Goal: Task Accomplishment & Management: Complete application form

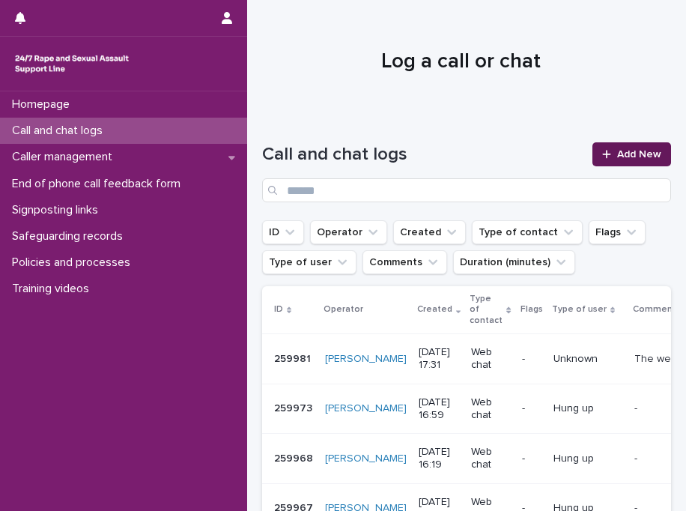
click at [618, 157] on span "Add New" at bounding box center [640, 154] width 44 height 10
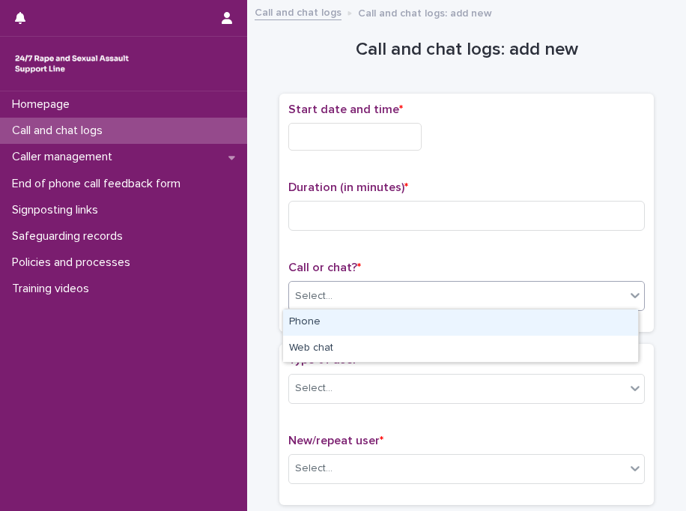
drag, startPoint x: 331, startPoint y: 289, endPoint x: 344, endPoint y: 323, distance: 36.8
click at [344, 323] on body "Homepage Call and chat logs Caller management End of phone call feedback form S…" at bounding box center [343, 255] width 686 height 511
click at [344, 323] on div "Phone" at bounding box center [460, 323] width 355 height 26
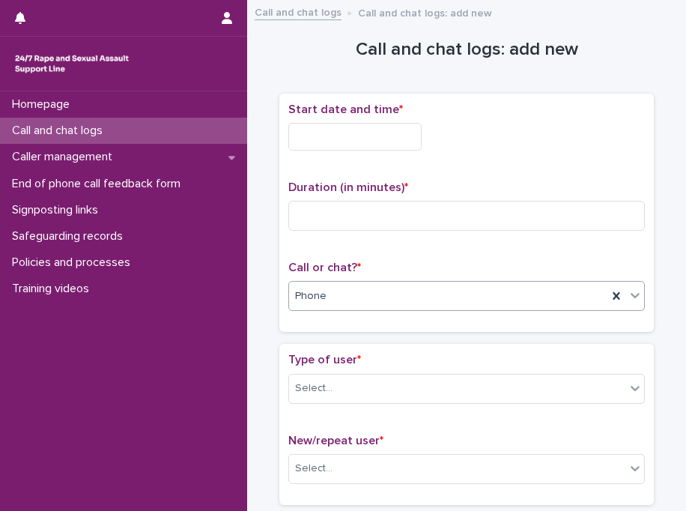
click at [333, 133] on input "text" at bounding box center [355, 137] width 133 height 28
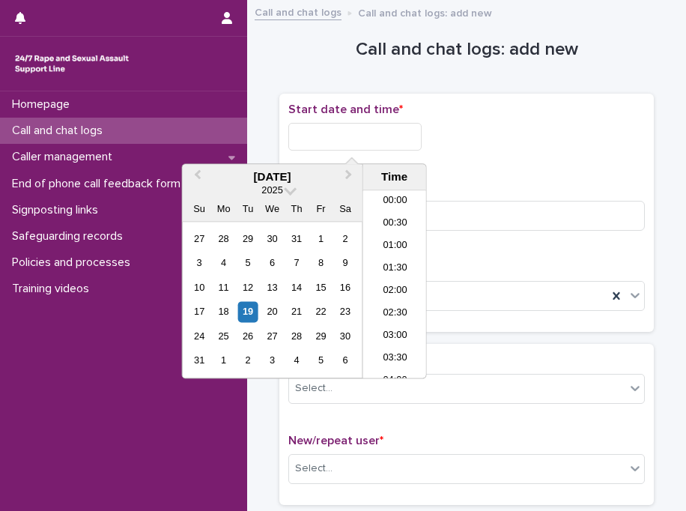
scroll to position [367, 0]
click at [399, 278] on li "10:00" at bounding box center [395, 285] width 64 height 22
click at [372, 136] on input "**********" at bounding box center [355, 137] width 133 height 28
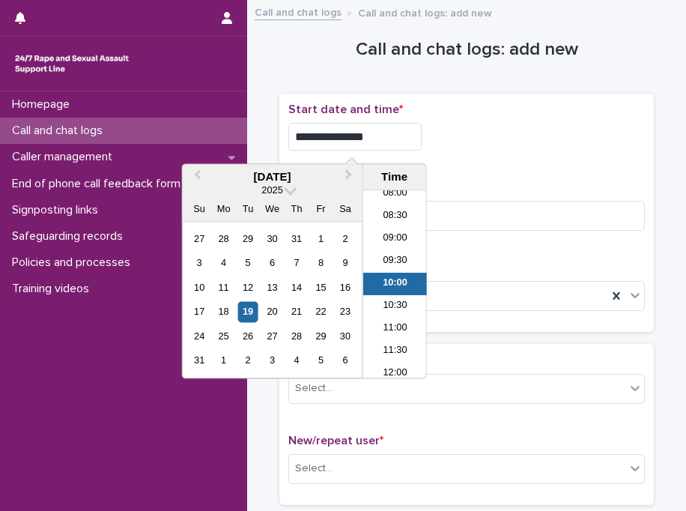
click at [372, 136] on input "**********" at bounding box center [355, 137] width 133 height 28
type input "**********"
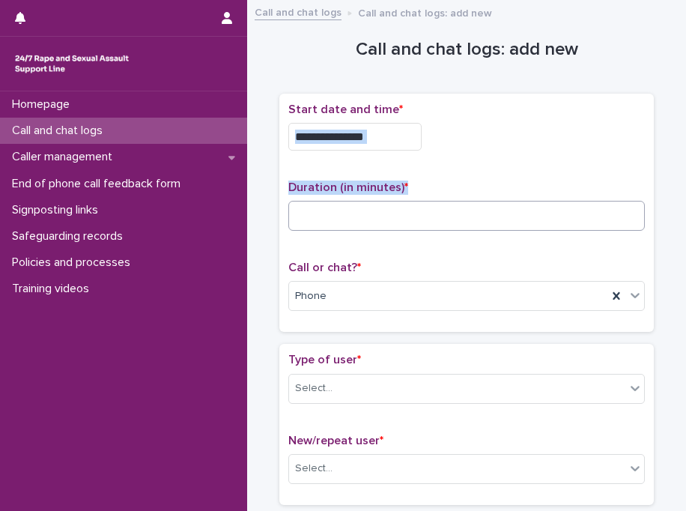
drag, startPoint x: 510, startPoint y: 152, endPoint x: 489, endPoint y: 215, distance: 66.4
click at [489, 215] on div "**********" at bounding box center [467, 213] width 357 height 221
click at [489, 215] on input at bounding box center [467, 216] width 357 height 30
type input "*"
click at [474, 376] on div "Select..." at bounding box center [457, 388] width 336 height 25
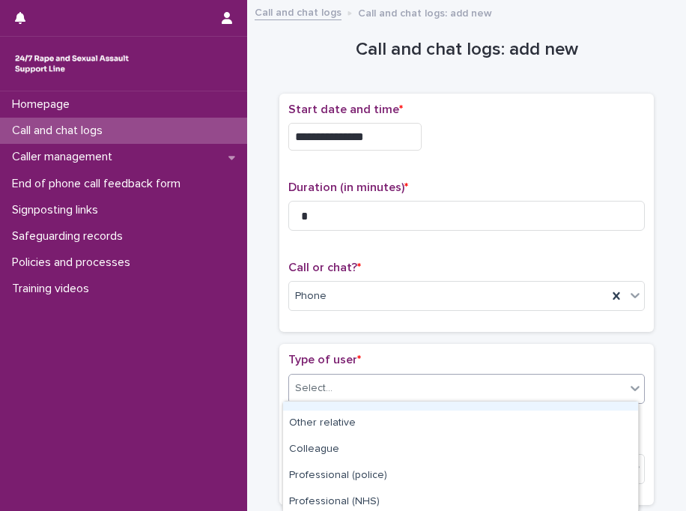
scroll to position [282, 0]
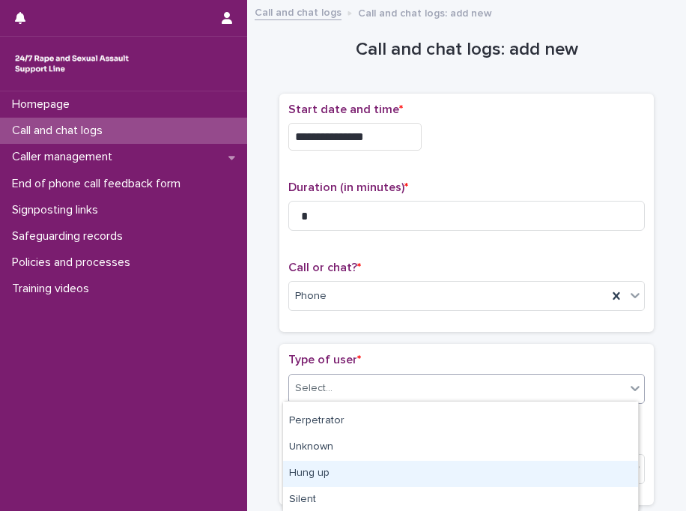
click at [501, 477] on div "Hung up" at bounding box center [460, 474] width 355 height 26
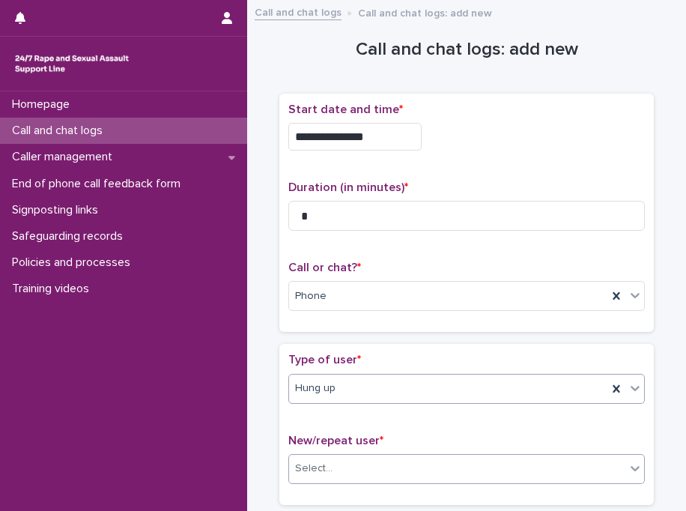
click at [310, 465] on div "Select..." at bounding box center [313, 469] width 37 height 16
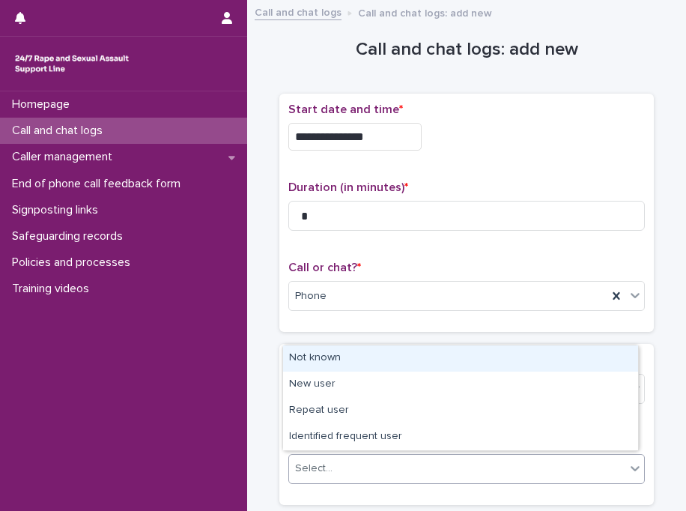
click at [336, 358] on div "Not known" at bounding box center [460, 358] width 355 height 26
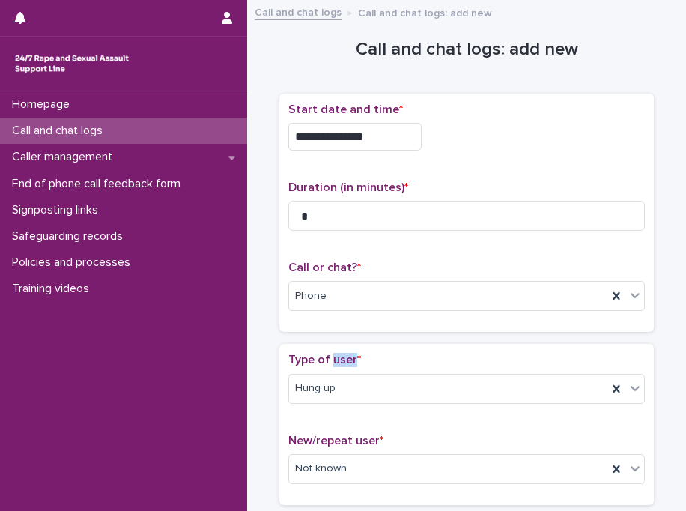
click at [336, 358] on span "Type of user *" at bounding box center [325, 360] width 73 height 12
drag, startPoint x: 336, startPoint y: 358, endPoint x: 420, endPoint y: 345, distance: 84.9
click at [420, 345] on div "Type of user * Hung up New/repeat user * Not known" at bounding box center [467, 424] width 375 height 160
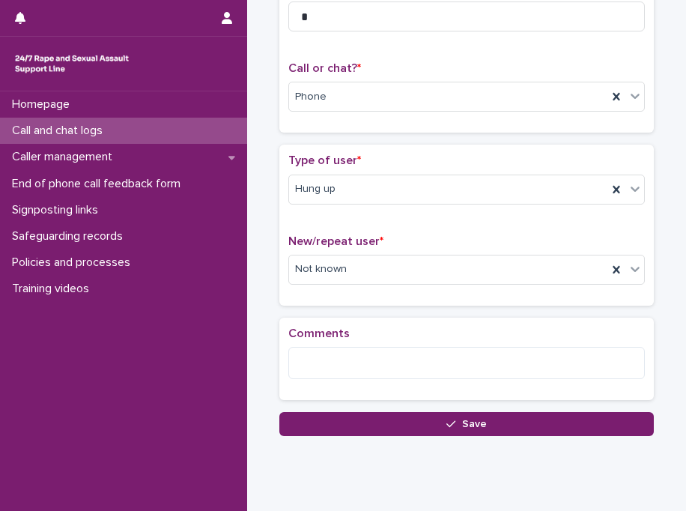
scroll to position [238, 0]
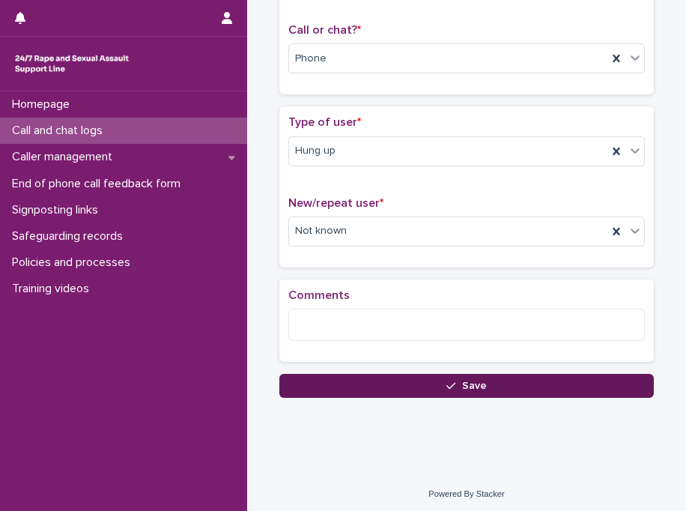
click at [420, 378] on button "Save" at bounding box center [467, 386] width 375 height 24
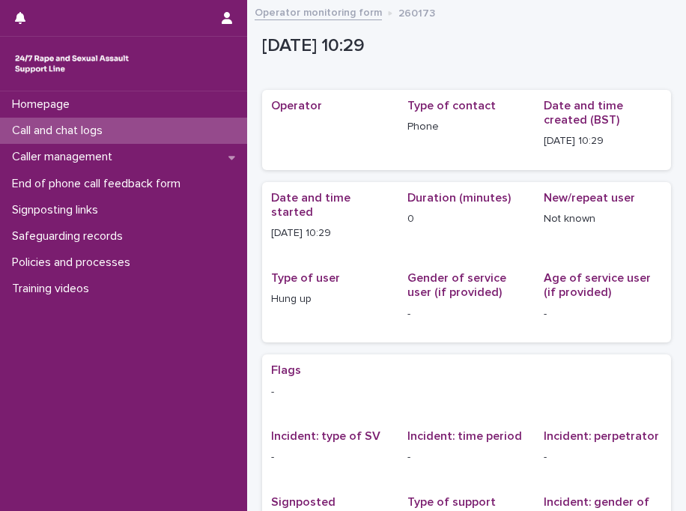
click at [157, 130] on div "Call and chat logs" at bounding box center [123, 131] width 247 height 26
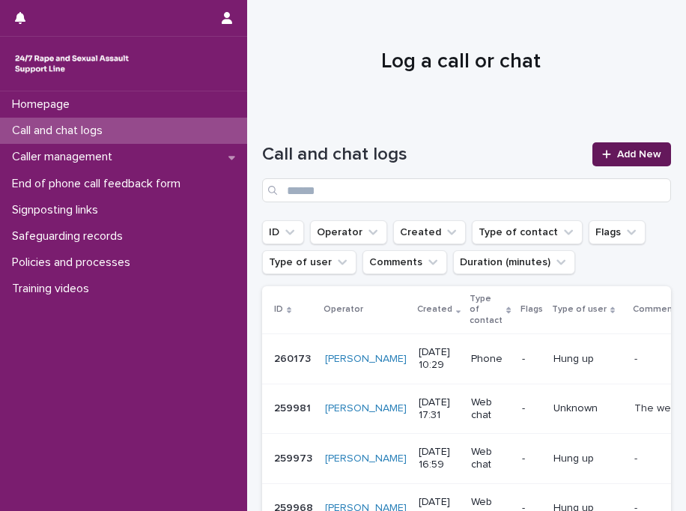
click at [618, 151] on span "Add New" at bounding box center [640, 154] width 44 height 10
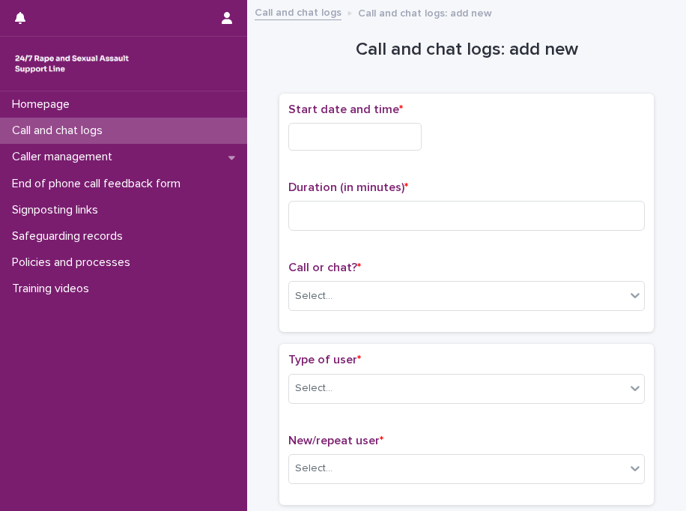
click at [322, 133] on input "text" at bounding box center [355, 137] width 133 height 28
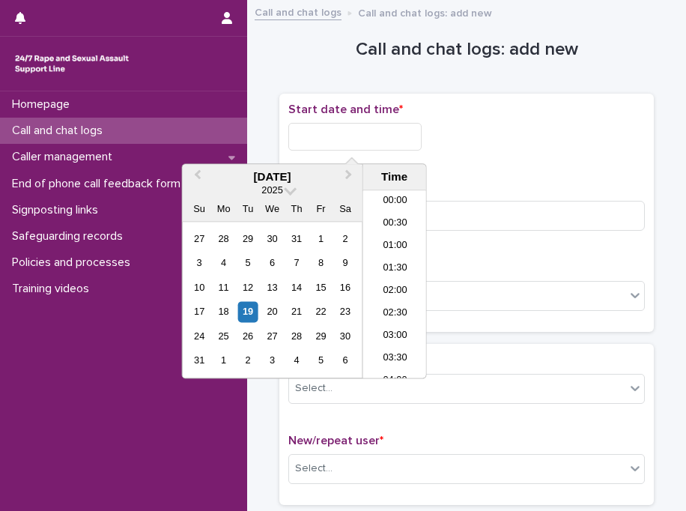
scroll to position [390, 0]
click at [393, 277] on li "10:30" at bounding box center [395, 285] width 64 height 22
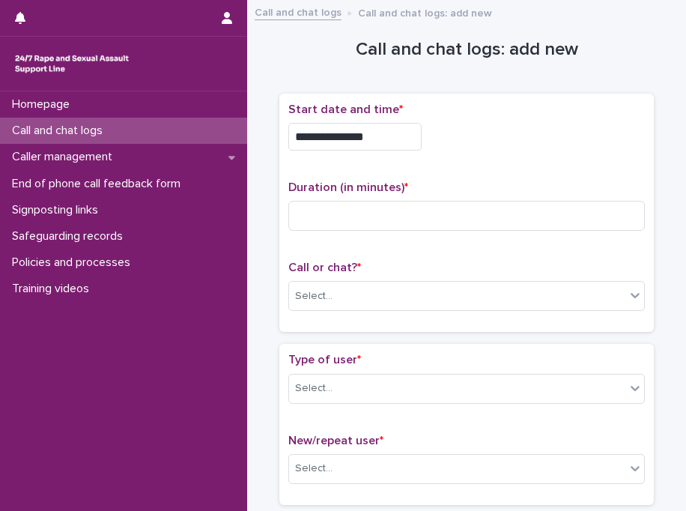
click at [399, 133] on input "**********" at bounding box center [355, 137] width 133 height 28
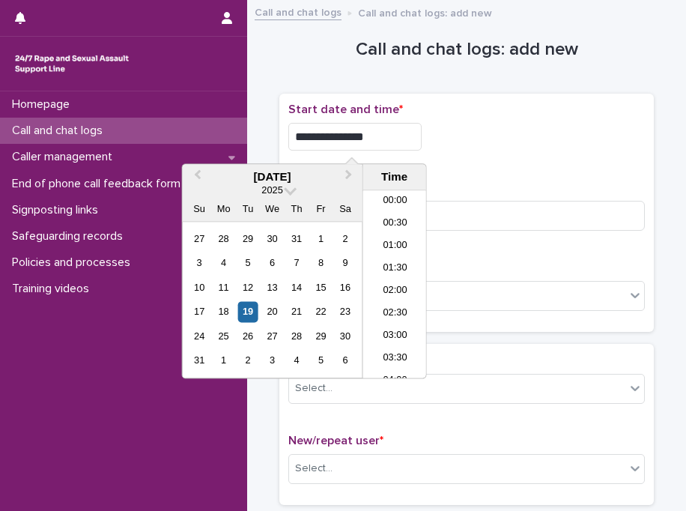
click at [399, 133] on input "**********" at bounding box center [355, 137] width 133 height 28
type input "**********"
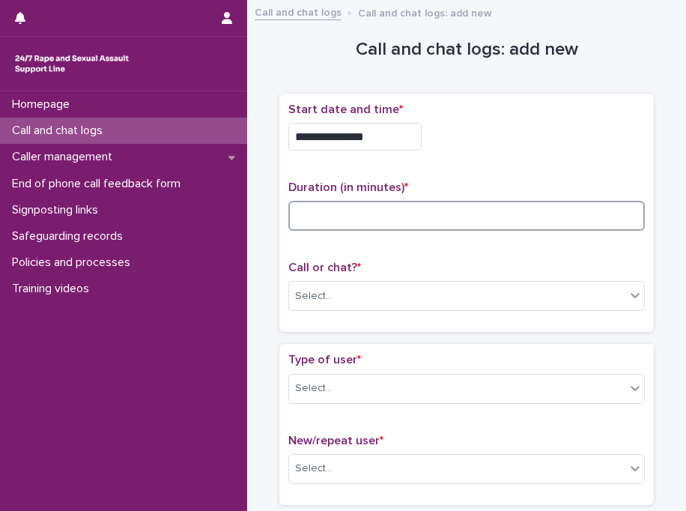
click at [489, 217] on input at bounding box center [467, 216] width 357 height 30
type input "*"
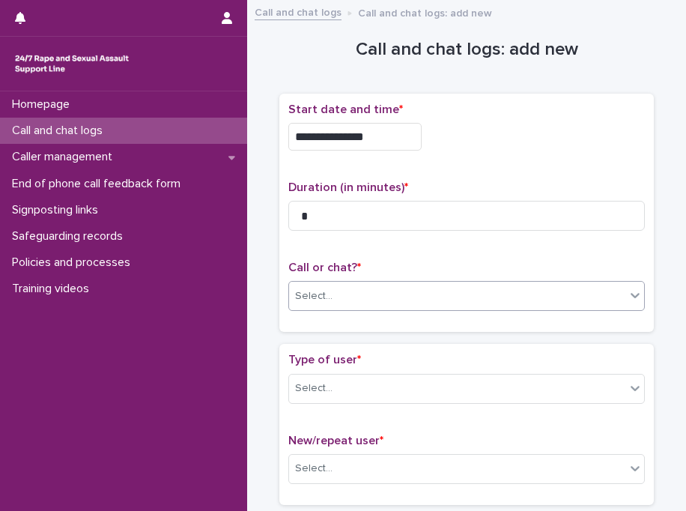
click at [333, 293] on div "Select..." at bounding box center [457, 296] width 336 height 25
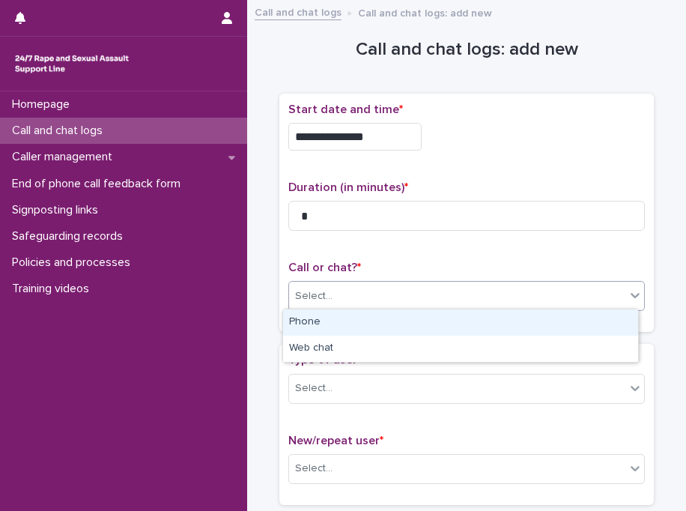
click at [327, 315] on div "Phone" at bounding box center [460, 323] width 355 height 26
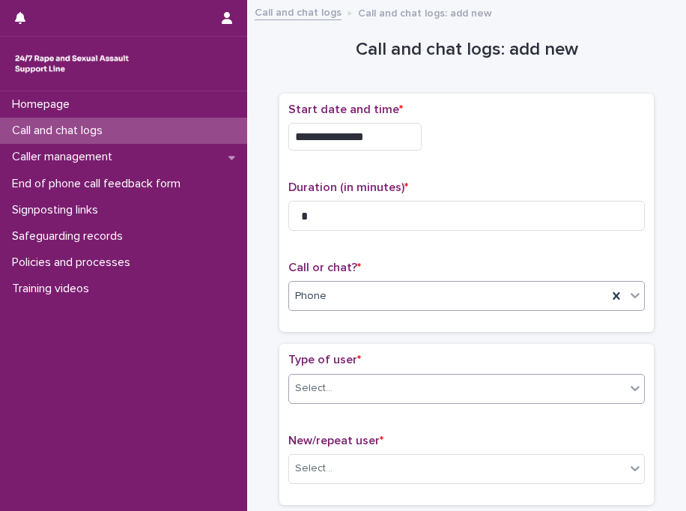
click at [351, 386] on div "Select..." at bounding box center [457, 388] width 336 height 25
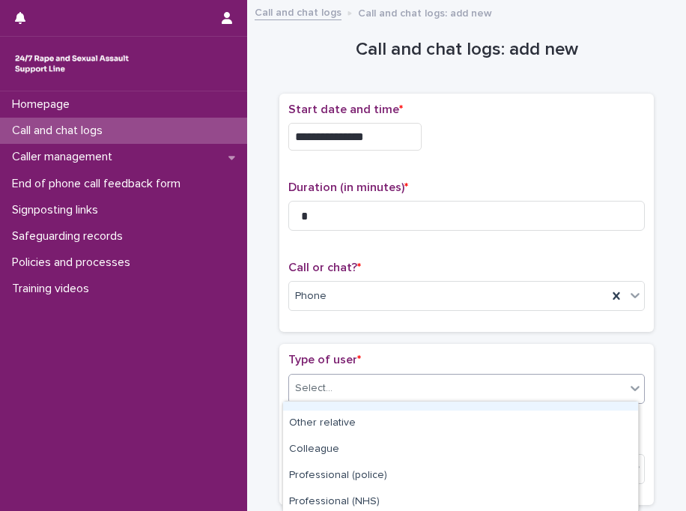
scroll to position [282, 0]
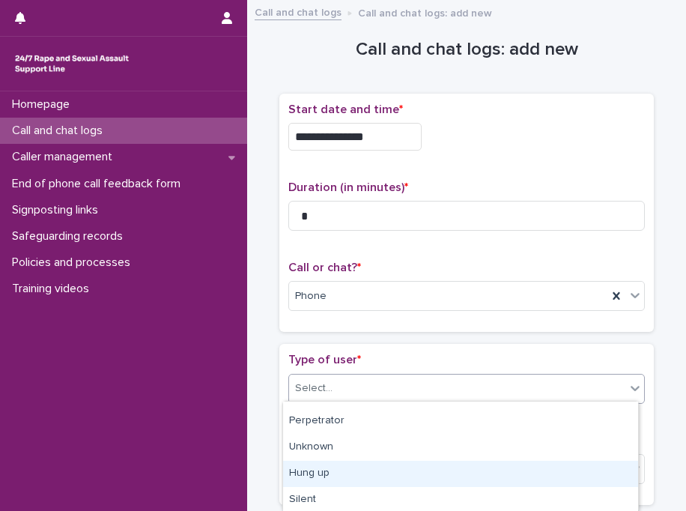
click at [576, 468] on div "Hung up" at bounding box center [460, 474] width 355 height 26
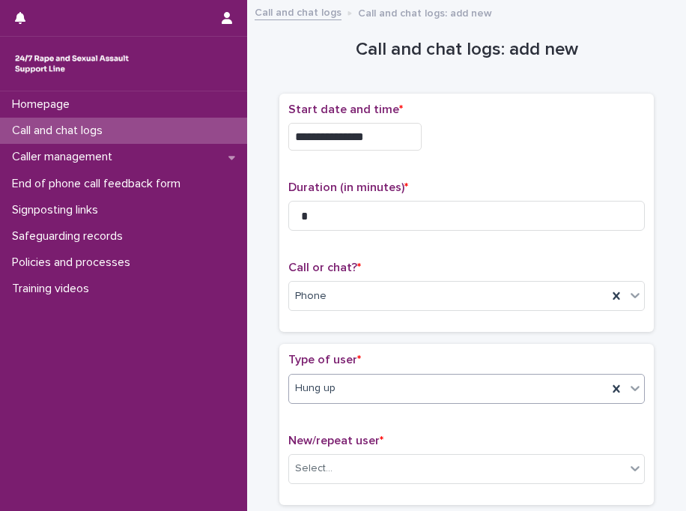
click at [514, 448] on div "New/repeat user * Select..." at bounding box center [467, 465] width 357 height 62
click at [513, 459] on div "Select..." at bounding box center [457, 468] width 336 height 25
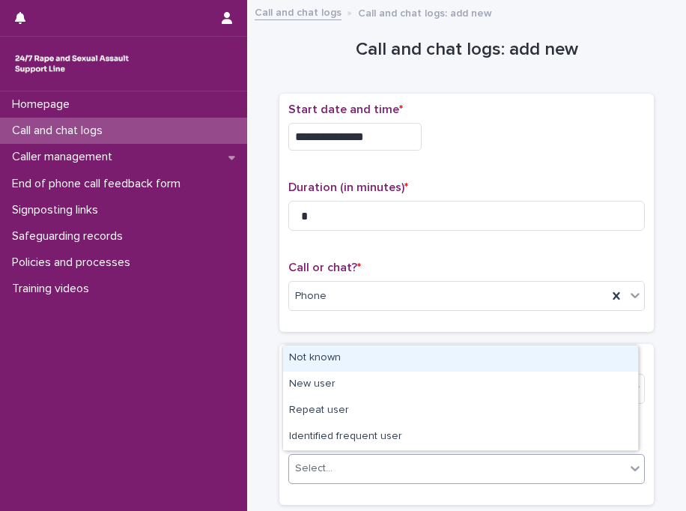
click at [471, 344] on div "Type of user * Hung up New/repeat user * option Not known focused, 1 of 4. 4 re…" at bounding box center [467, 424] width 375 height 160
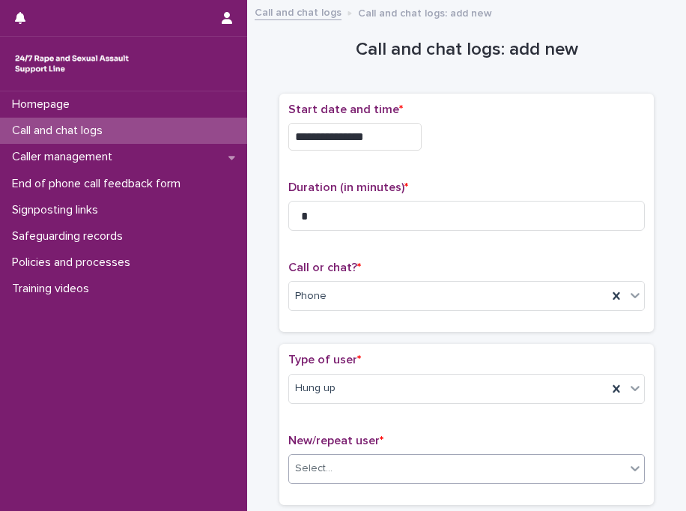
click at [429, 468] on div "Select..." at bounding box center [457, 468] width 336 height 25
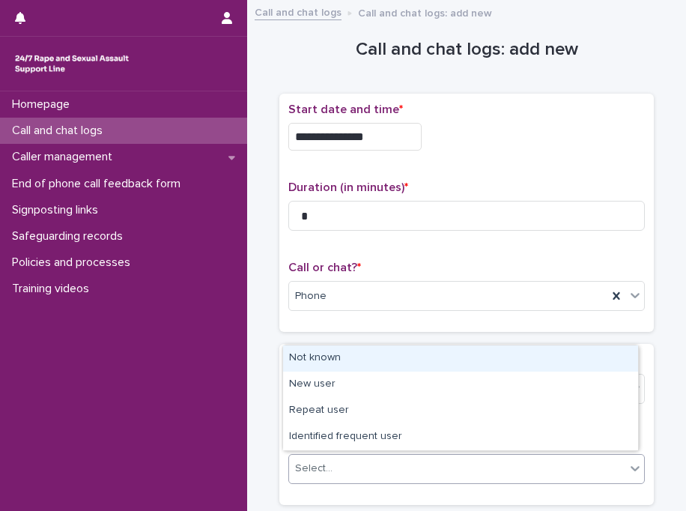
click at [420, 359] on div "Not known" at bounding box center [460, 358] width 355 height 26
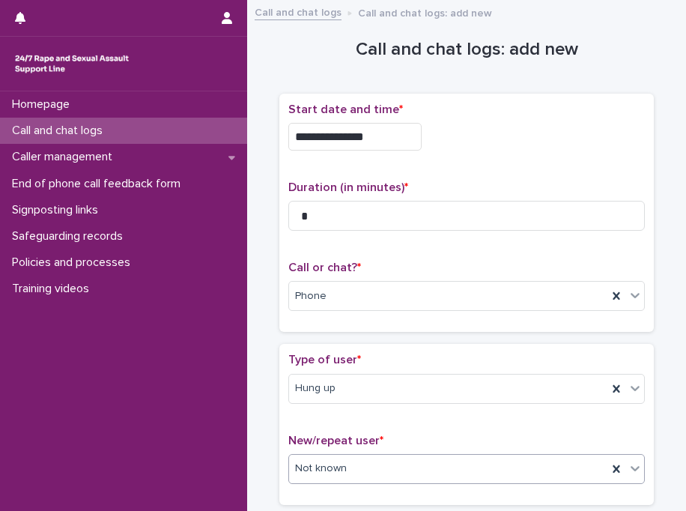
click at [420, 359] on p "Type of user *" at bounding box center [467, 360] width 357 height 14
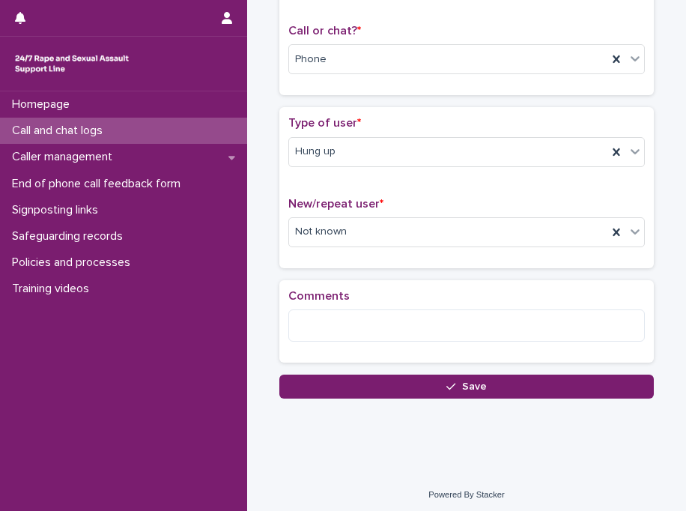
scroll to position [238, 0]
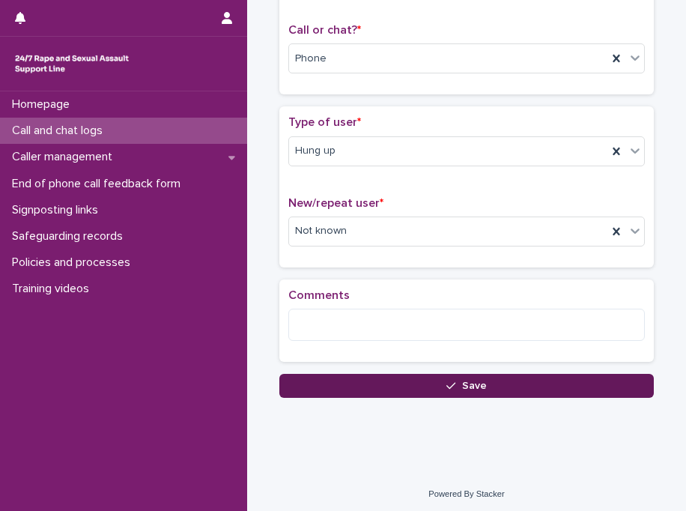
click at [414, 392] on button "Save" at bounding box center [467, 386] width 375 height 24
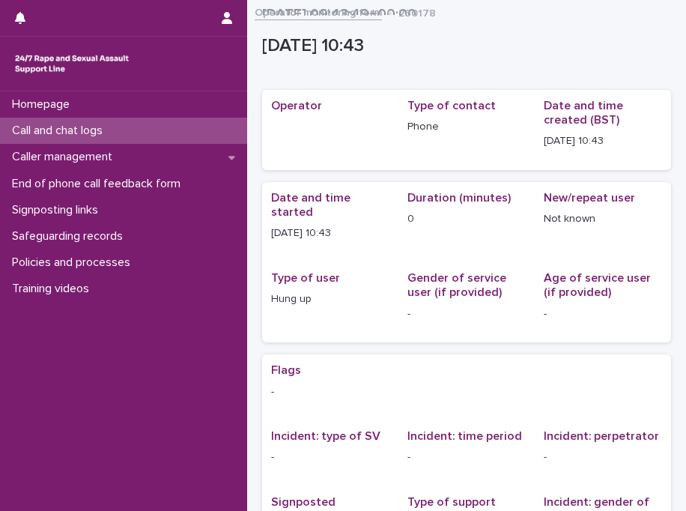
click at [186, 127] on div "Call and chat logs" at bounding box center [123, 131] width 247 height 26
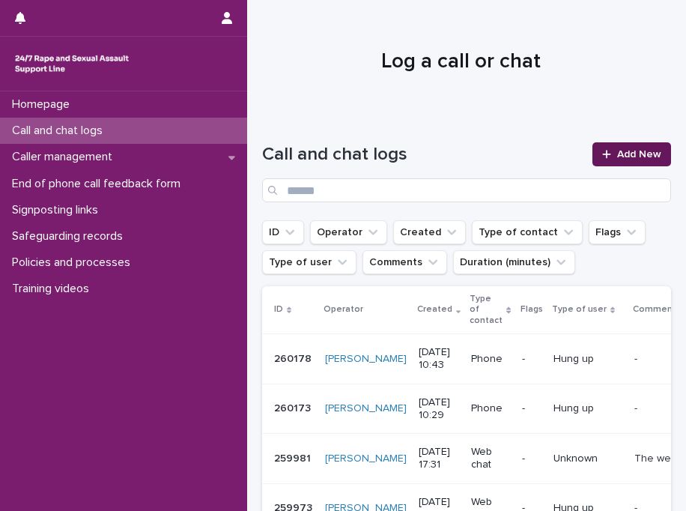
click at [629, 143] on link "Add New" at bounding box center [632, 154] width 79 height 24
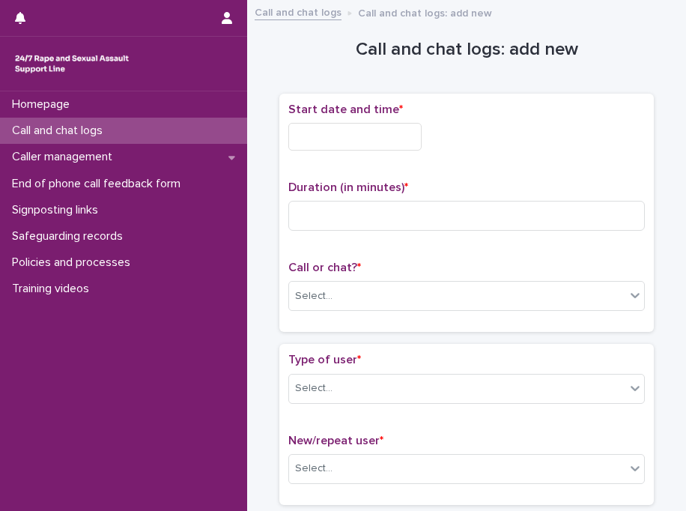
click at [351, 127] on input "text" at bounding box center [355, 137] width 133 height 28
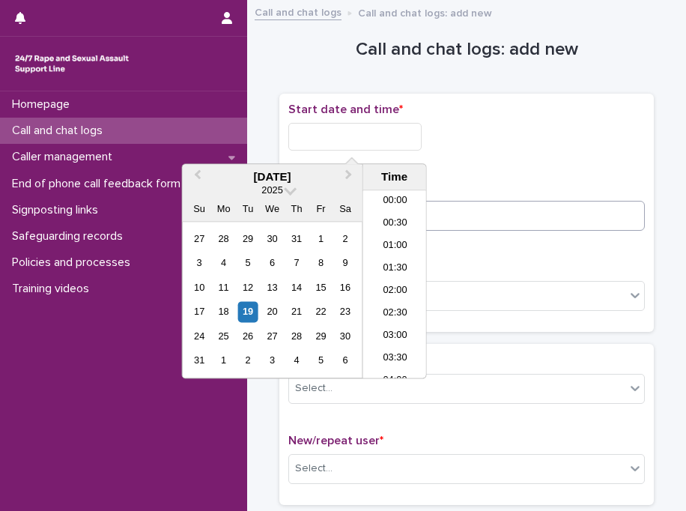
scroll to position [390, 0]
click at [396, 264] on li "10:00" at bounding box center [395, 262] width 64 height 22
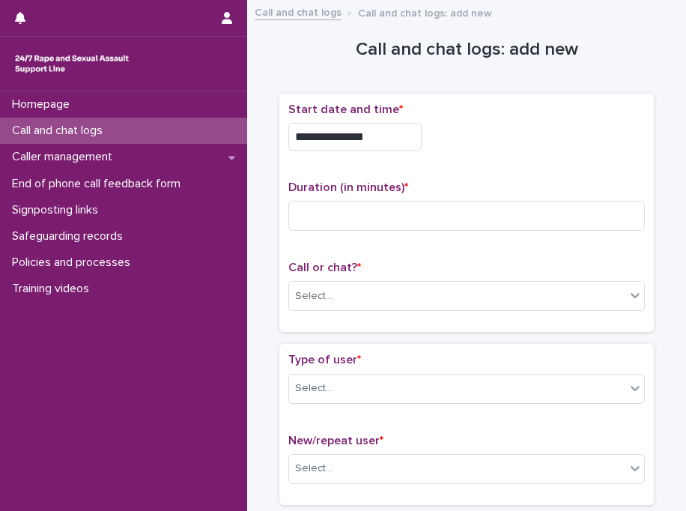
click at [396, 135] on input "**********" at bounding box center [355, 137] width 133 height 28
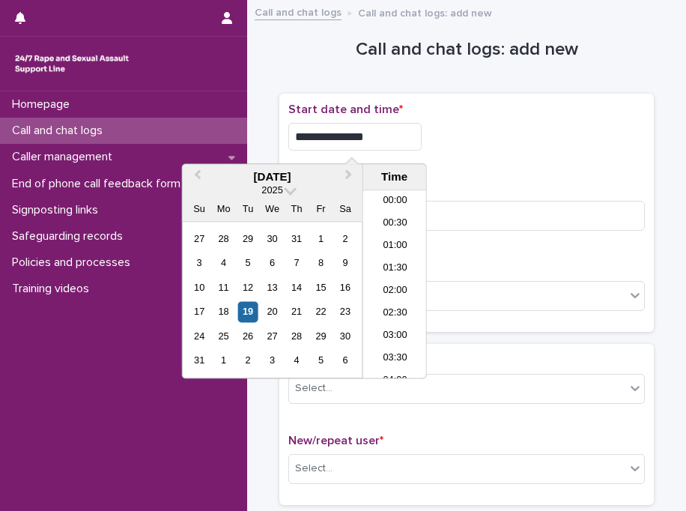
scroll to position [367, 0]
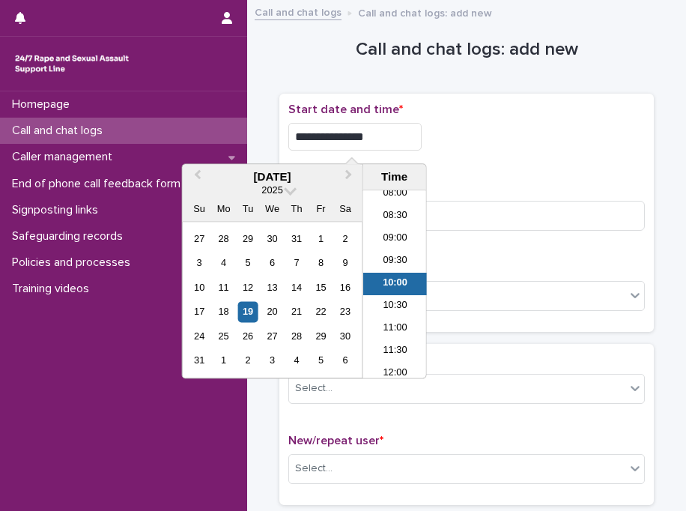
click at [396, 135] on input "**********" at bounding box center [355, 137] width 133 height 28
type input "**********"
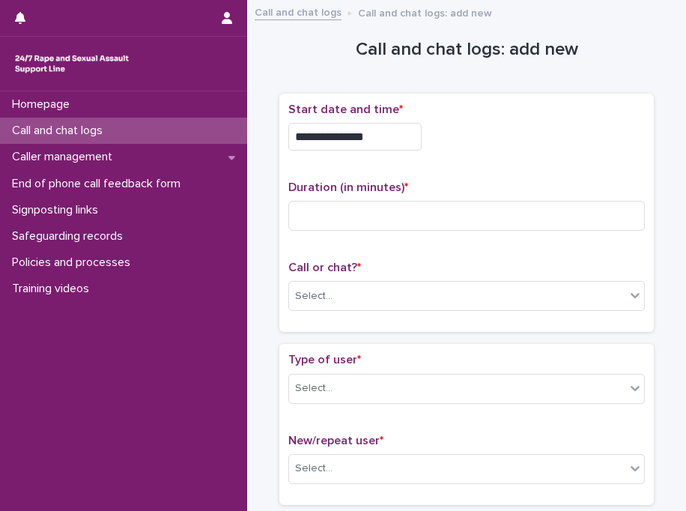
click at [499, 133] on div "**********" at bounding box center [467, 137] width 357 height 28
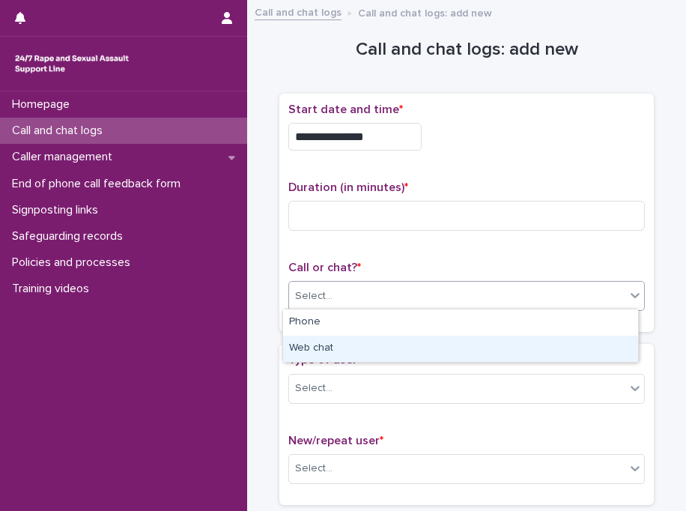
click at [358, 324] on body "**********" at bounding box center [343, 255] width 686 height 511
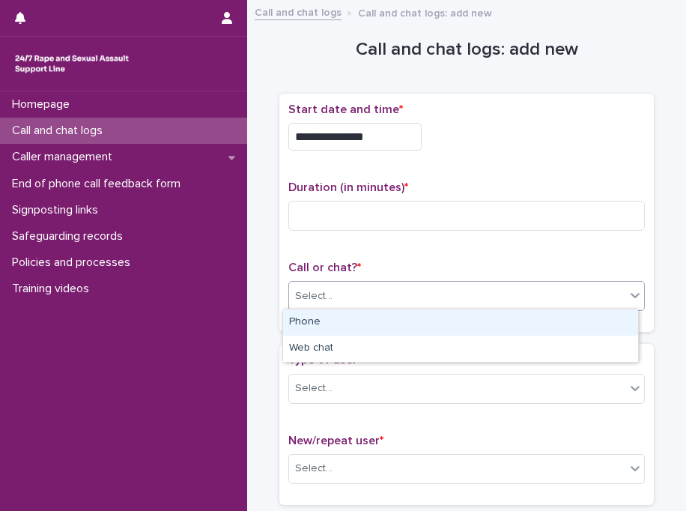
click at [358, 324] on div "Phone" at bounding box center [460, 323] width 355 height 26
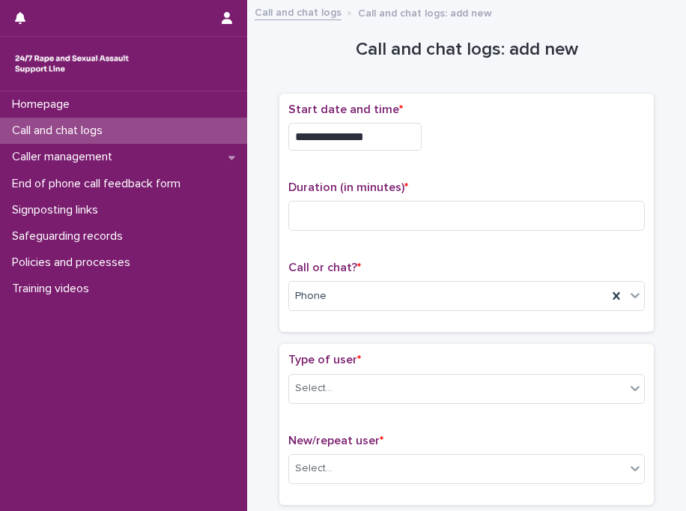
click at [358, 324] on div "**********" at bounding box center [467, 213] width 375 height 239
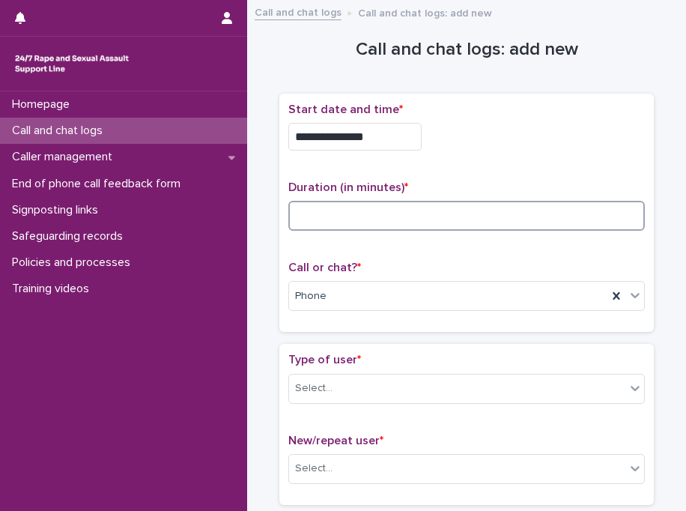
click at [436, 215] on input at bounding box center [467, 216] width 357 height 30
type input "*"
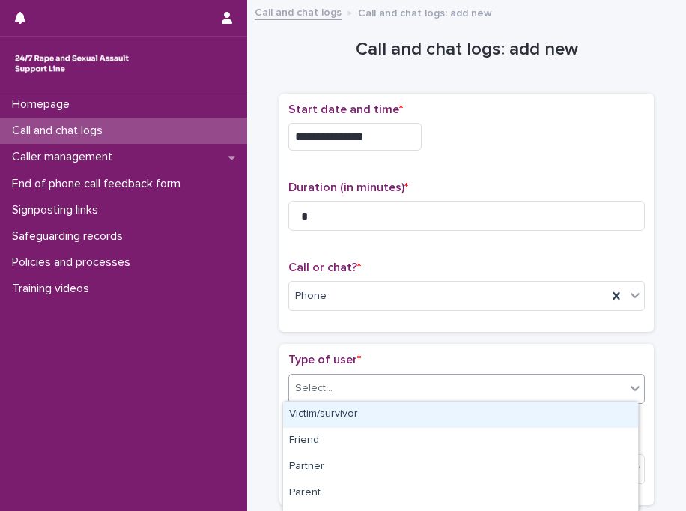
click at [400, 399] on div "Select..." at bounding box center [467, 389] width 357 height 30
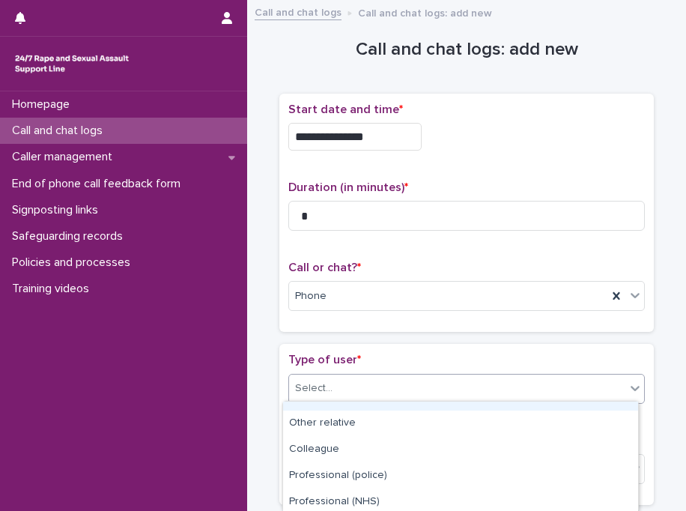
scroll to position [282, 0]
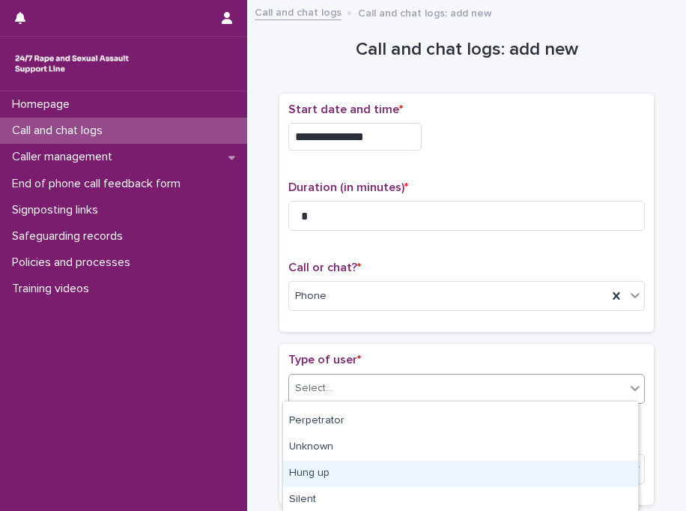
click at [566, 482] on div "Hung up" at bounding box center [460, 474] width 355 height 26
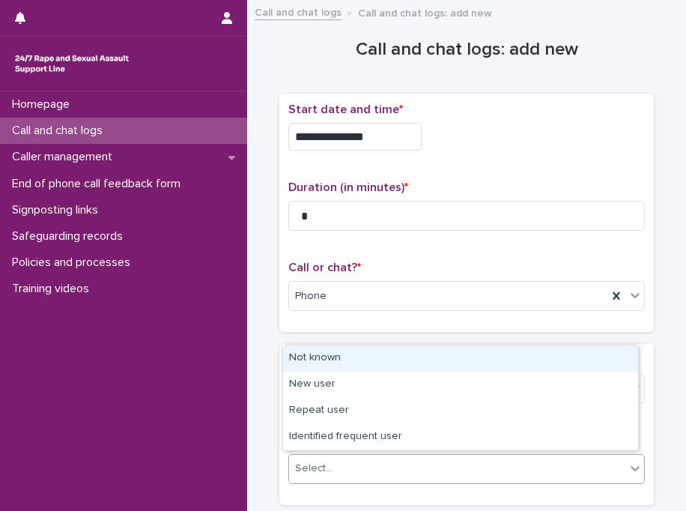
click at [471, 462] on div "Select..." at bounding box center [457, 468] width 336 height 25
click at [468, 363] on div "Not known" at bounding box center [460, 358] width 355 height 26
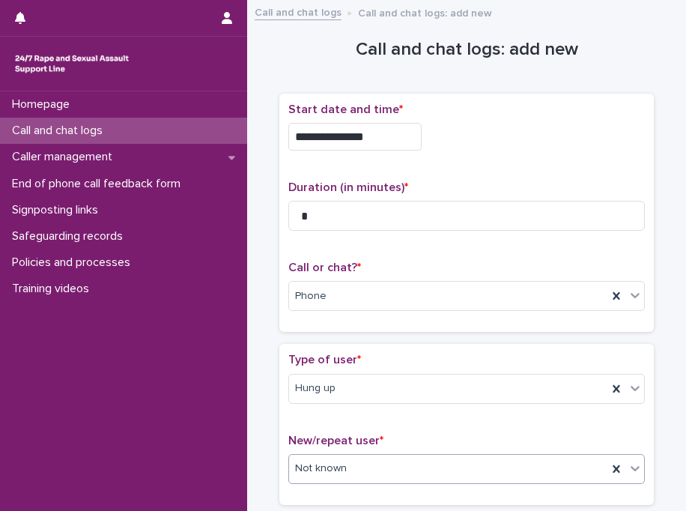
click at [468, 363] on p "Type of user *" at bounding box center [467, 360] width 357 height 14
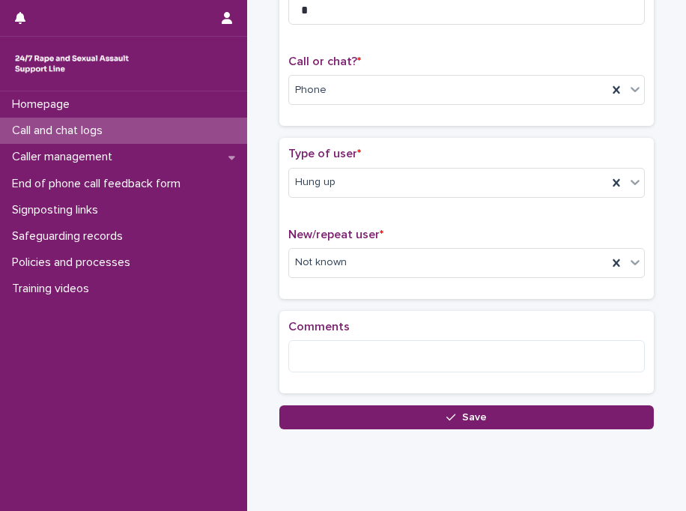
scroll to position [238, 0]
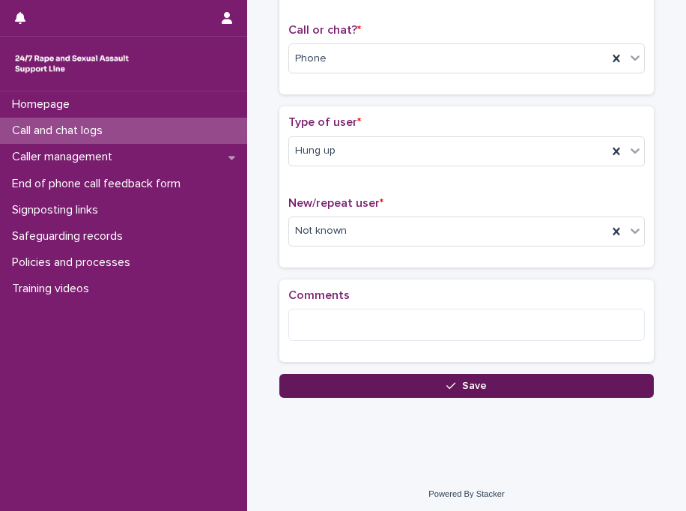
click at [462, 387] on button "Save" at bounding box center [467, 386] width 375 height 24
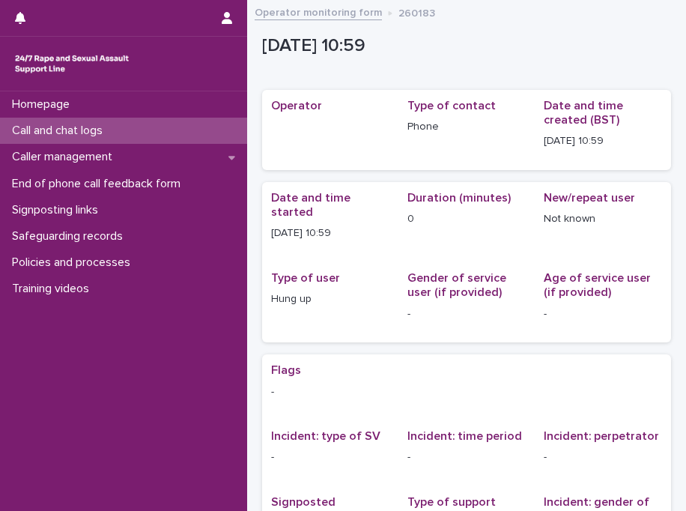
click at [174, 130] on div "Call and chat logs" at bounding box center [123, 131] width 247 height 26
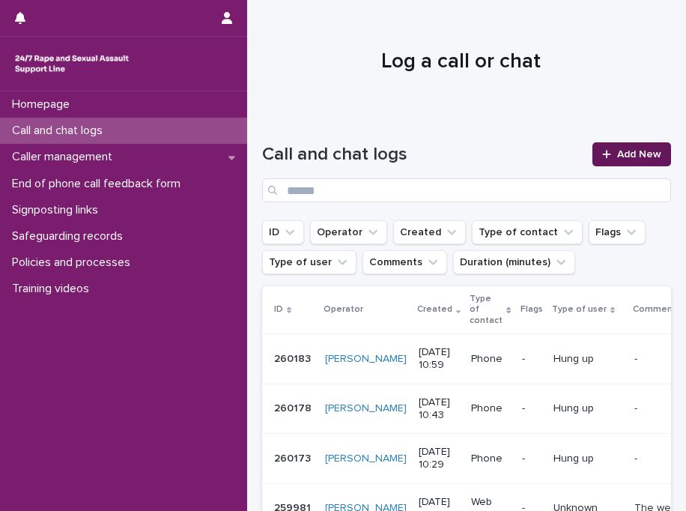
click at [644, 157] on span "Add New" at bounding box center [640, 154] width 44 height 10
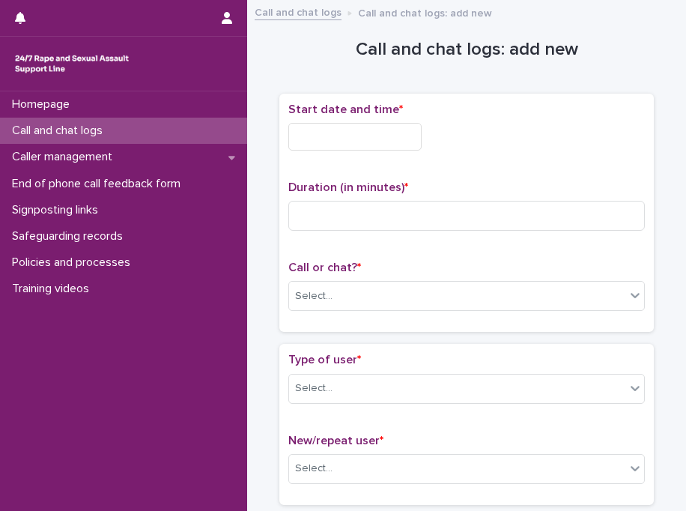
click at [391, 277] on div "Call or chat? * Select..." at bounding box center [467, 292] width 357 height 62
click at [354, 303] on div "Select..." at bounding box center [457, 296] width 336 height 25
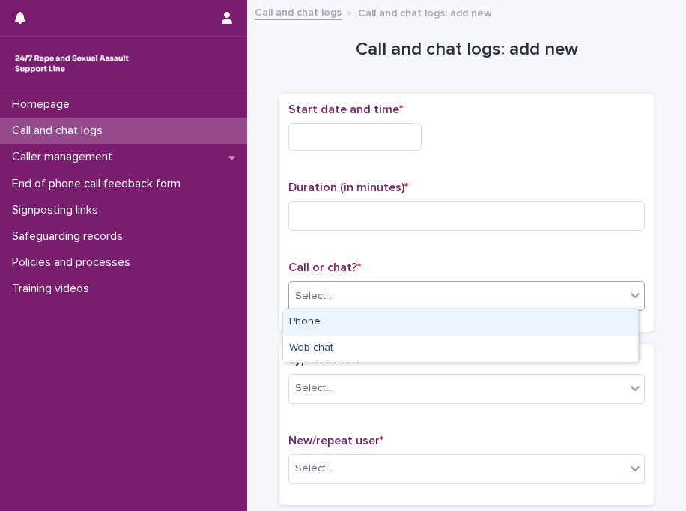
click at [321, 324] on div "Phone" at bounding box center [460, 323] width 355 height 26
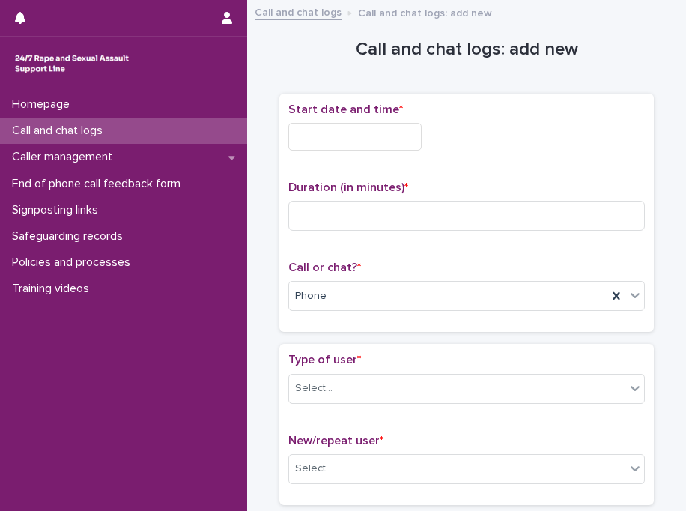
click at [389, 141] on input "text" at bounding box center [355, 137] width 133 height 28
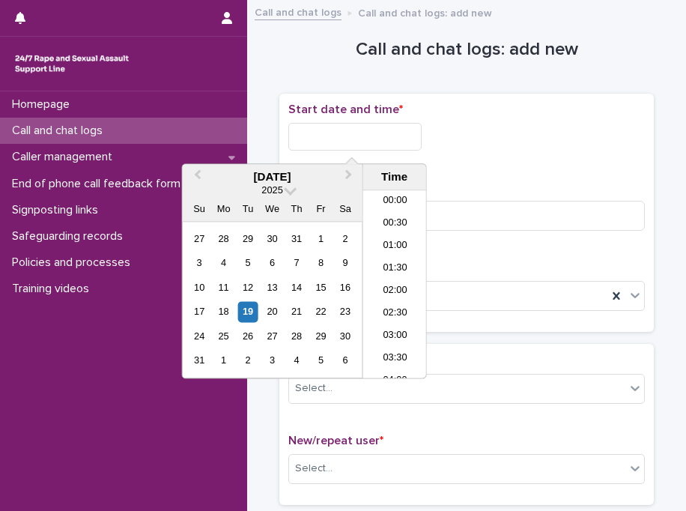
scroll to position [412, 0]
click at [390, 284] on li "11:00" at bounding box center [395, 285] width 64 height 22
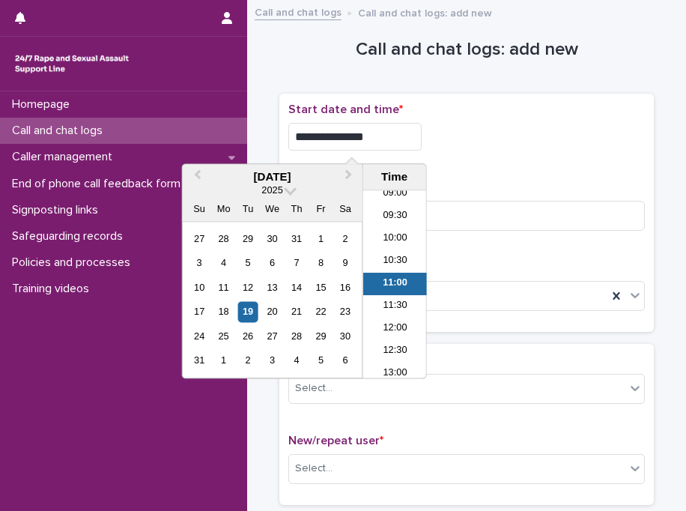
click at [395, 123] on input "**********" at bounding box center [355, 137] width 133 height 28
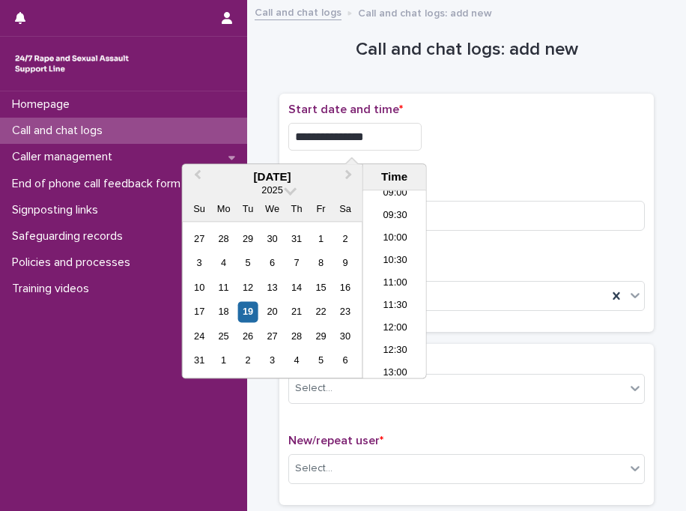
type input "**********"
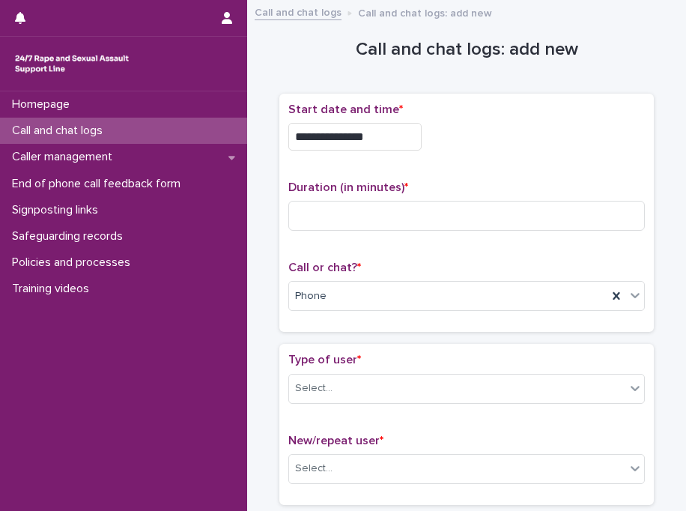
click at [459, 140] on div "**********" at bounding box center [467, 137] width 357 height 28
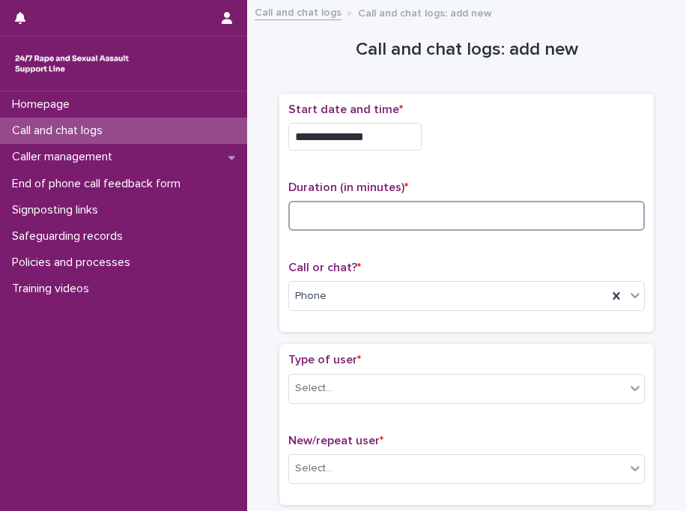
click at [463, 206] on input at bounding box center [467, 216] width 357 height 30
type input "*"
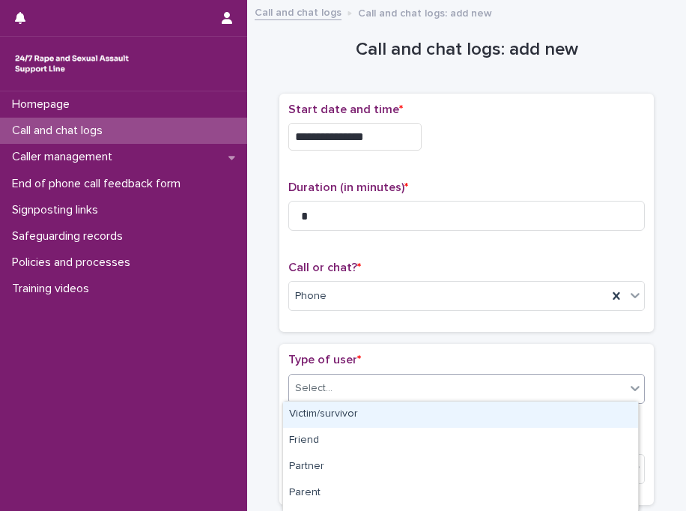
click at [318, 390] on div "Select..." at bounding box center [313, 389] width 37 height 16
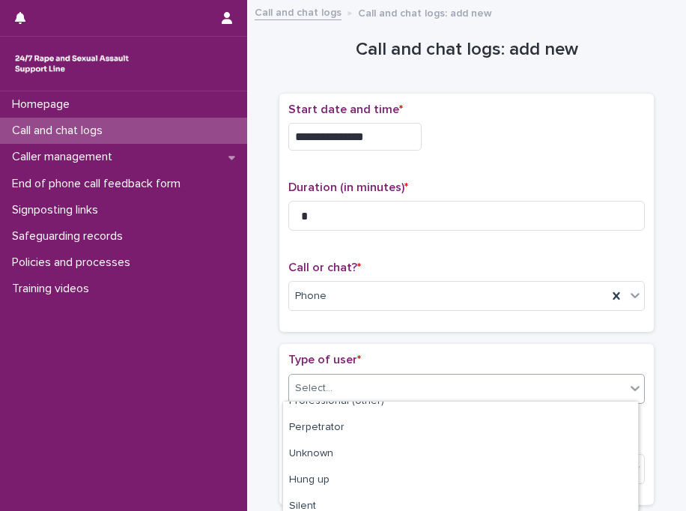
scroll to position [275, 0]
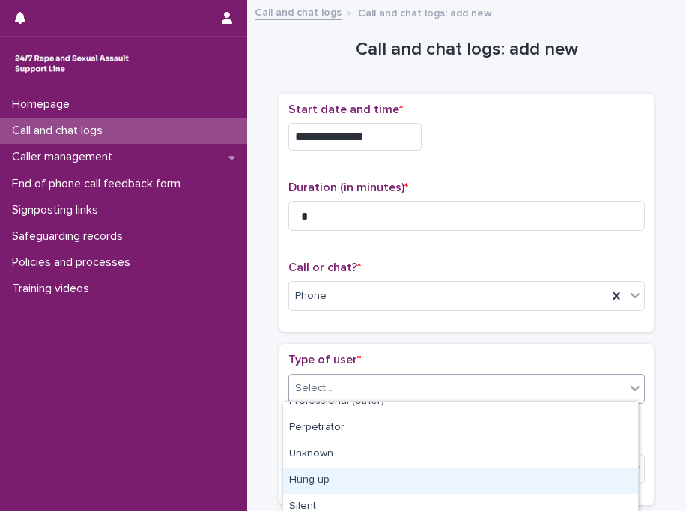
click at [450, 479] on div "Hung up" at bounding box center [460, 481] width 355 height 26
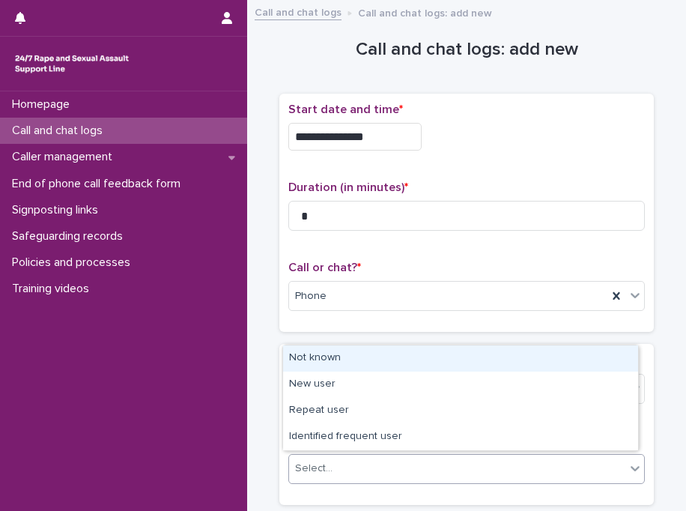
drag, startPoint x: 368, startPoint y: 465, endPoint x: 375, endPoint y: 356, distance: 108.9
click at [375, 356] on body "**********" at bounding box center [343, 255] width 686 height 511
click at [375, 356] on div "Not known" at bounding box center [460, 358] width 355 height 26
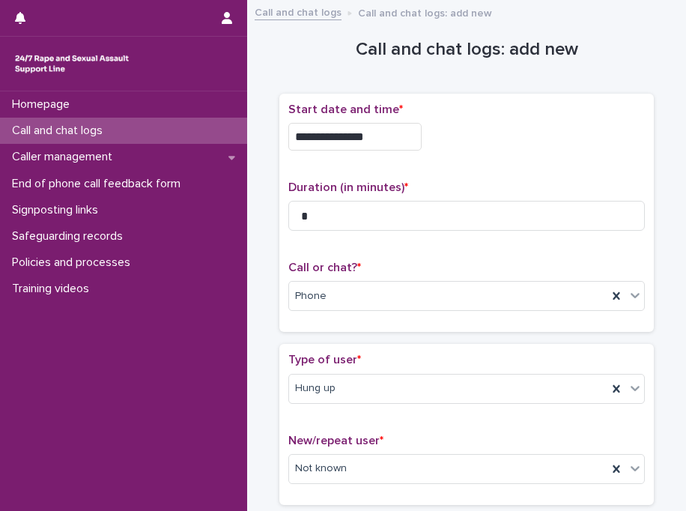
click at [375, 356] on p "Type of user *" at bounding box center [467, 360] width 357 height 14
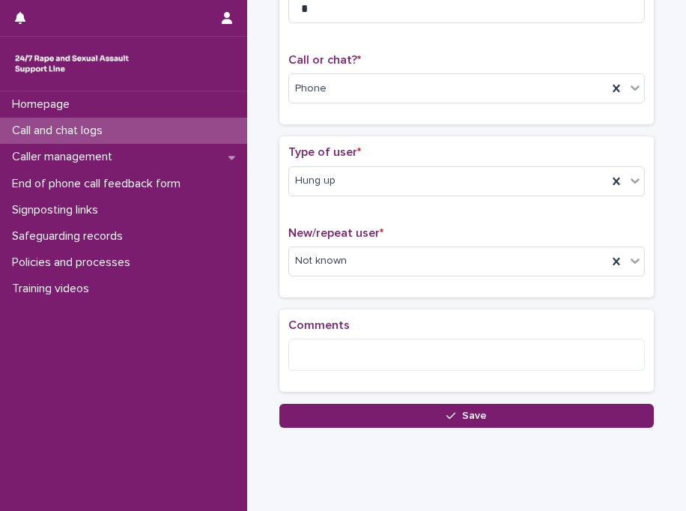
scroll to position [238, 0]
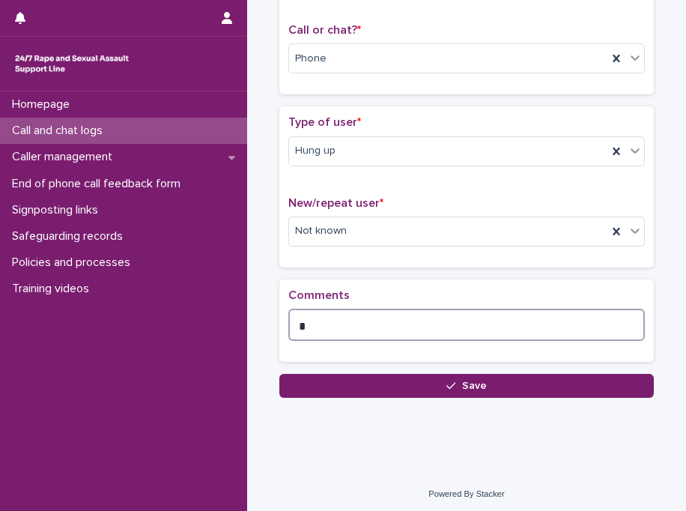
click at [412, 325] on textarea "*" at bounding box center [467, 325] width 357 height 32
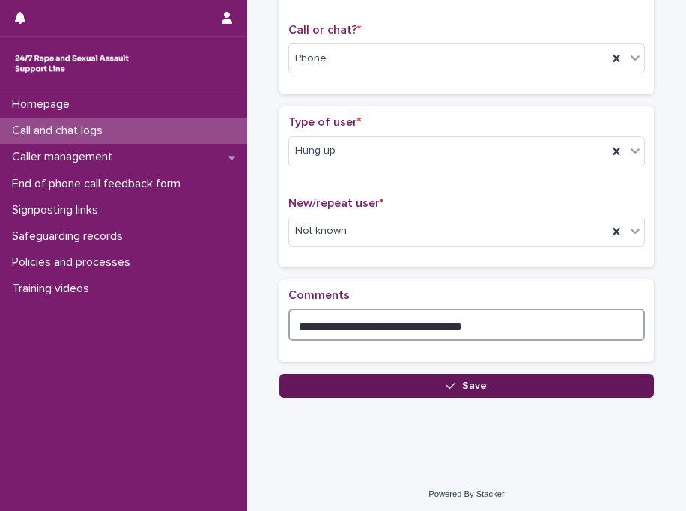
type textarea "**********"
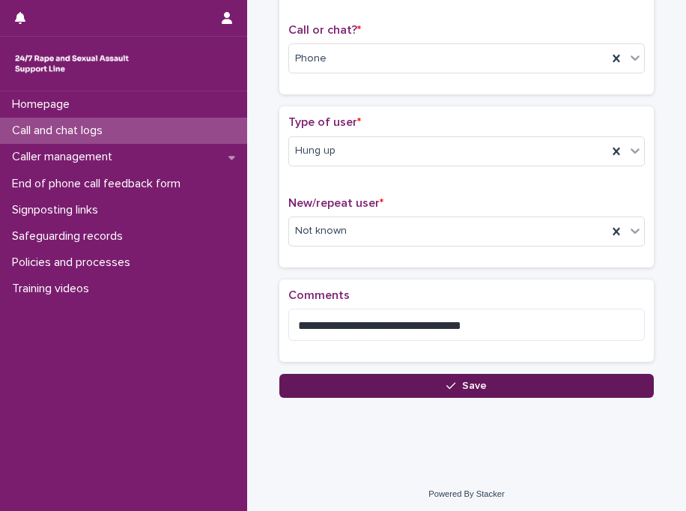
click at [397, 375] on button "Save" at bounding box center [467, 386] width 375 height 24
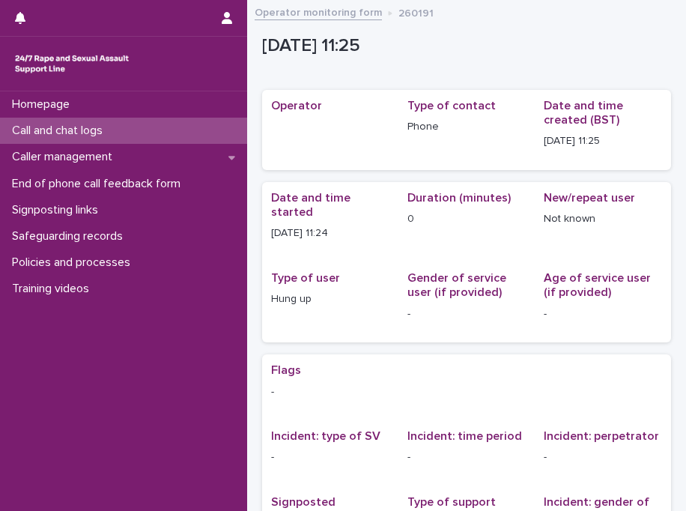
click at [166, 133] on div "Call and chat logs" at bounding box center [123, 131] width 247 height 26
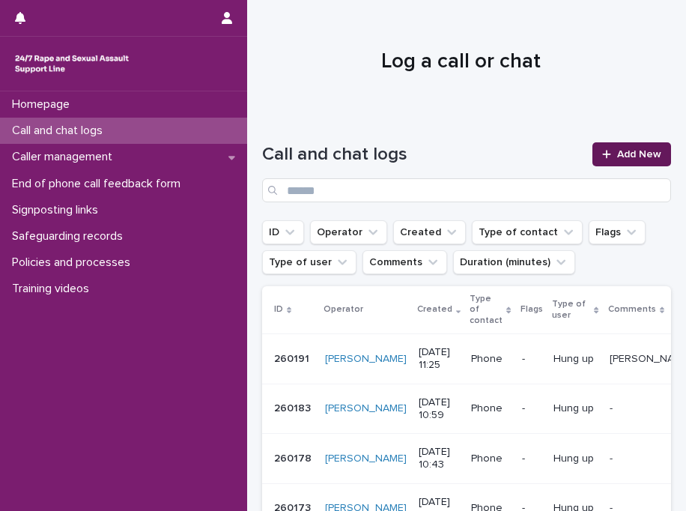
click at [629, 154] on span "Add New" at bounding box center [640, 154] width 44 height 10
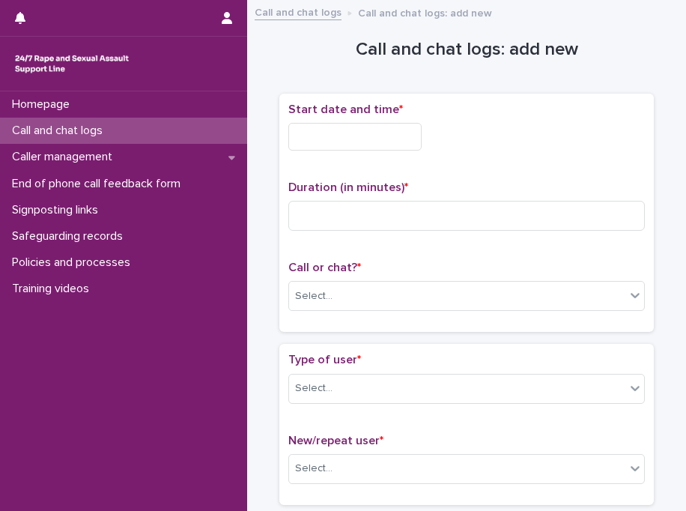
click at [364, 128] on input "text" at bounding box center [355, 137] width 133 height 28
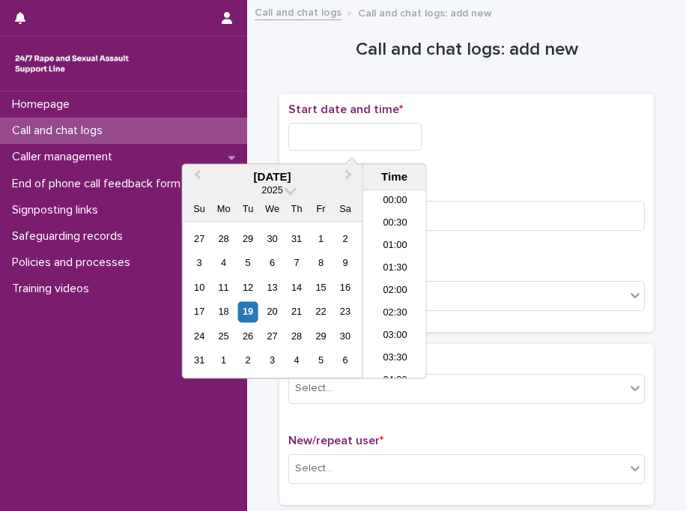
scroll to position [435, 0]
click at [398, 287] on li "11:30" at bounding box center [395, 285] width 64 height 22
click at [407, 136] on input "**********" at bounding box center [355, 137] width 133 height 28
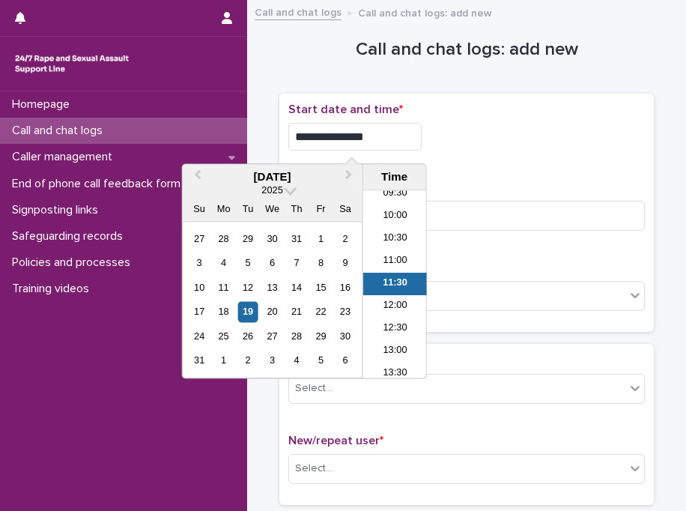
click at [407, 136] on input "**********" at bounding box center [355, 137] width 133 height 28
click at [414, 138] on input "**********" at bounding box center [355, 137] width 133 height 28
type input "**********"
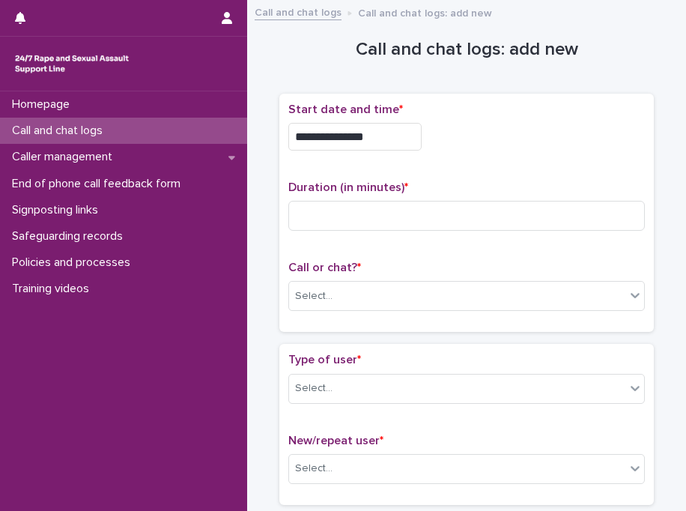
click at [477, 167] on div "**********" at bounding box center [467, 213] width 357 height 221
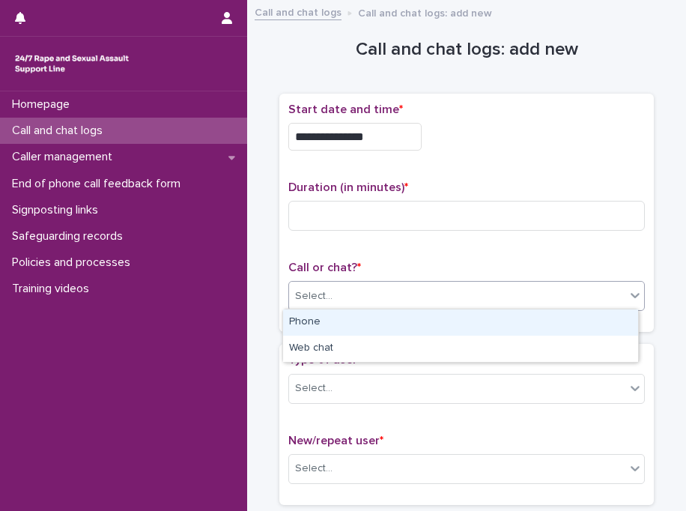
drag, startPoint x: 342, startPoint y: 288, endPoint x: 321, endPoint y: 312, distance: 32.0
click at [321, 312] on body "**********" at bounding box center [343, 255] width 686 height 511
click at [321, 312] on div "Phone" at bounding box center [460, 323] width 355 height 26
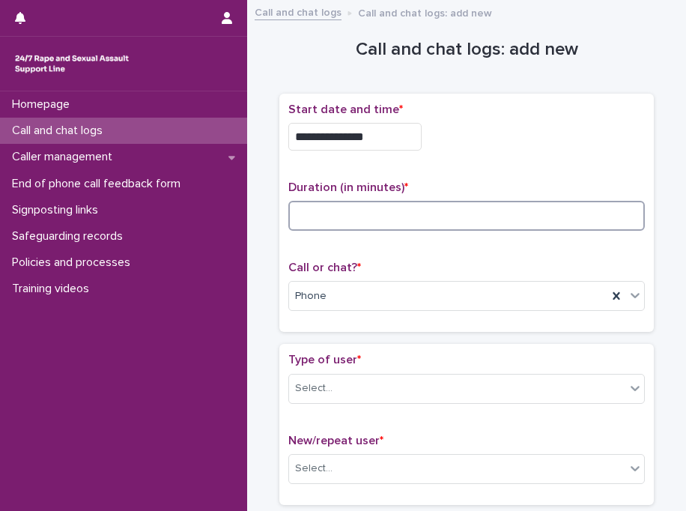
click at [422, 216] on input at bounding box center [467, 216] width 357 height 30
type input "**"
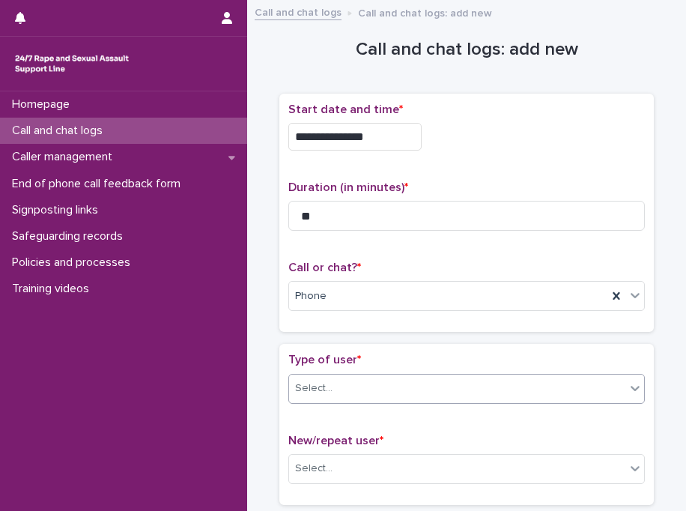
click at [363, 390] on div "Select..." at bounding box center [457, 388] width 336 height 25
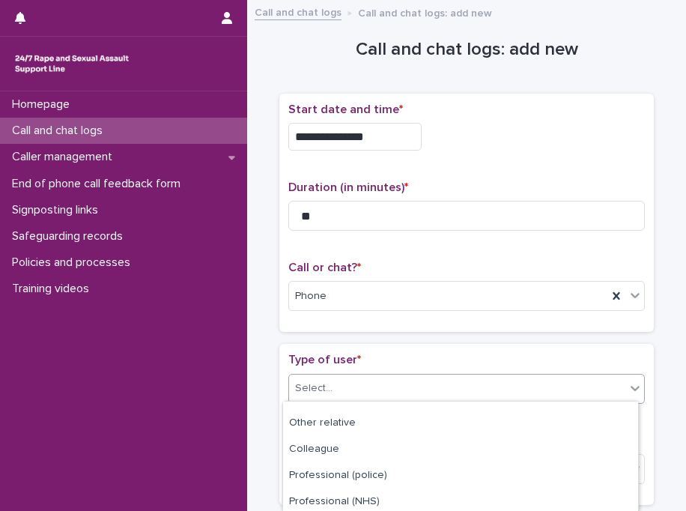
scroll to position [282, 0]
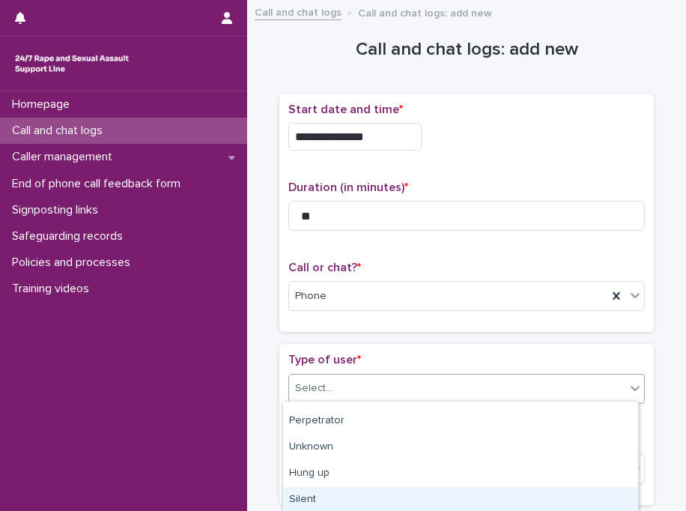
click at [499, 502] on div "Silent" at bounding box center [460, 500] width 355 height 26
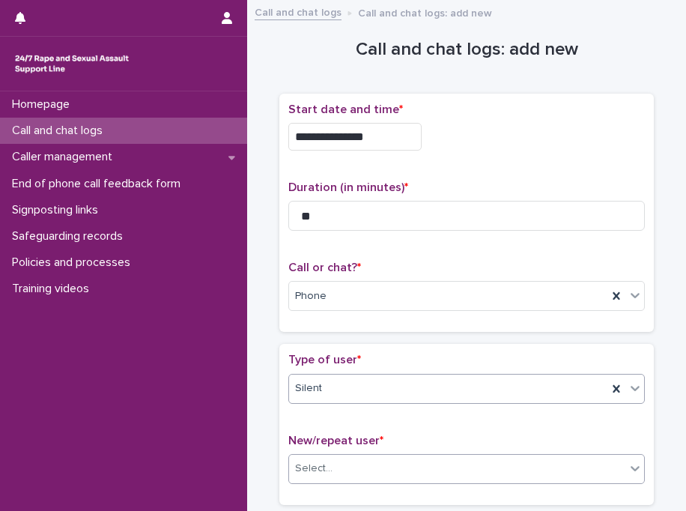
click at [435, 459] on div "Select..." at bounding box center [457, 468] width 336 height 25
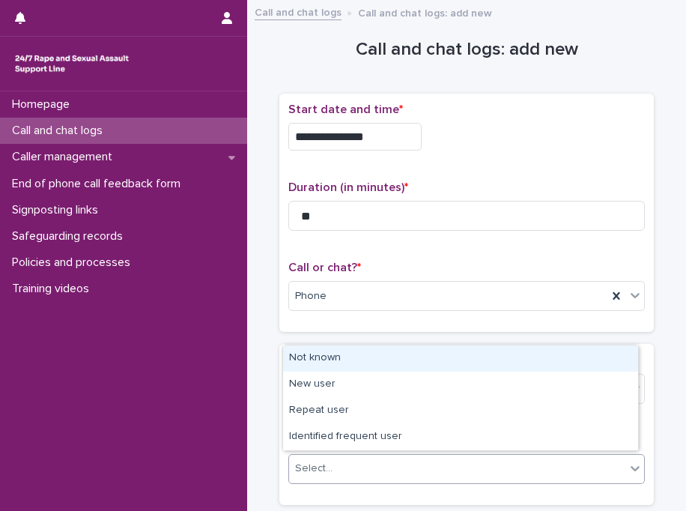
click at [449, 357] on div "Not known" at bounding box center [460, 358] width 355 height 26
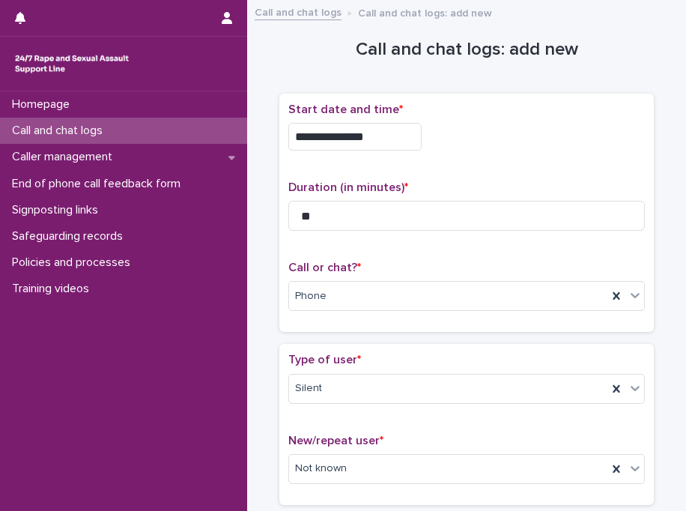
click at [449, 357] on p "Type of user *" at bounding box center [467, 360] width 357 height 14
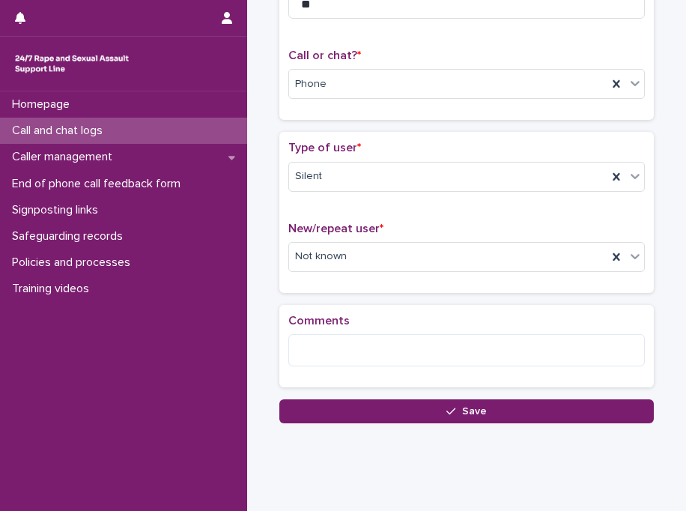
scroll to position [238, 0]
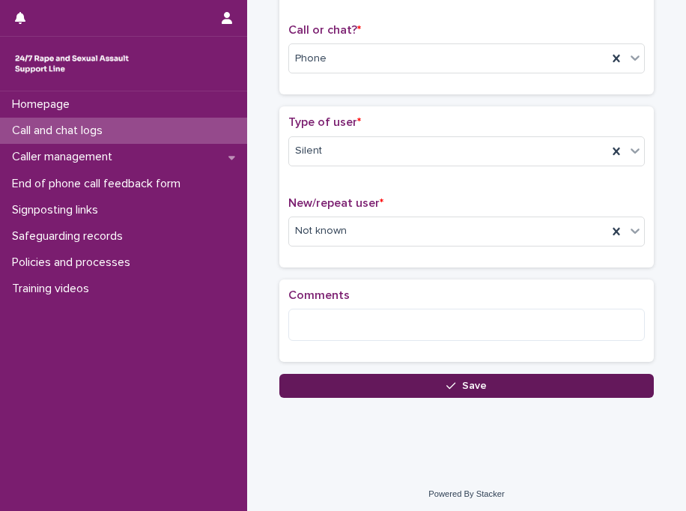
click at [450, 385] on icon "button" at bounding box center [451, 386] width 9 height 10
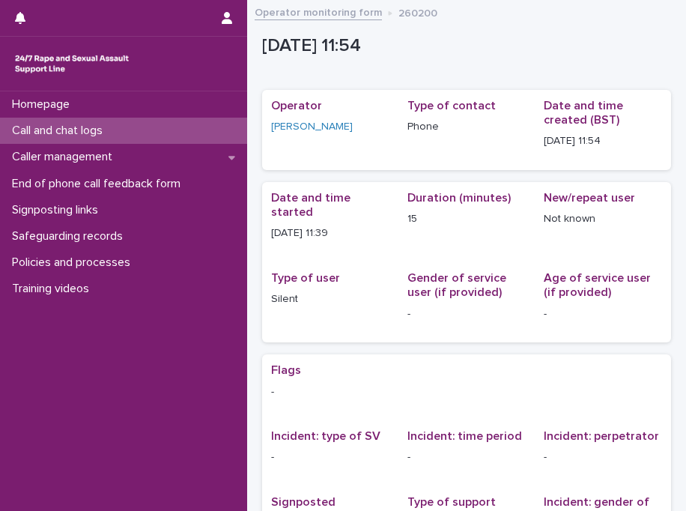
click at [177, 136] on div "Call and chat logs" at bounding box center [123, 131] width 247 height 26
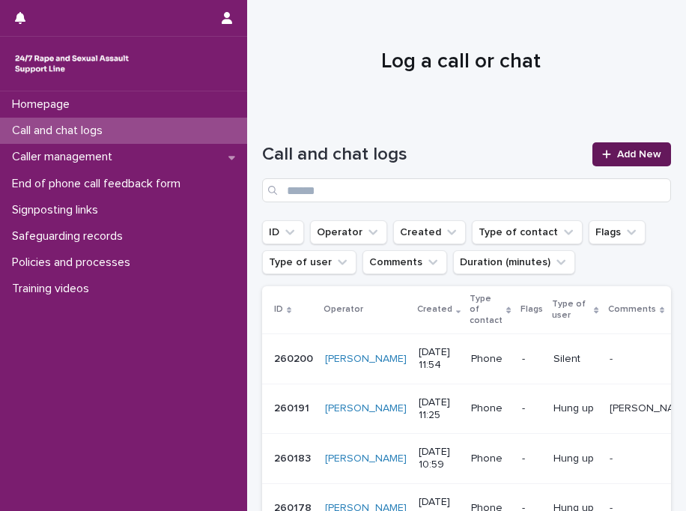
click at [618, 149] on span "Add New" at bounding box center [640, 154] width 44 height 10
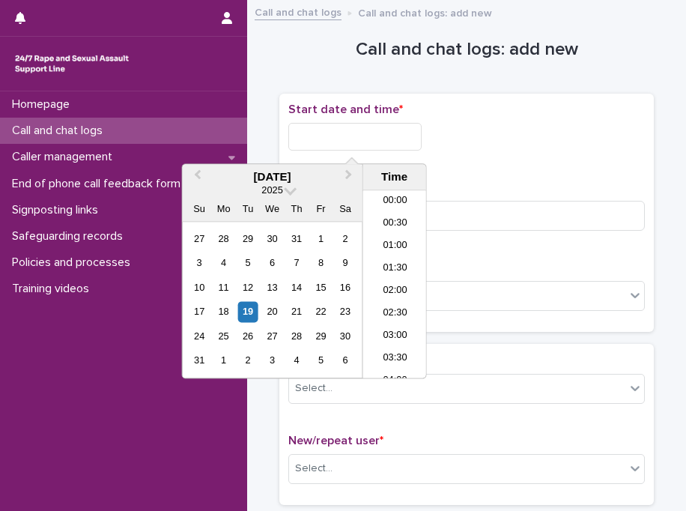
click at [393, 128] on input "text" at bounding box center [355, 137] width 133 height 28
click at [390, 292] on li "12:00" at bounding box center [395, 285] width 64 height 22
click at [381, 132] on input "**********" at bounding box center [355, 137] width 133 height 28
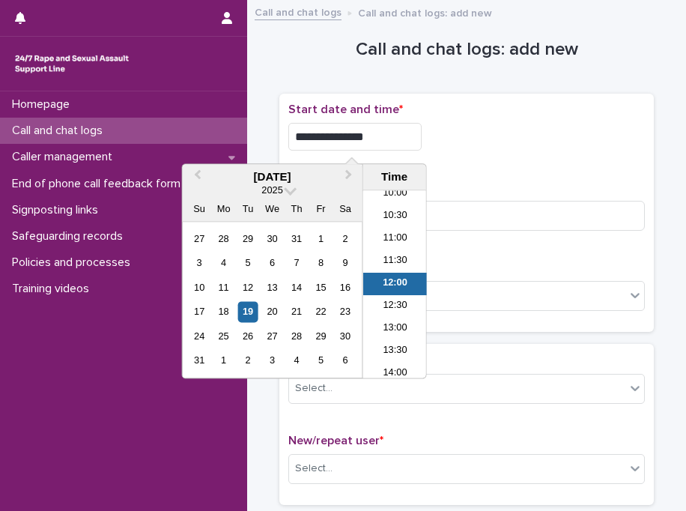
click at [381, 132] on input "**********" at bounding box center [355, 137] width 133 height 28
type input "**********"
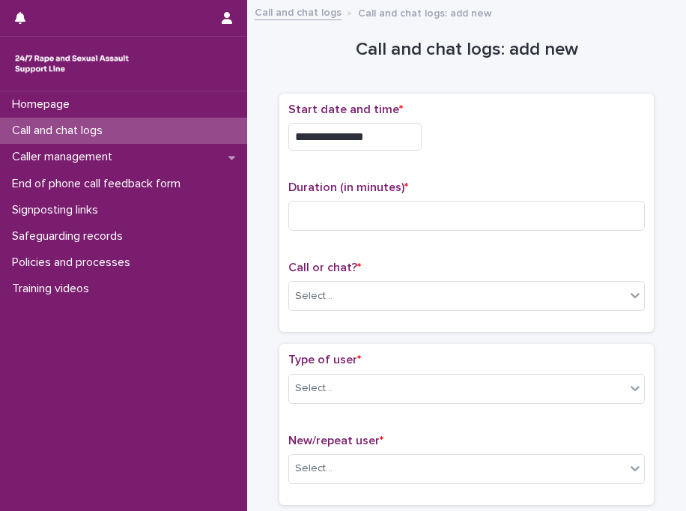
click at [494, 136] on div "**********" at bounding box center [467, 137] width 357 height 28
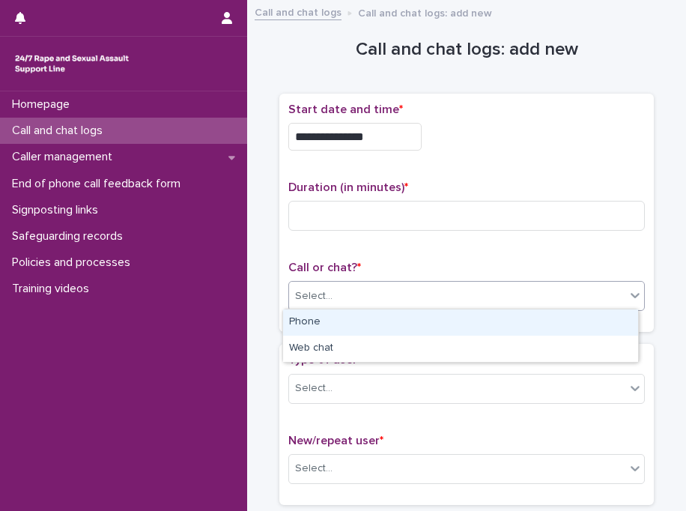
drag, startPoint x: 324, startPoint y: 297, endPoint x: 321, endPoint y: 318, distance: 21.9
click at [321, 318] on body "**********" at bounding box center [343, 255] width 686 height 511
click at [321, 318] on div "Phone" at bounding box center [460, 323] width 355 height 26
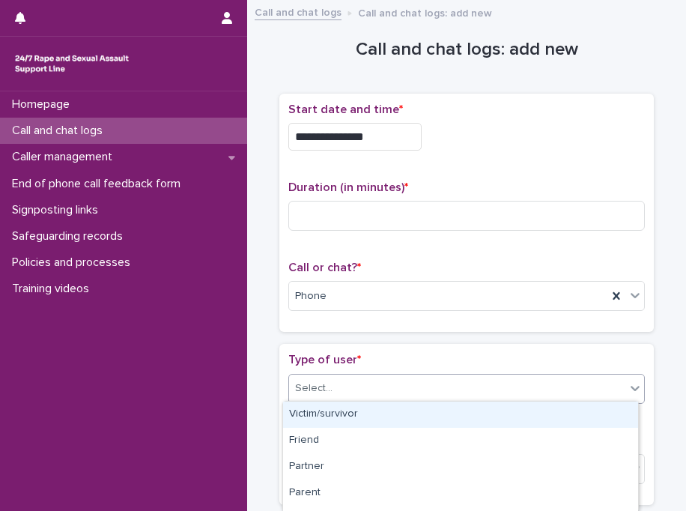
click at [321, 384] on div "Select..." at bounding box center [313, 389] width 37 height 16
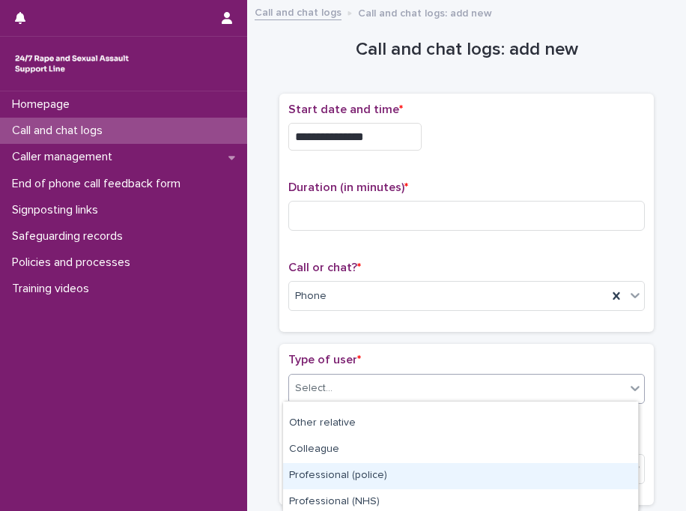
scroll to position [193, 0]
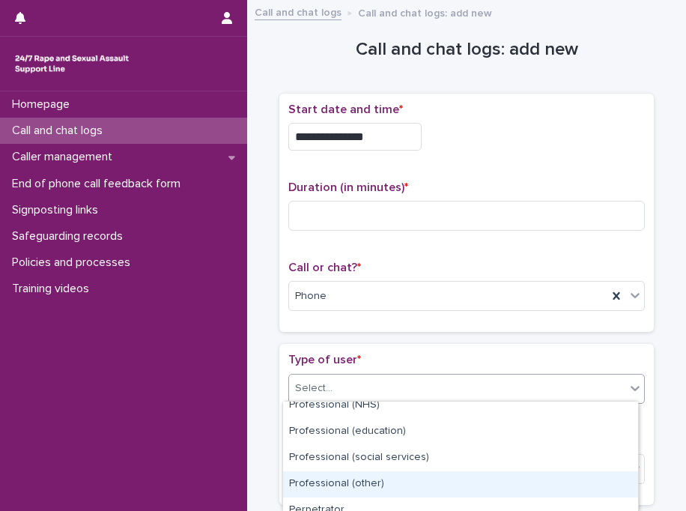
click at [463, 479] on div "Professional (other)" at bounding box center [460, 484] width 355 height 26
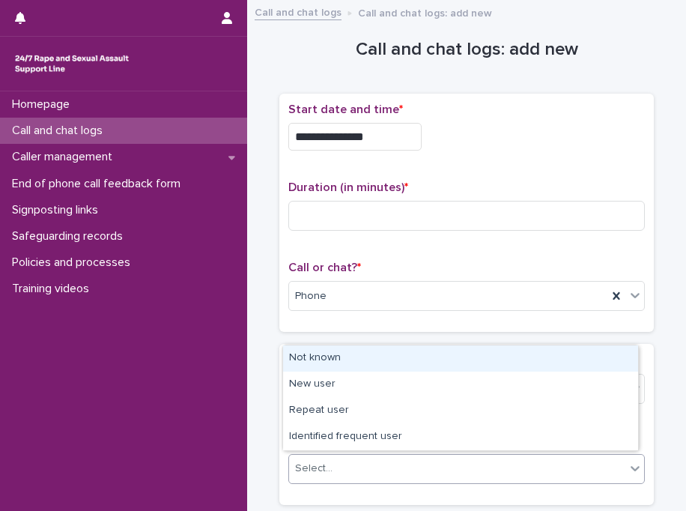
click at [408, 457] on div "Select..." at bounding box center [457, 468] width 336 height 25
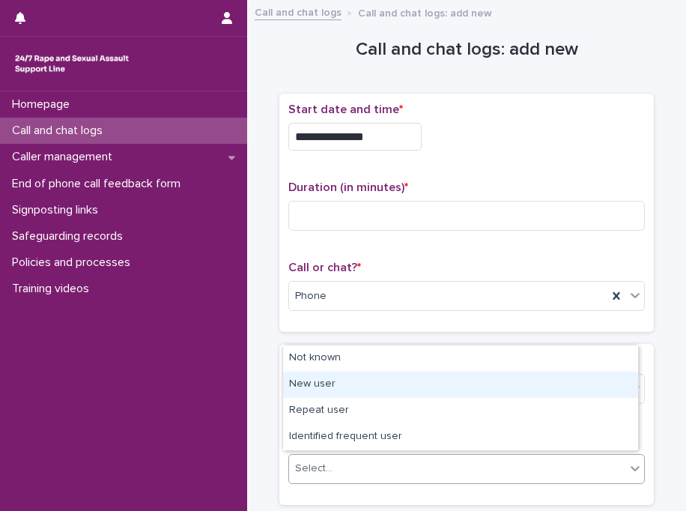
click at [375, 380] on div "New user" at bounding box center [460, 385] width 355 height 26
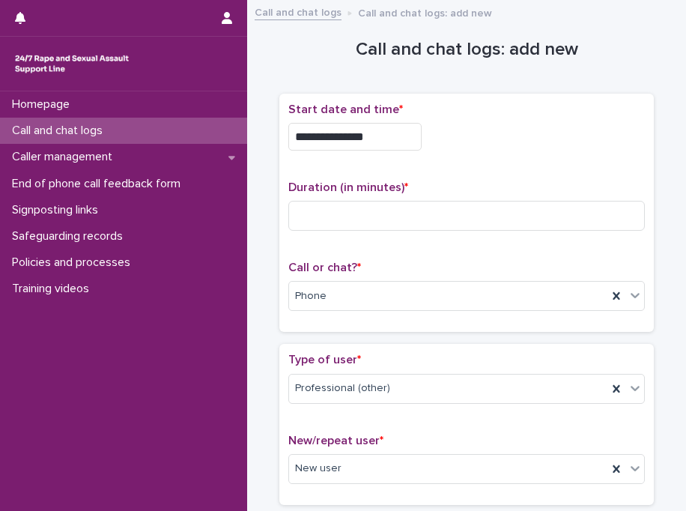
click at [383, 340] on div "**********" at bounding box center [467, 219] width 375 height 251
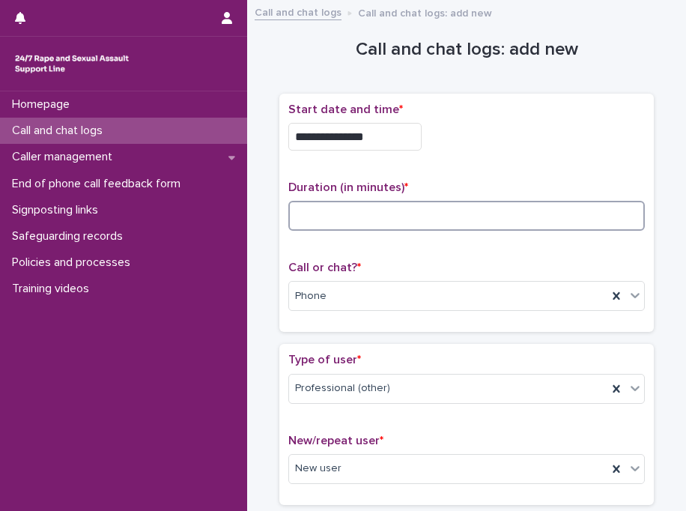
click at [399, 213] on input at bounding box center [467, 216] width 357 height 30
click at [423, 201] on input "*" at bounding box center [467, 216] width 357 height 30
type input "*"
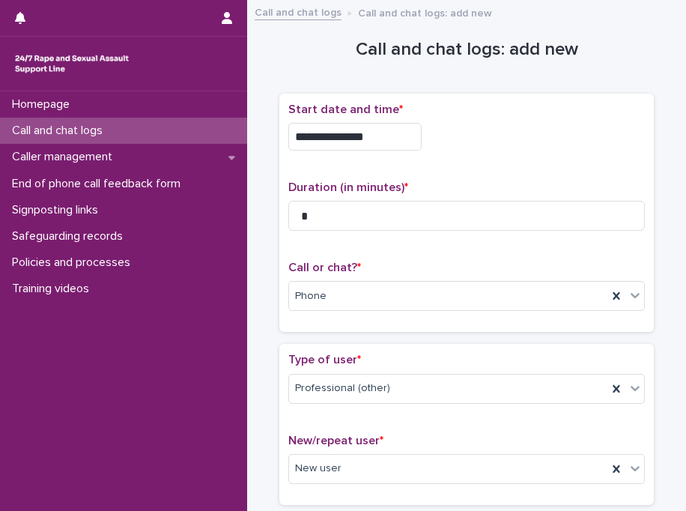
click at [498, 105] on p "Start date and time *" at bounding box center [467, 110] width 357 height 14
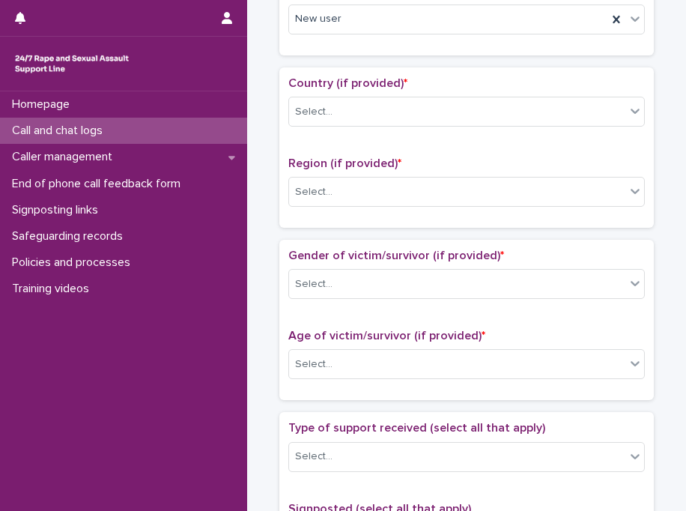
scroll to position [540, 0]
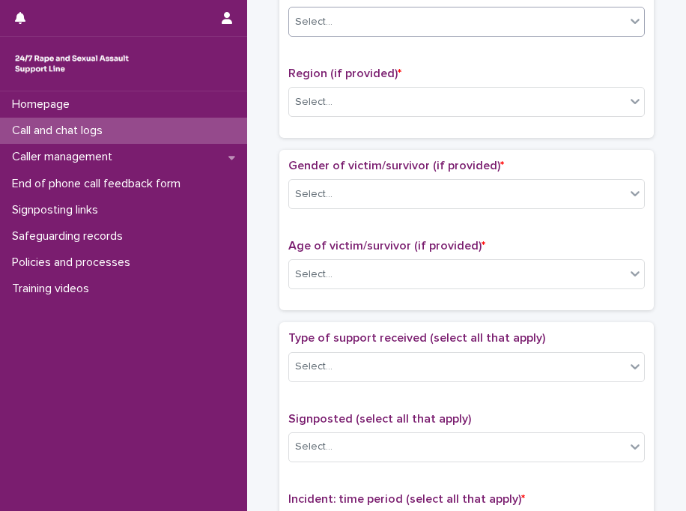
click at [343, 23] on div "Select..." at bounding box center [457, 22] width 336 height 25
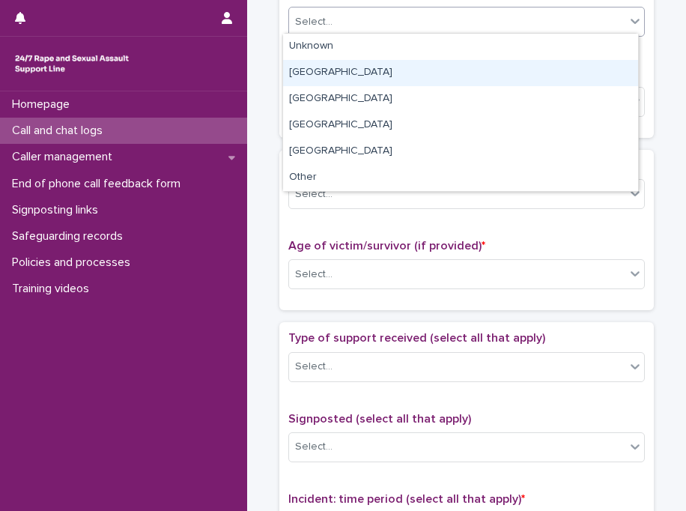
click at [332, 67] on div "[GEOGRAPHIC_DATA]" at bounding box center [460, 73] width 355 height 26
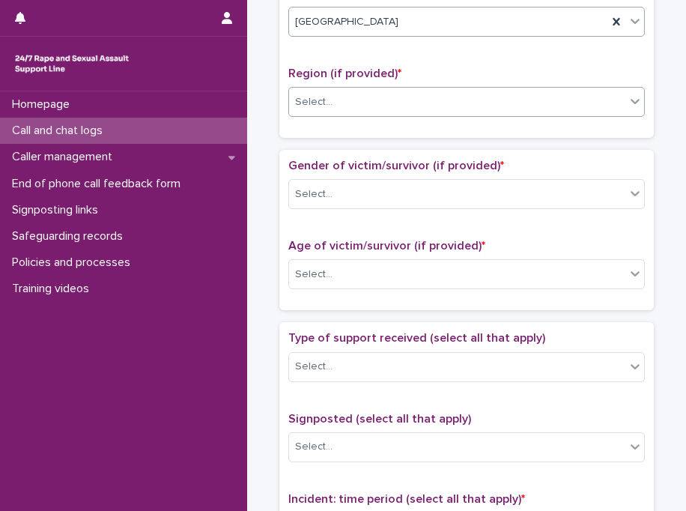
click at [306, 103] on div "Select..." at bounding box center [313, 102] width 37 height 16
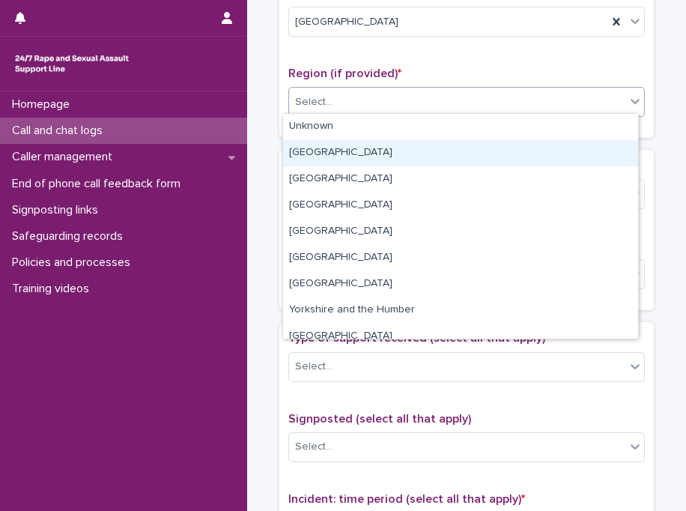
click at [312, 144] on div "[GEOGRAPHIC_DATA]" at bounding box center [460, 153] width 355 height 26
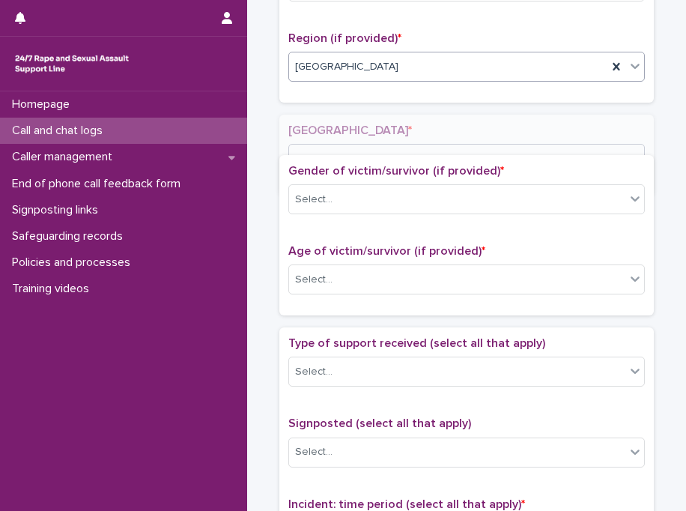
scroll to position [585, 0]
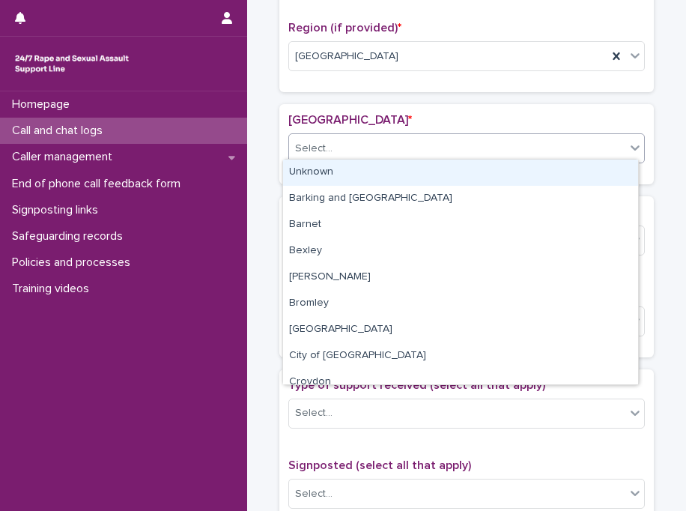
click at [339, 145] on div "Select..." at bounding box center [457, 148] width 336 height 25
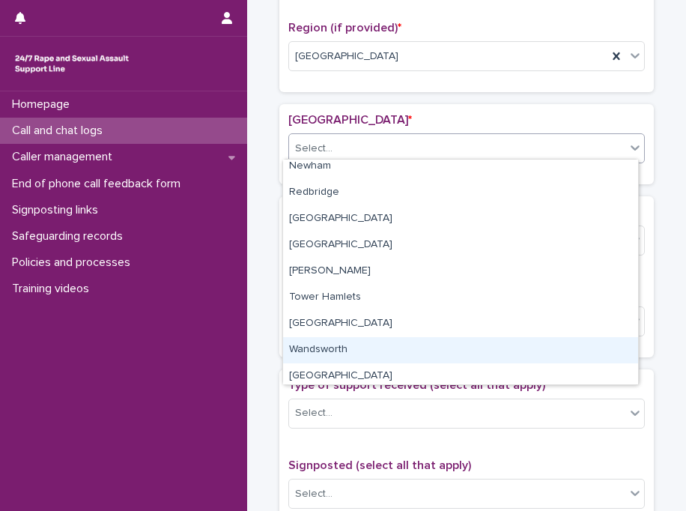
scroll to position [667, 0]
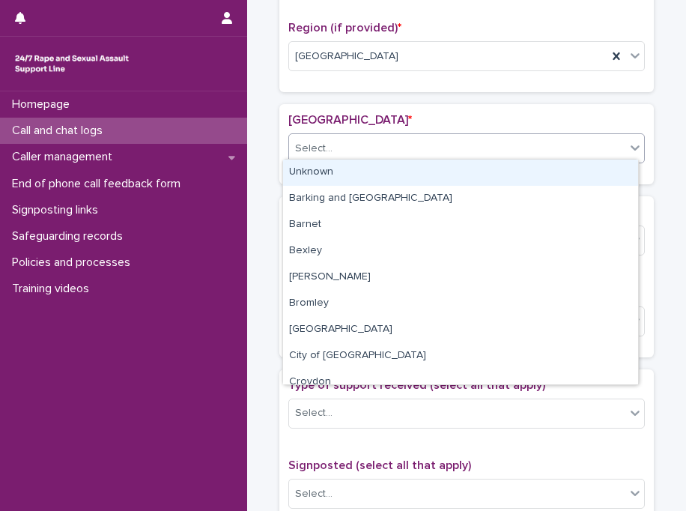
click at [375, 145] on div "Select..." at bounding box center [457, 148] width 336 height 25
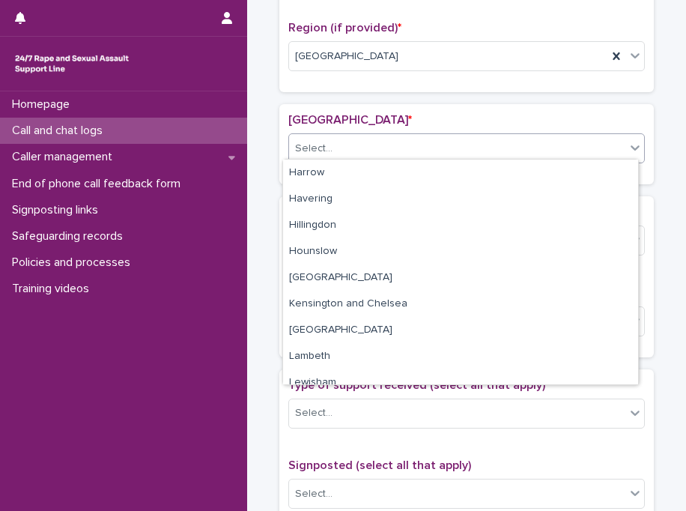
scroll to position [590, 0]
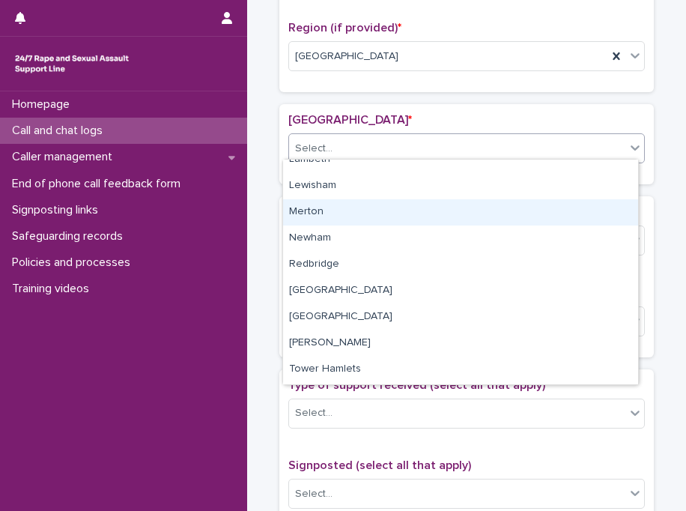
click at [452, 218] on div "Merton" at bounding box center [460, 212] width 355 height 26
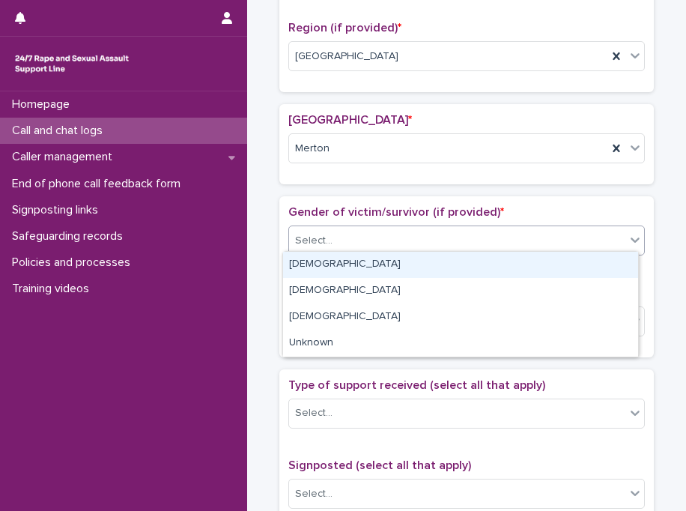
click at [428, 231] on div "Select..." at bounding box center [457, 241] width 336 height 25
click at [378, 264] on div "[DEMOGRAPHIC_DATA]" at bounding box center [460, 265] width 355 height 26
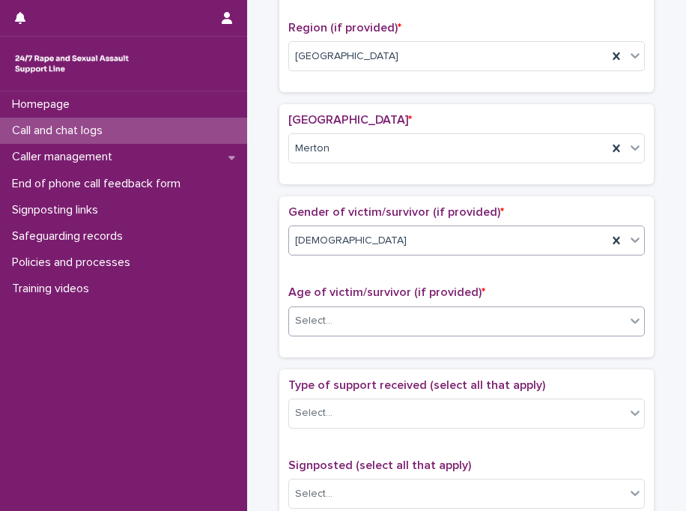
click at [352, 318] on div "Select..." at bounding box center [457, 321] width 336 height 25
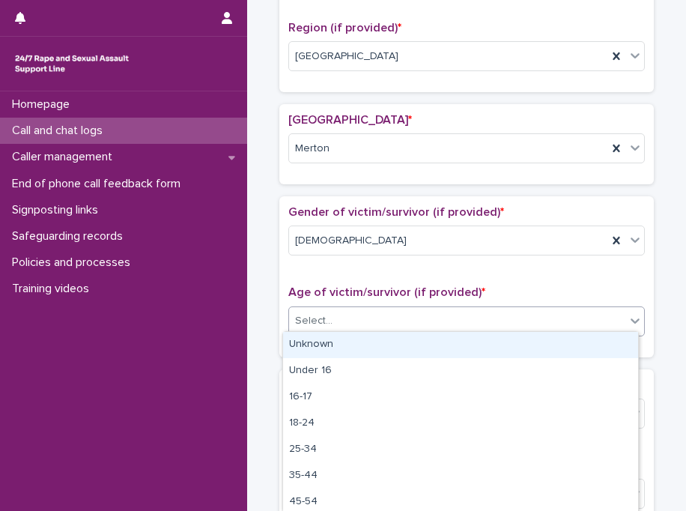
click at [355, 342] on div "Unknown" at bounding box center [460, 345] width 355 height 26
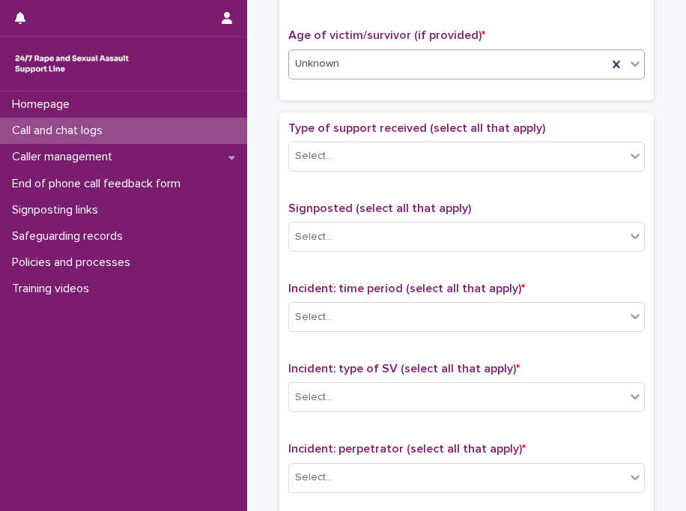
scroll to position [921, 0]
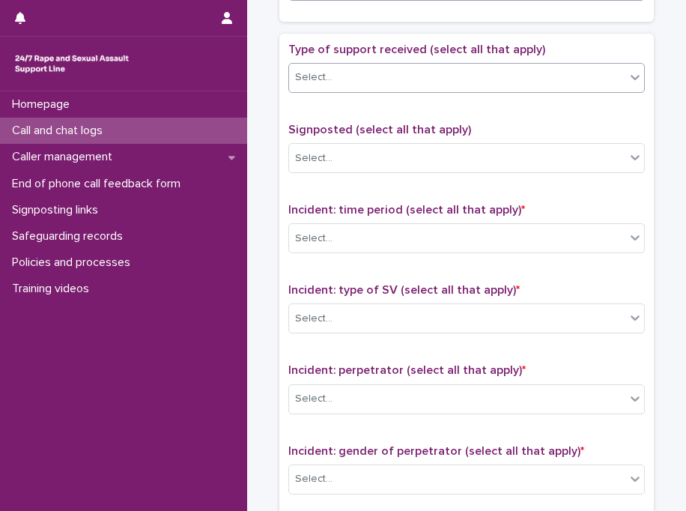
click at [444, 79] on div "Select..." at bounding box center [457, 77] width 336 height 25
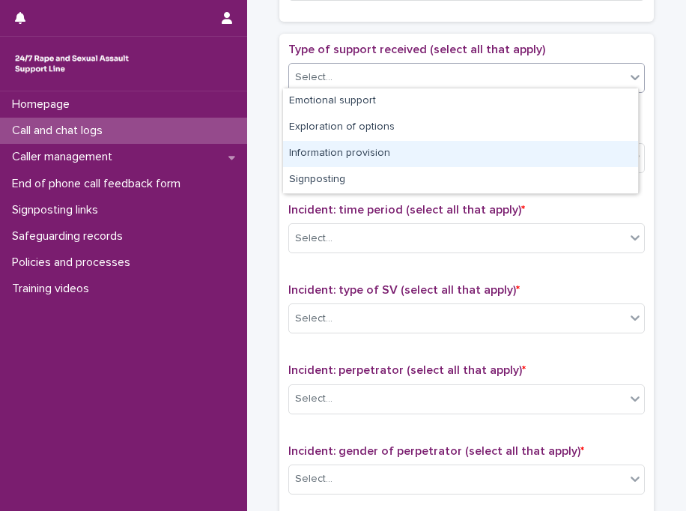
click at [402, 154] on div "Information provision" at bounding box center [460, 154] width 355 height 26
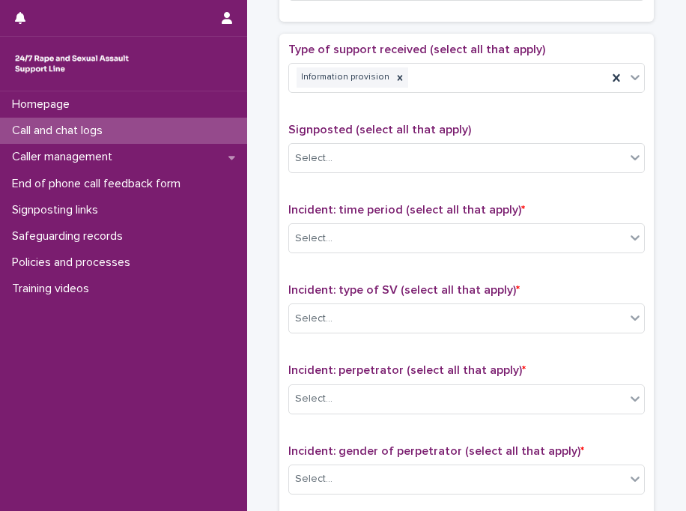
click at [481, 88] on div "Type of support received (select all that apply) Information provision" at bounding box center [467, 74] width 357 height 62
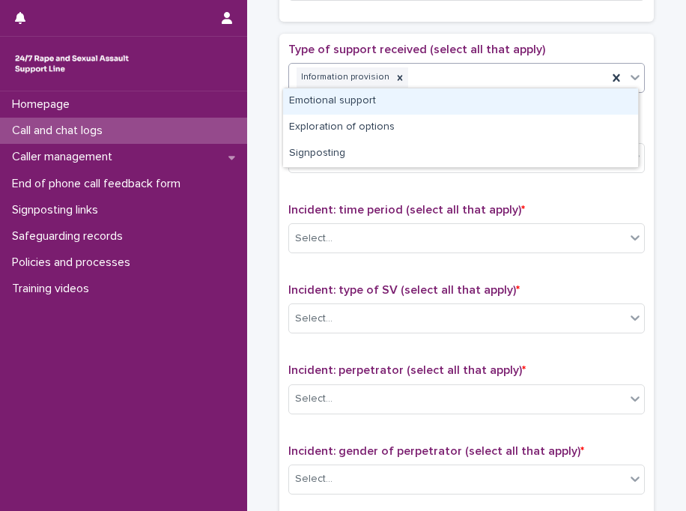
click at [469, 79] on div "Information provision" at bounding box center [448, 77] width 318 height 26
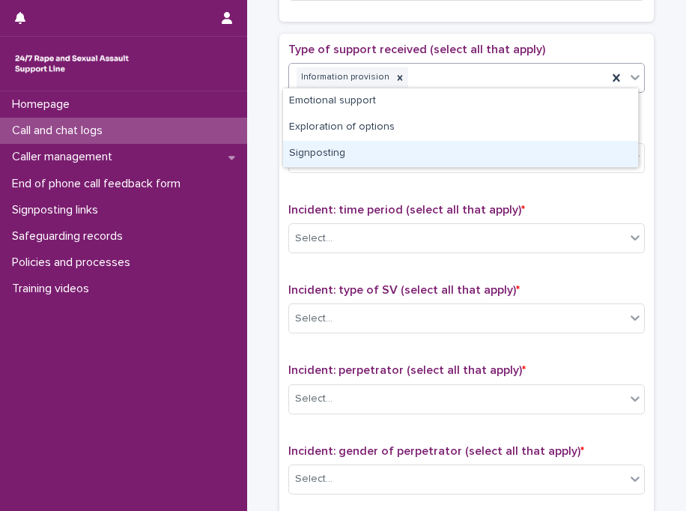
click at [407, 151] on div "Signposting" at bounding box center [460, 154] width 355 height 26
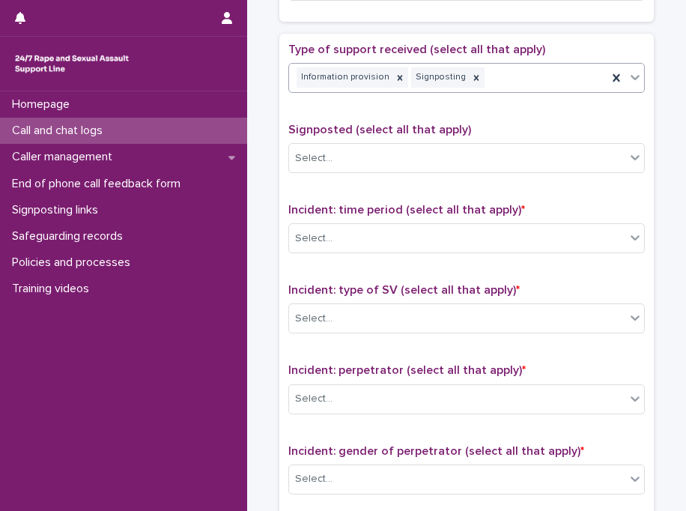
click at [407, 151] on div "Select..." at bounding box center [457, 158] width 336 height 25
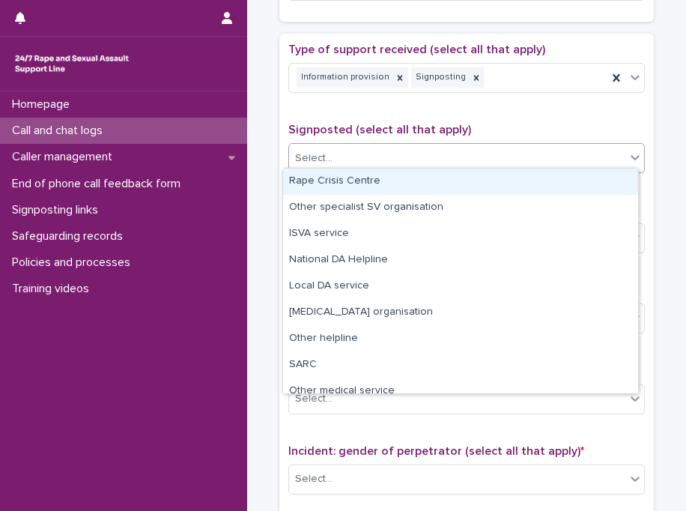
click at [387, 178] on div "Rape Crisis Centre" at bounding box center [460, 182] width 355 height 26
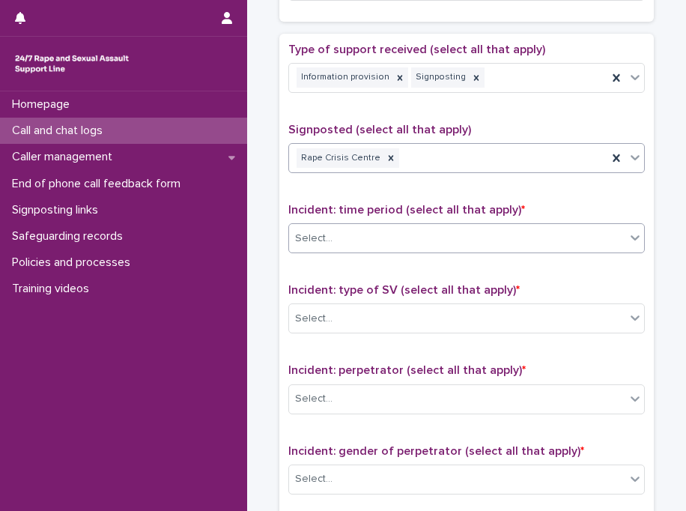
click at [373, 231] on div "Select..." at bounding box center [457, 238] width 336 height 25
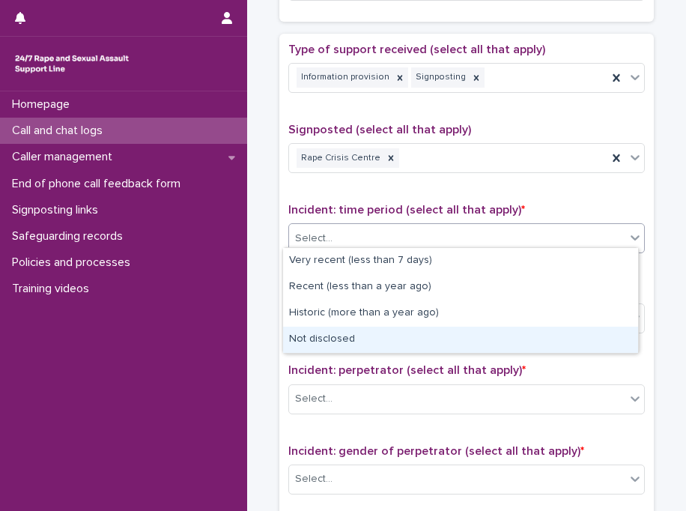
click at [359, 336] on div "Not disclosed" at bounding box center [460, 340] width 355 height 26
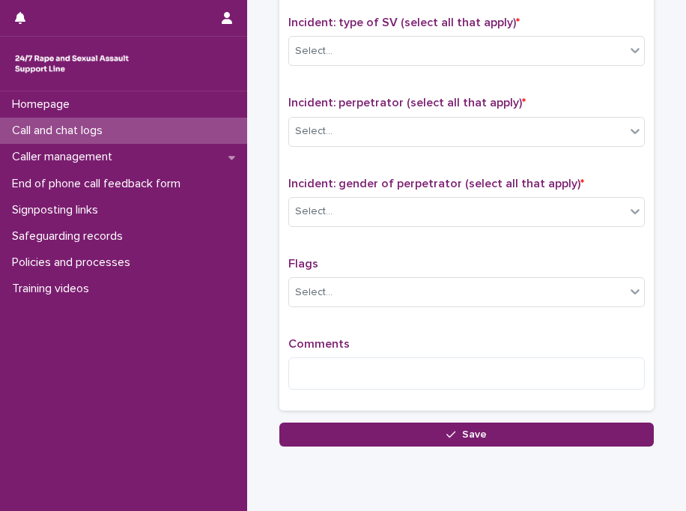
scroll to position [1190, 0]
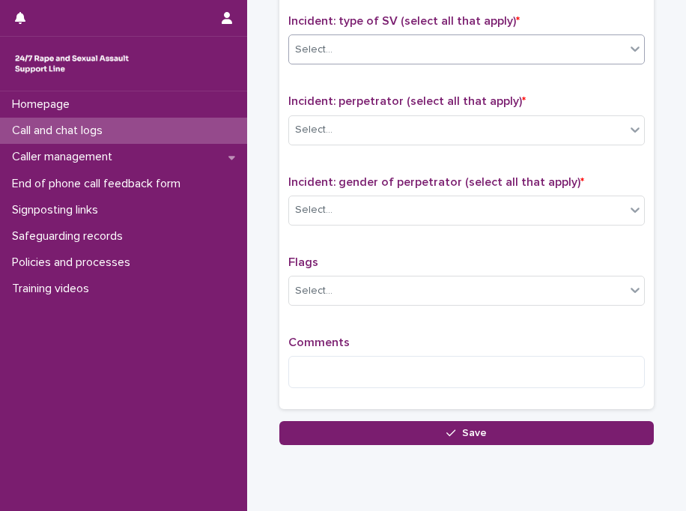
click at [512, 40] on div "Select..." at bounding box center [457, 49] width 336 height 25
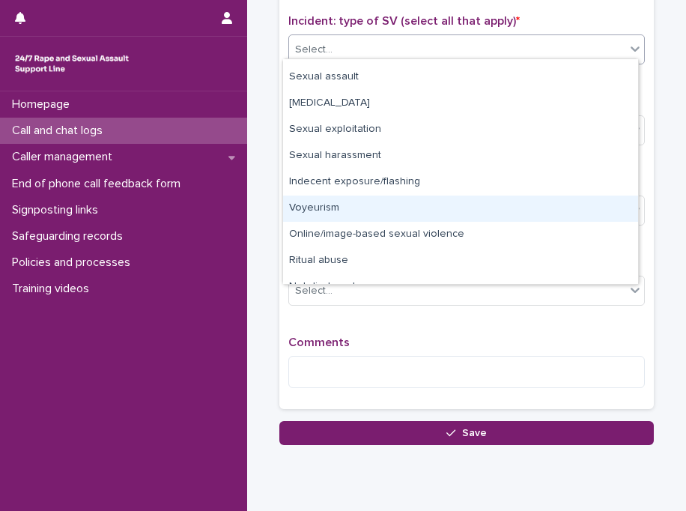
scroll to position [37, 0]
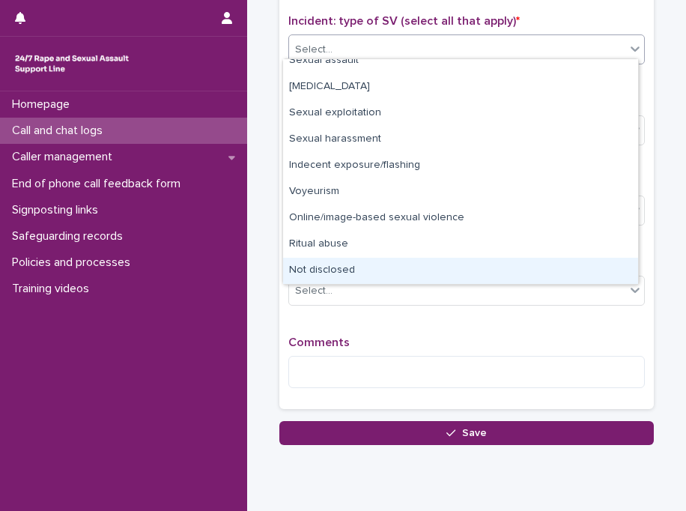
click at [591, 264] on div "Not disclosed" at bounding box center [460, 271] width 355 height 26
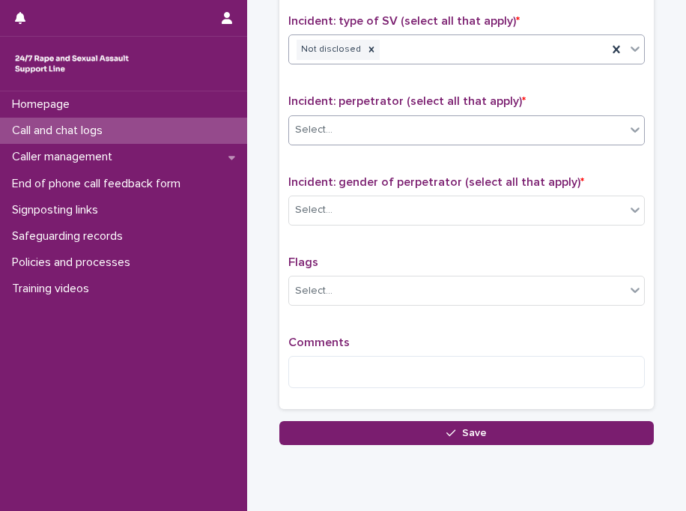
click at [462, 127] on div "Select..." at bounding box center [457, 130] width 336 height 25
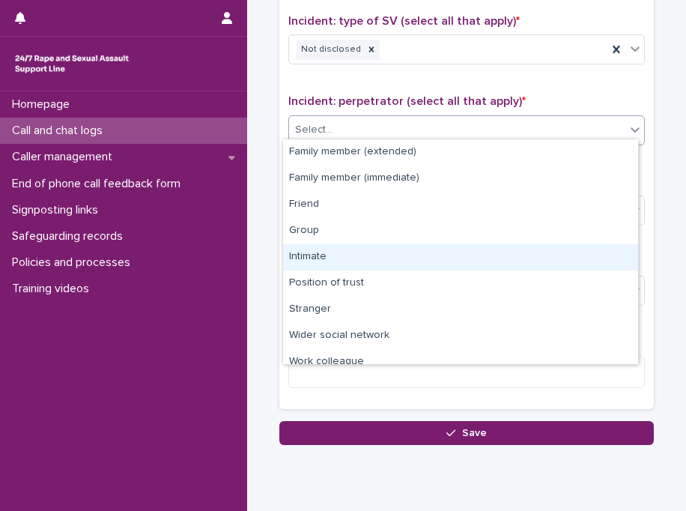
scroll to position [63, 0]
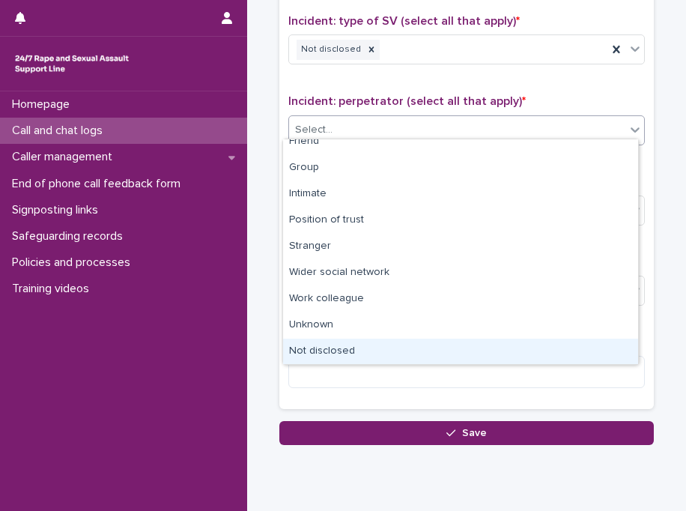
click at [625, 345] on div "Not disclosed" at bounding box center [460, 352] width 355 height 26
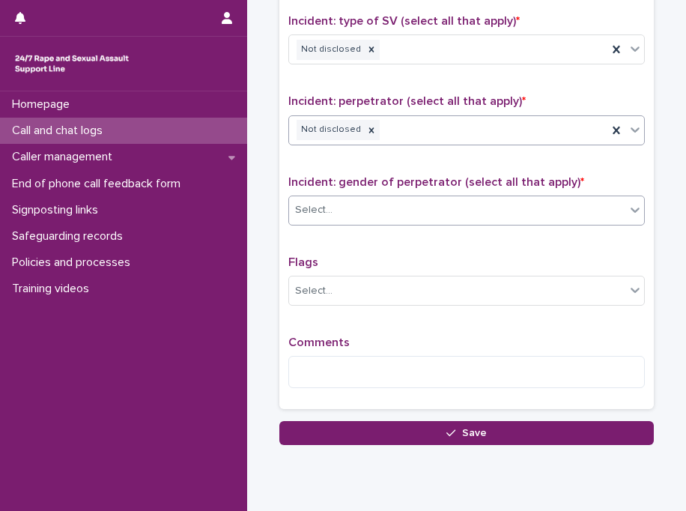
click at [495, 198] on div "Select..." at bounding box center [457, 210] width 336 height 25
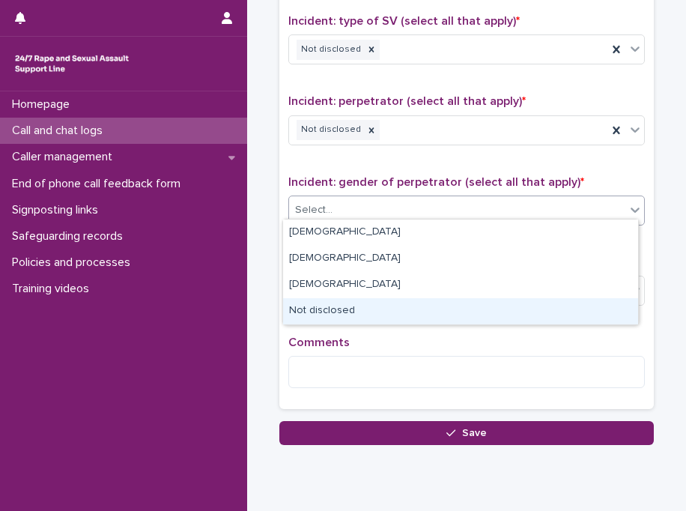
click at [457, 312] on div "Not disclosed" at bounding box center [460, 311] width 355 height 26
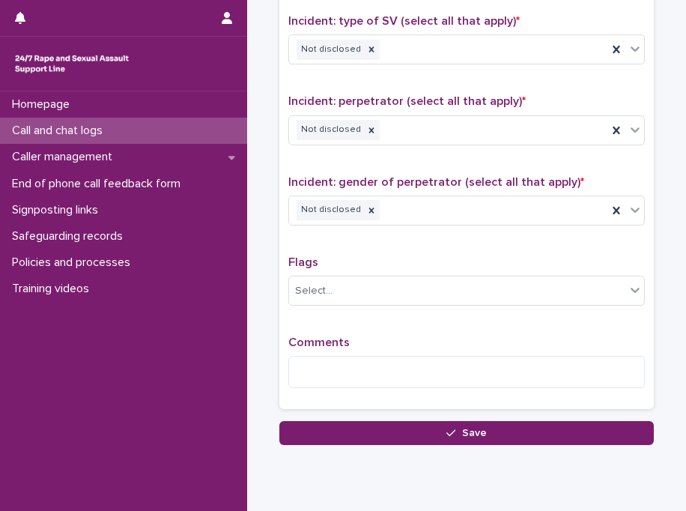
click at [457, 312] on div "Type of support received (select all that apply) Information provision Signpost…" at bounding box center [467, 87] width 357 height 626
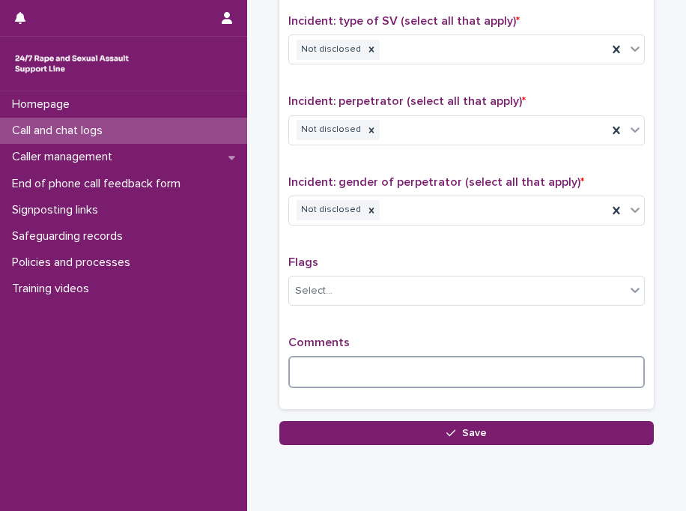
click at [443, 366] on textarea at bounding box center [467, 372] width 357 height 32
click at [336, 363] on textarea "**********" at bounding box center [467, 372] width 357 height 32
click at [582, 366] on textarea "**********" at bounding box center [467, 372] width 357 height 32
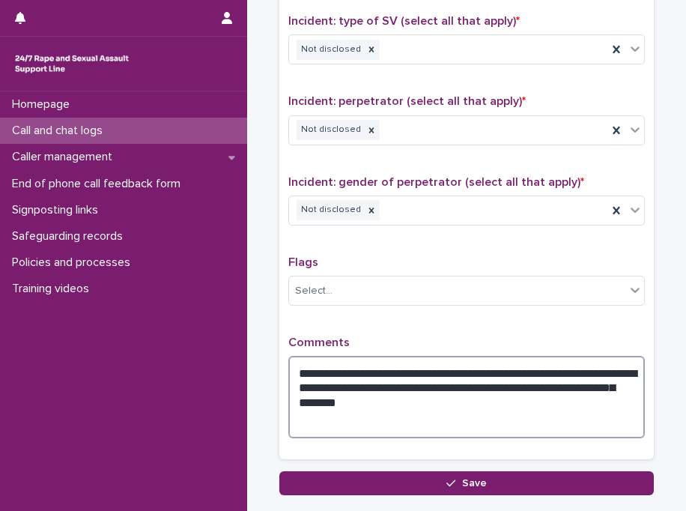
click at [342, 425] on textarea "**********" at bounding box center [467, 397] width 357 height 82
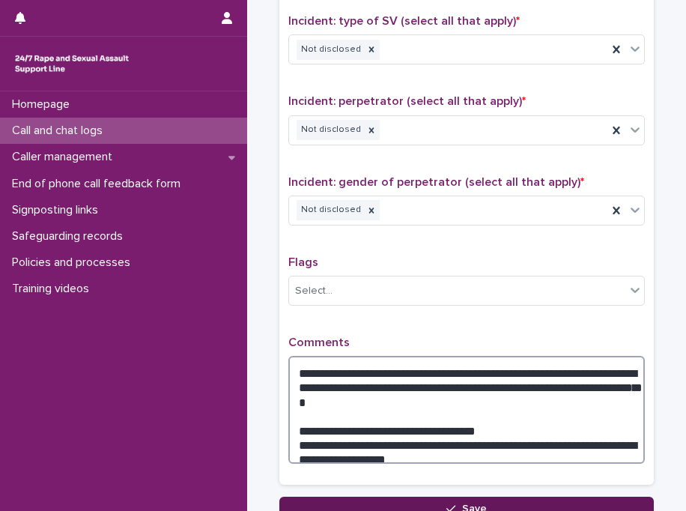
type textarea "**********"
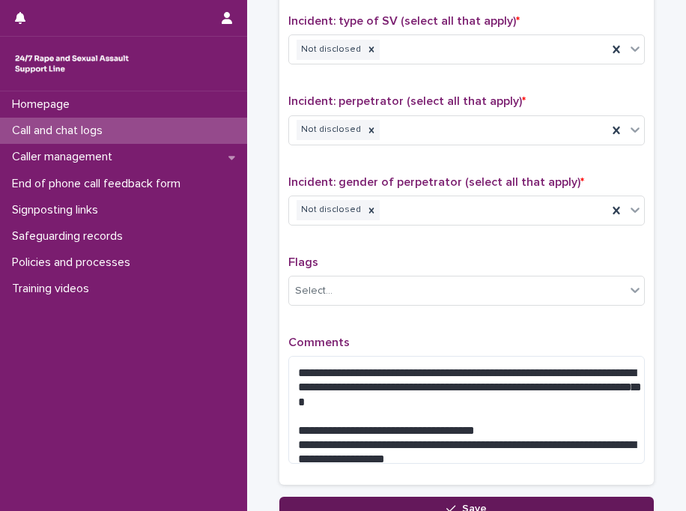
click at [358, 501] on button "Save" at bounding box center [467, 509] width 375 height 24
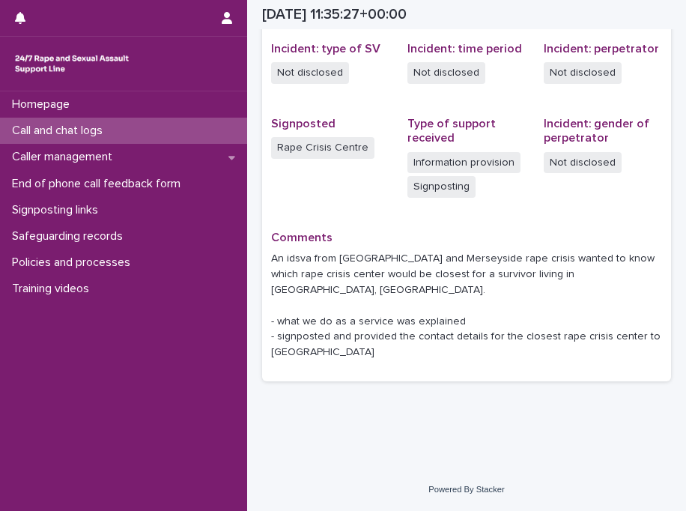
scroll to position [372, 0]
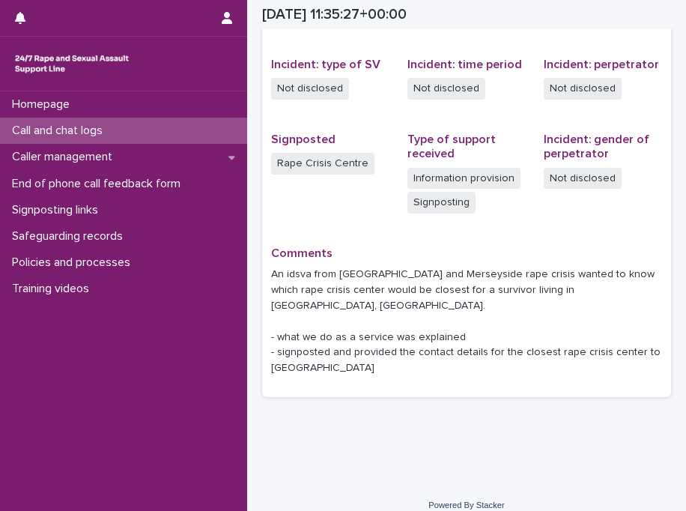
click at [187, 133] on div "Call and chat logs" at bounding box center [123, 131] width 247 height 26
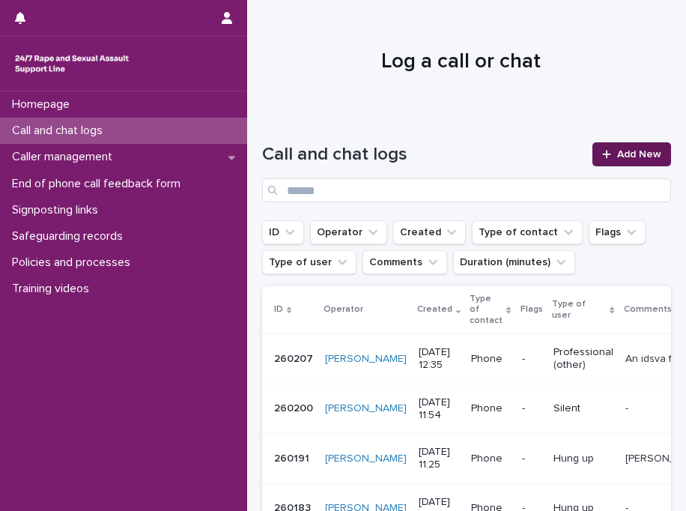
click at [603, 152] on div at bounding box center [610, 154] width 15 height 10
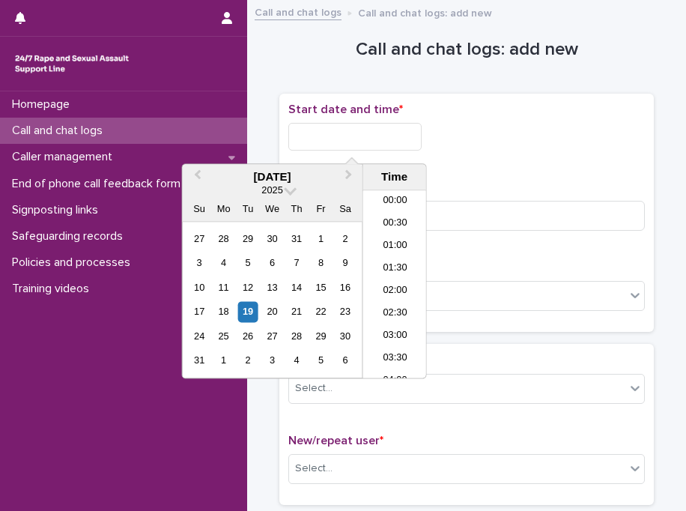
click at [334, 142] on input "text" at bounding box center [355, 137] width 133 height 28
click at [396, 277] on li "12:30" at bounding box center [395, 285] width 64 height 22
click at [396, 137] on input "**********" at bounding box center [355, 137] width 133 height 28
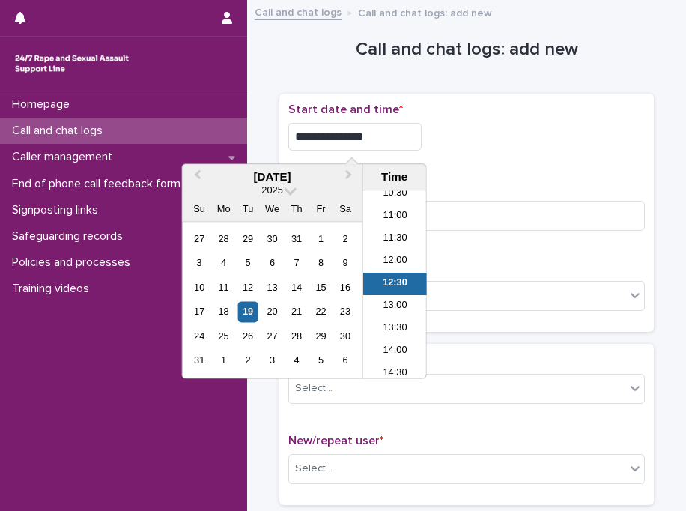
click at [396, 137] on input "**********" at bounding box center [355, 137] width 133 height 28
type input "**********"
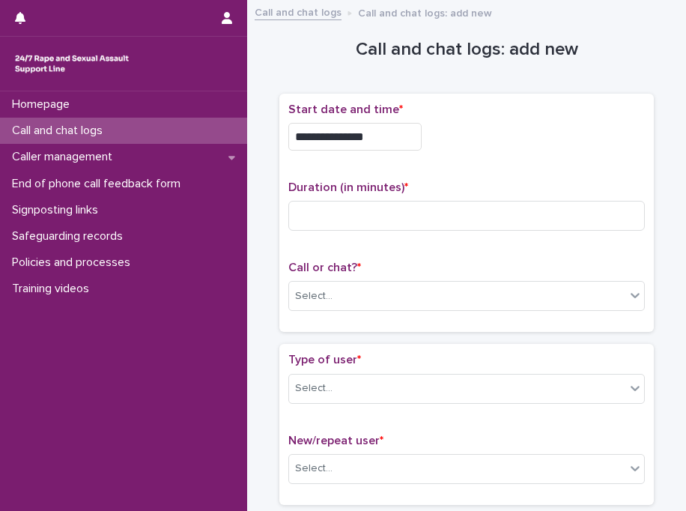
click at [486, 138] on div "**********" at bounding box center [467, 137] width 357 height 28
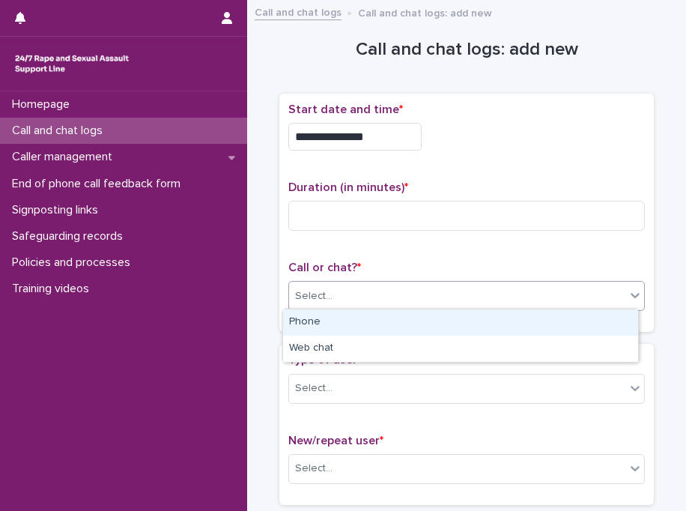
click at [330, 298] on div "Select..." at bounding box center [457, 296] width 336 height 25
click at [318, 324] on div "Phone" at bounding box center [460, 323] width 355 height 26
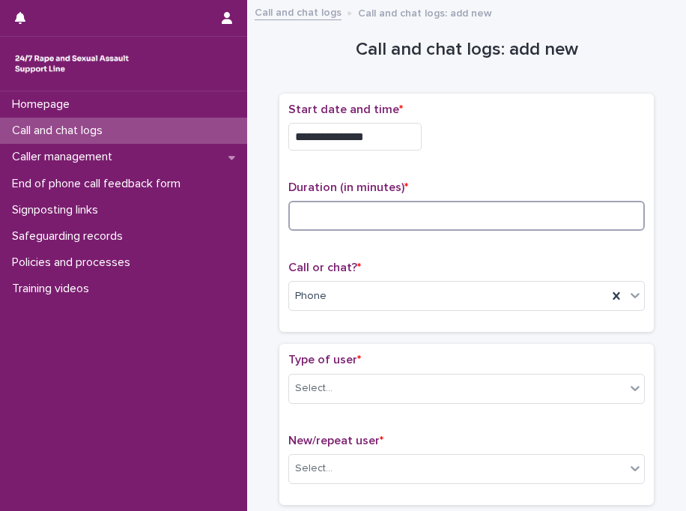
click at [440, 212] on input at bounding box center [467, 216] width 357 height 30
type input "*"
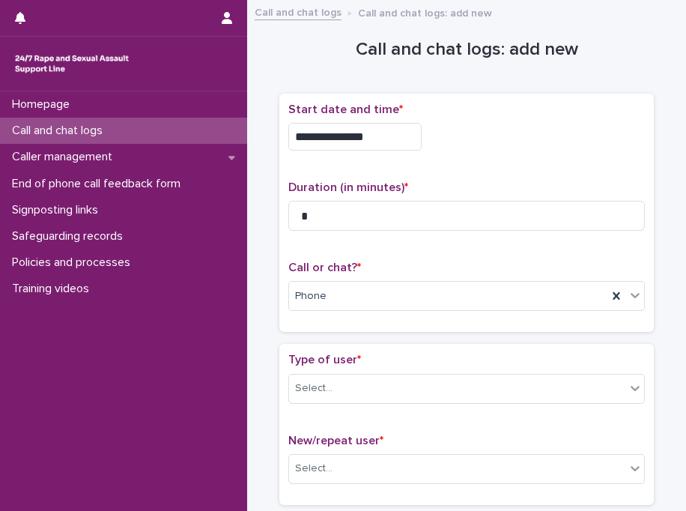
click at [607, 187] on p "Duration (in minutes) *" at bounding box center [467, 188] width 357 height 14
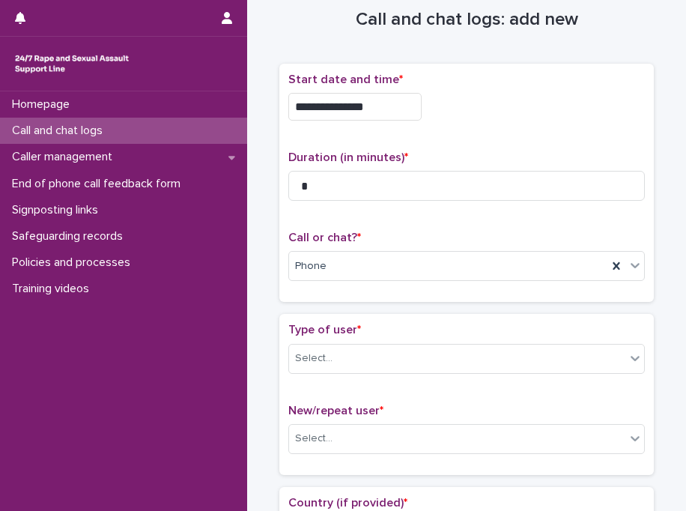
scroll to position [150, 0]
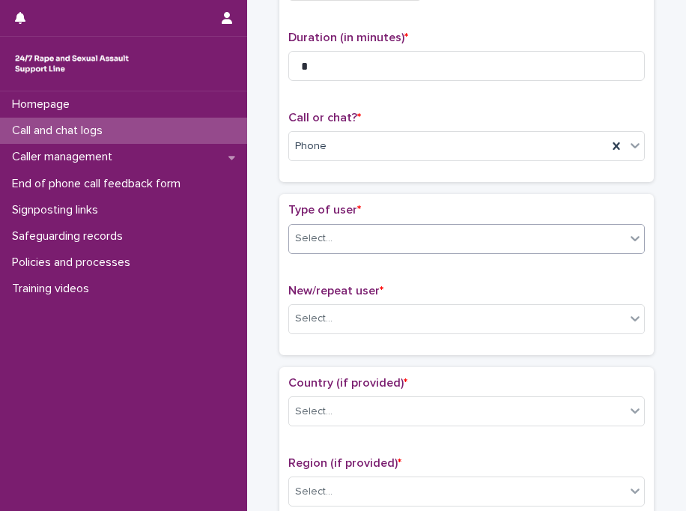
click at [462, 237] on div "Select..." at bounding box center [457, 238] width 336 height 25
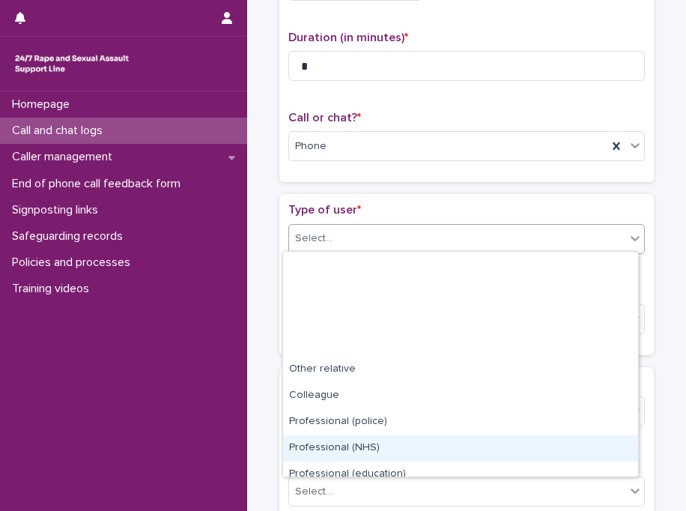
scroll to position [168, 0]
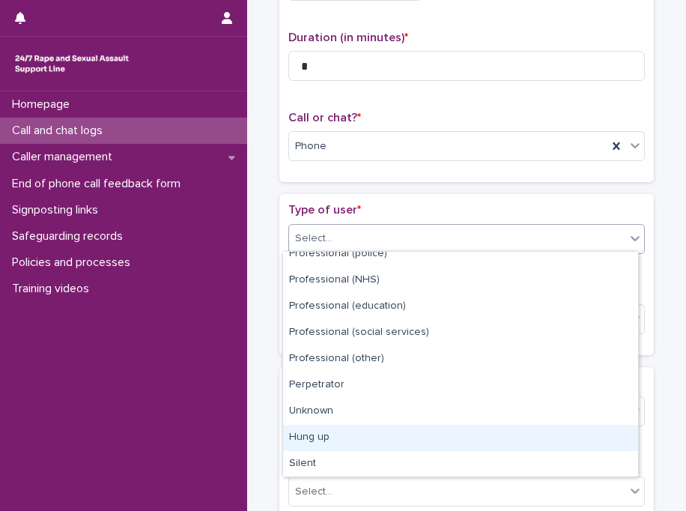
click at [557, 432] on div "Hung up" at bounding box center [460, 438] width 355 height 26
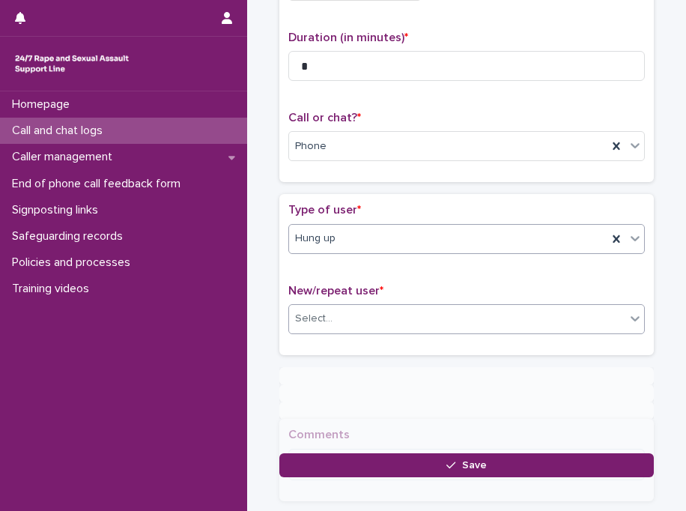
click at [432, 309] on div "Select..." at bounding box center [457, 319] width 336 height 25
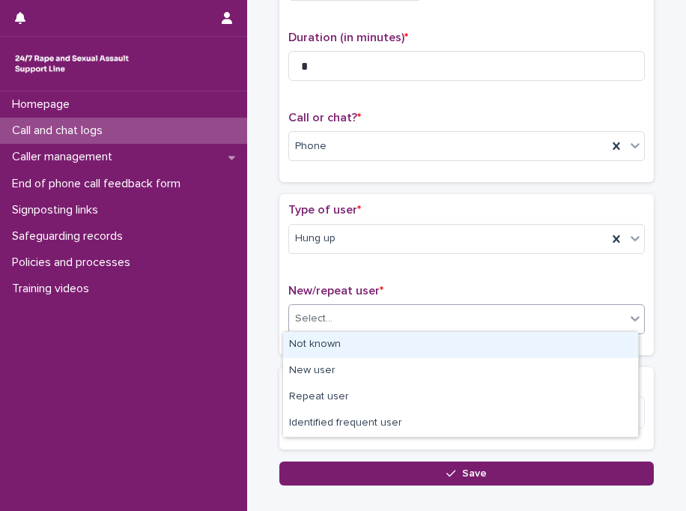
scroll to position [156, 0]
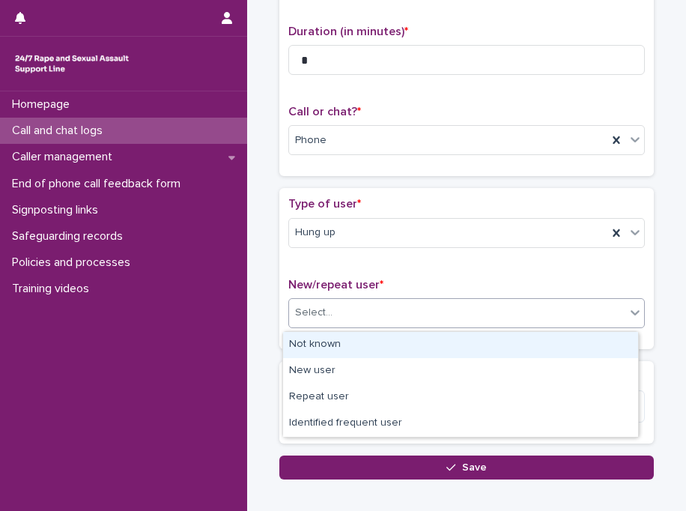
click at [420, 340] on div "Not known" at bounding box center [460, 345] width 355 height 26
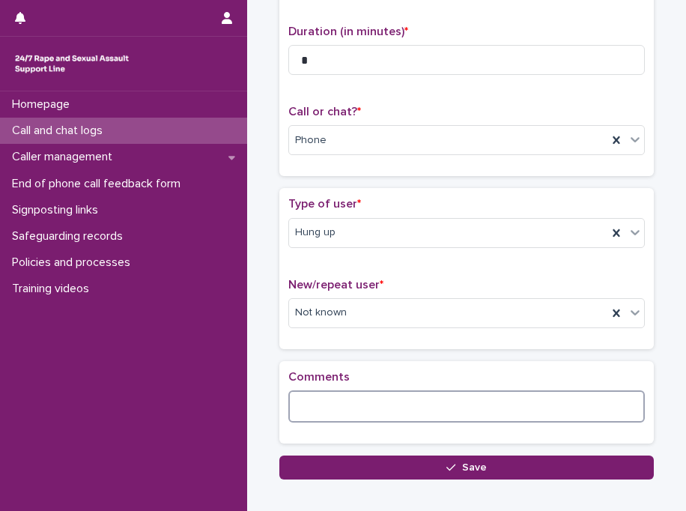
click at [390, 390] on textarea at bounding box center [467, 406] width 357 height 32
type textarea "*"
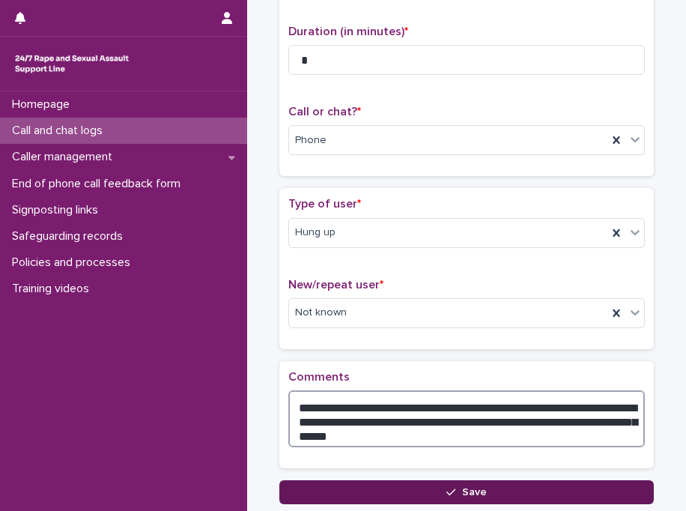
type textarea "**********"
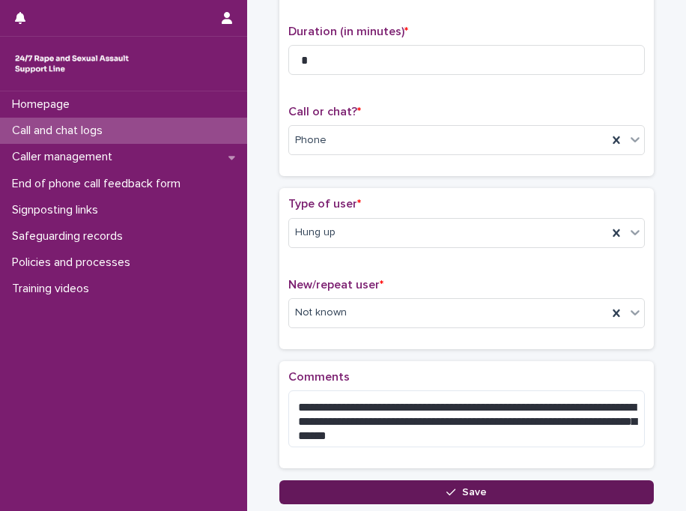
click at [420, 489] on button "Save" at bounding box center [467, 492] width 375 height 24
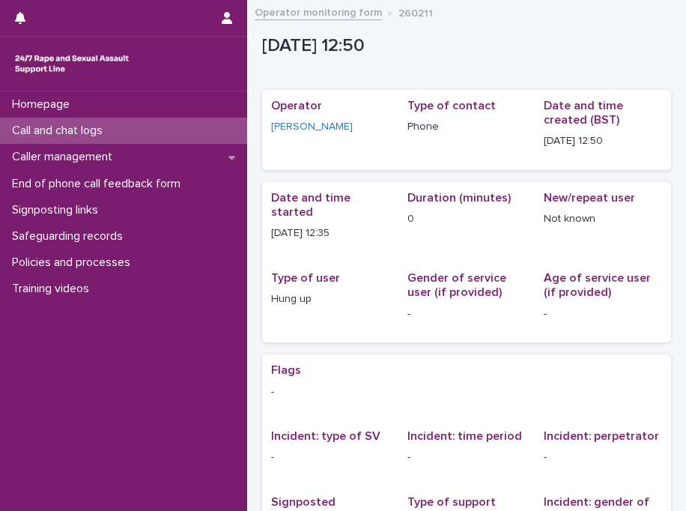
click at [188, 142] on div "Call and chat logs" at bounding box center [123, 131] width 247 height 26
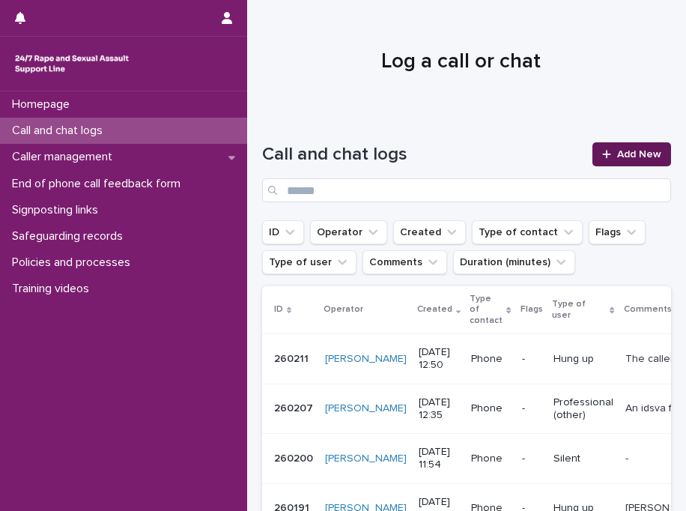
click at [626, 158] on span "Add New" at bounding box center [640, 154] width 44 height 10
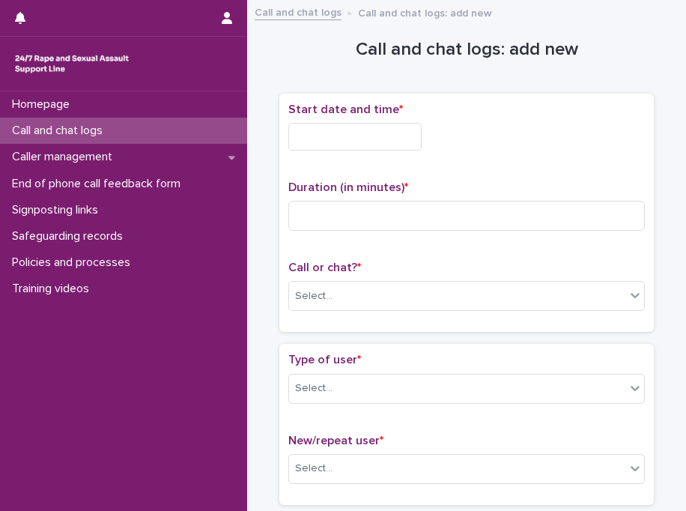
click at [326, 130] on input "text" at bounding box center [355, 137] width 133 height 28
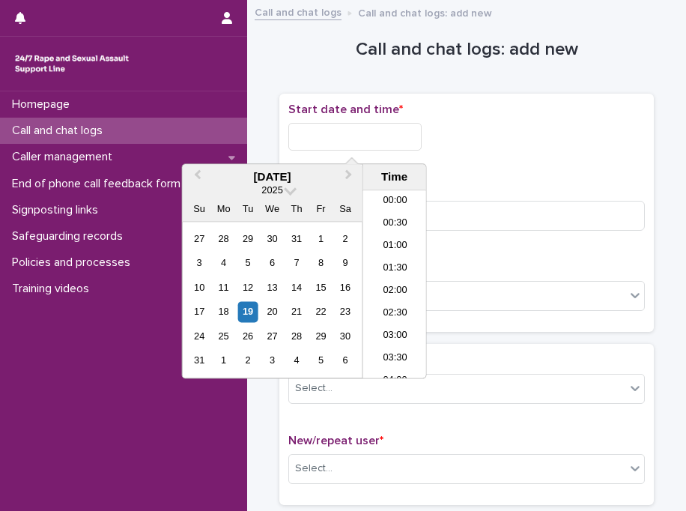
scroll to position [480, 0]
click at [393, 286] on li "12:30" at bounding box center [395, 285] width 64 height 22
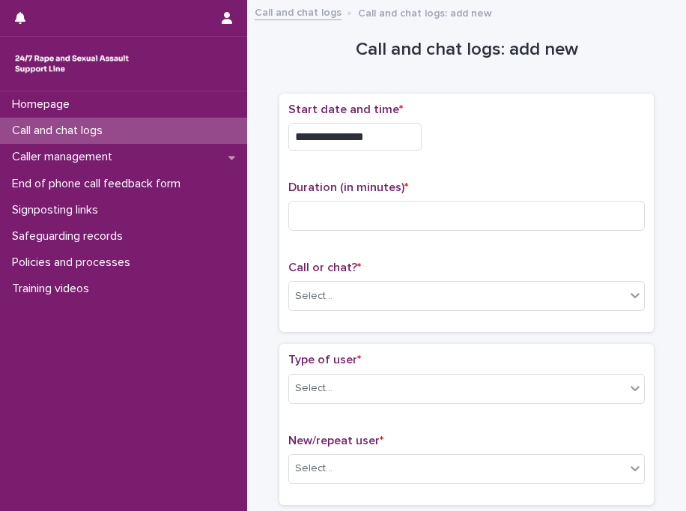
click at [404, 135] on input "**********" at bounding box center [355, 137] width 133 height 28
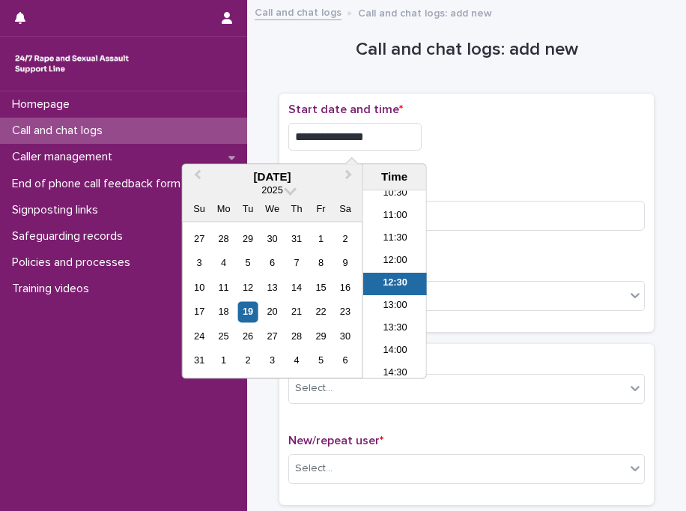
click at [404, 135] on input "**********" at bounding box center [355, 137] width 133 height 28
type input "**********"
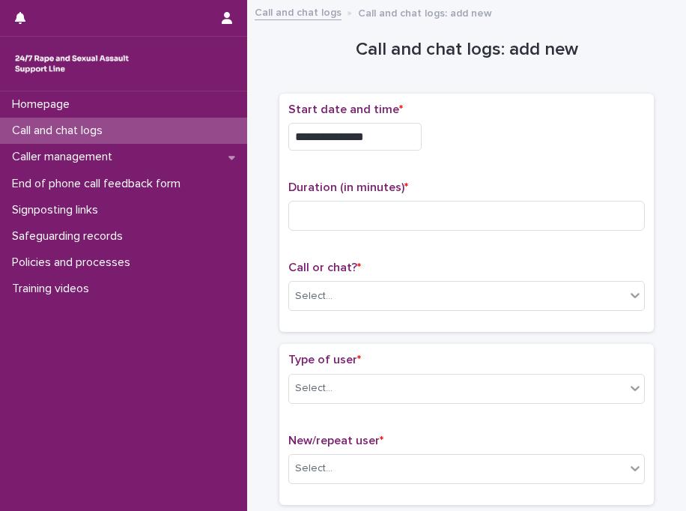
click at [570, 139] on div "**********" at bounding box center [467, 137] width 357 height 28
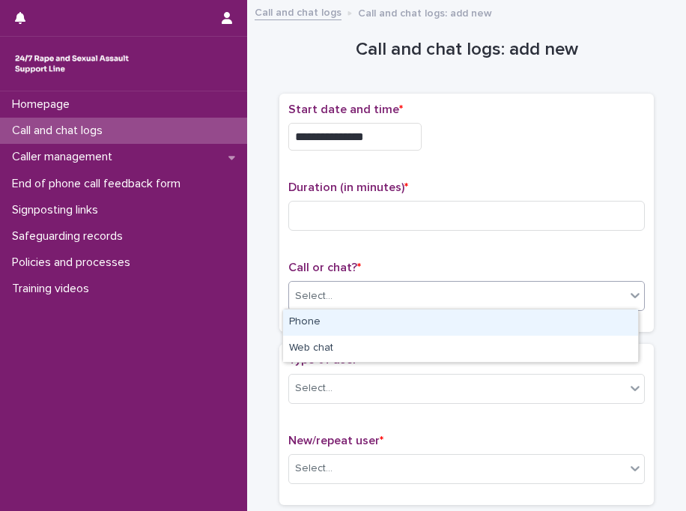
click at [330, 289] on div "Select..." at bounding box center [457, 296] width 336 height 25
click at [330, 317] on div "Phone" at bounding box center [460, 323] width 355 height 26
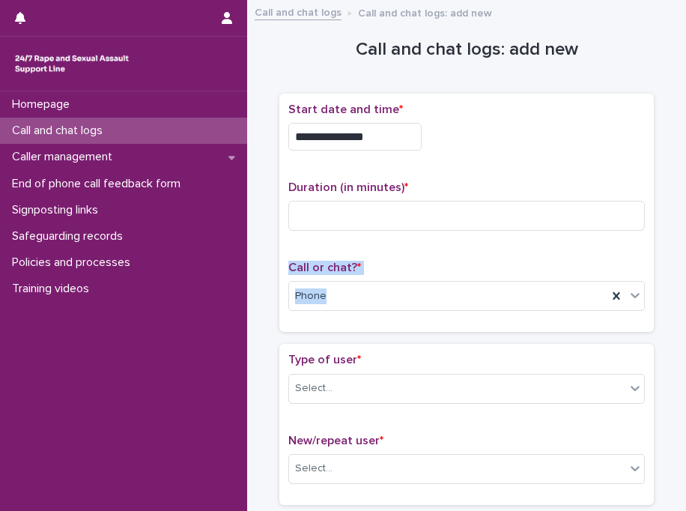
drag, startPoint x: 330, startPoint y: 317, endPoint x: -54, endPoint y: 244, distance: 390.7
click at [0, 244] on html "**********" at bounding box center [343, 255] width 686 height 511
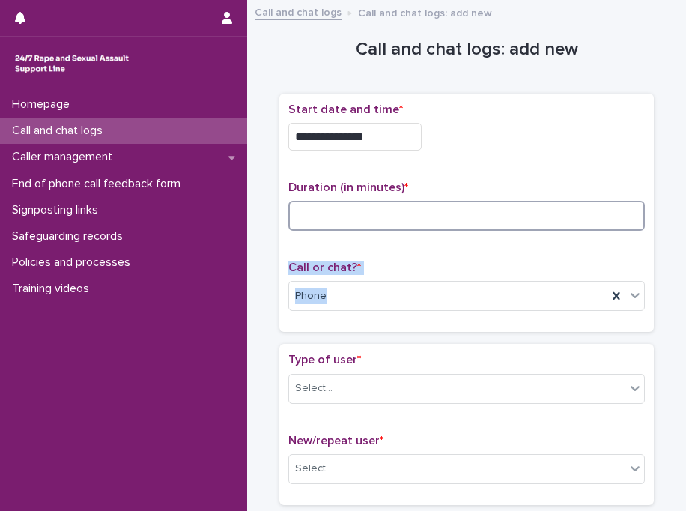
click at [498, 211] on input at bounding box center [467, 216] width 357 height 30
type input "*"
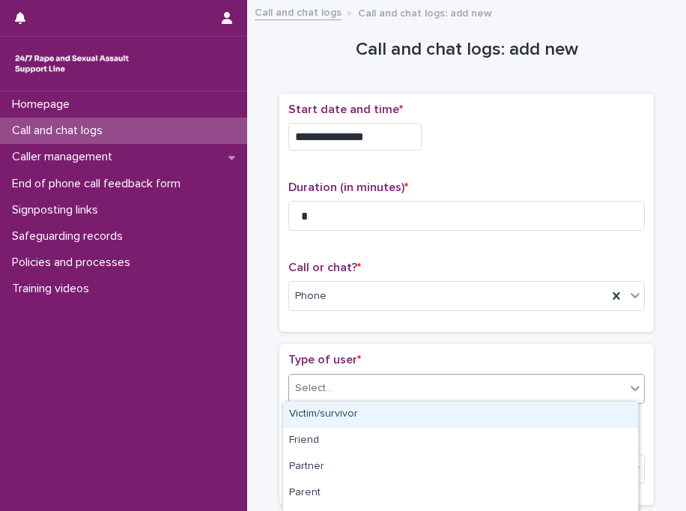
click at [375, 386] on div "Select..." at bounding box center [457, 388] width 336 height 25
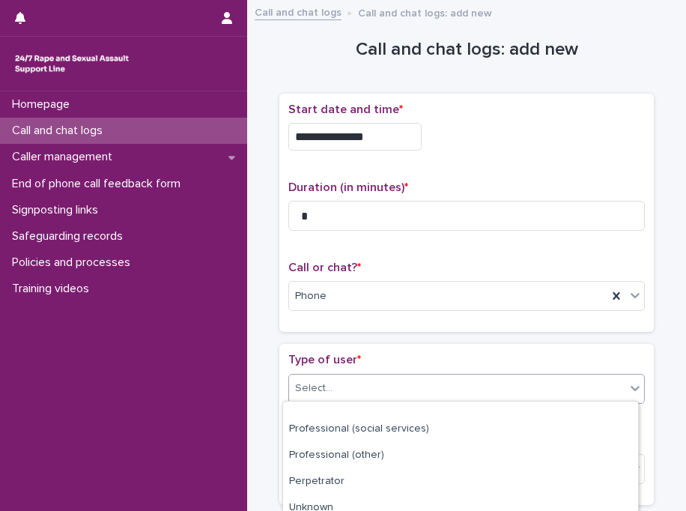
scroll to position [275, 0]
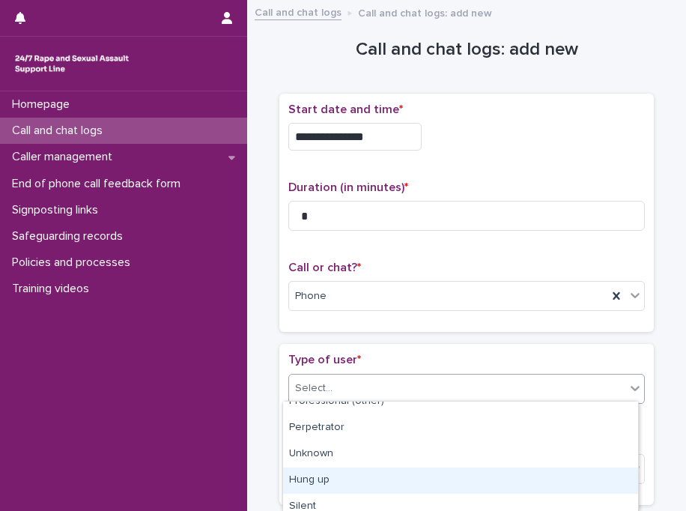
click at [534, 468] on div "Hung up" at bounding box center [460, 481] width 355 height 26
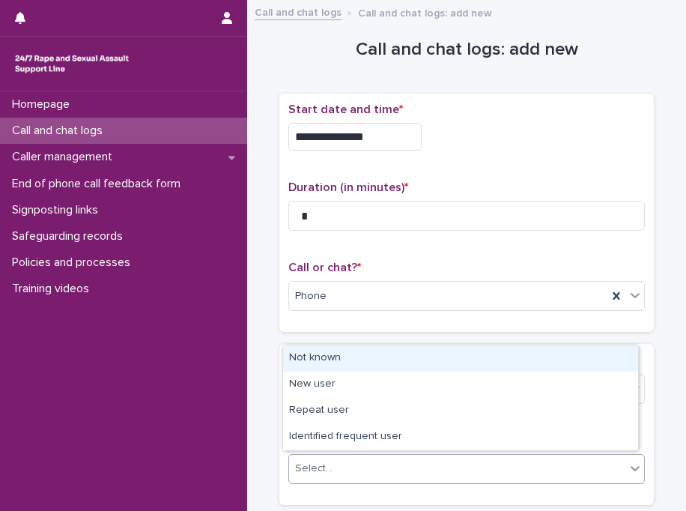
click at [534, 467] on div "Select..." at bounding box center [457, 468] width 336 height 25
click at [537, 369] on div "Not known" at bounding box center [460, 358] width 355 height 26
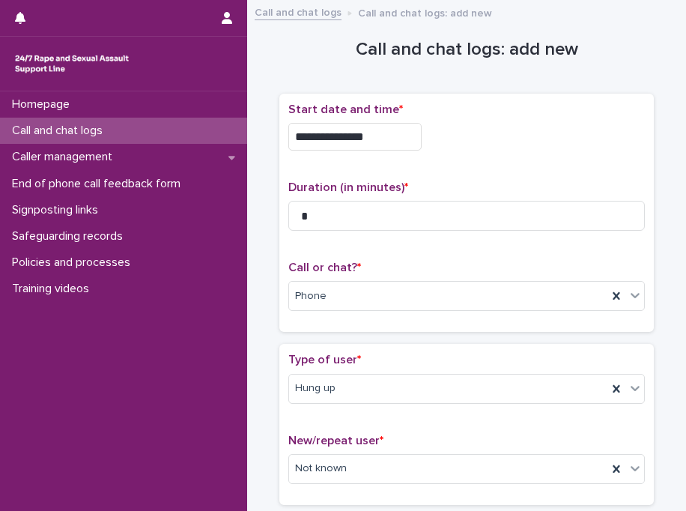
click at [537, 369] on div "Type of user * Hung up" at bounding box center [467, 384] width 357 height 62
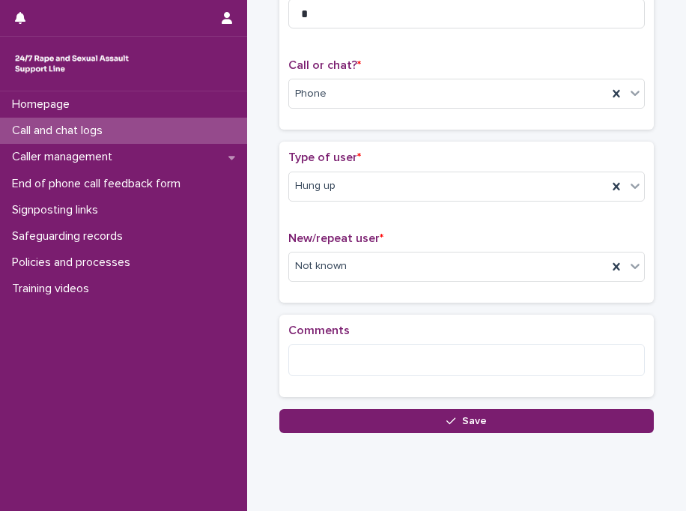
scroll to position [238, 0]
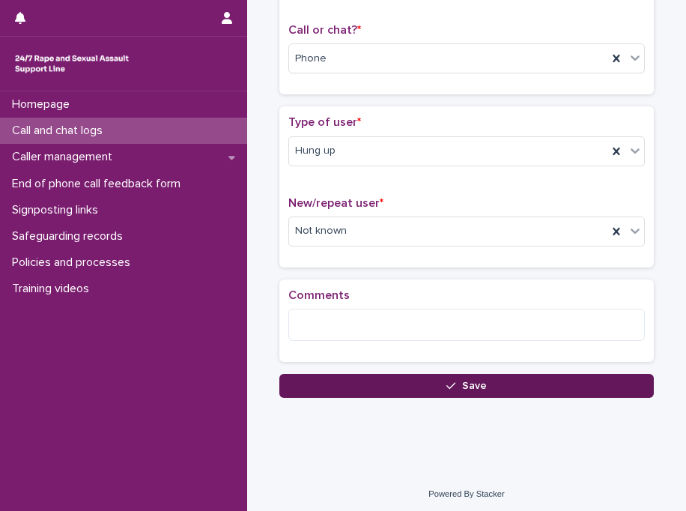
click at [534, 384] on button "Save" at bounding box center [467, 386] width 375 height 24
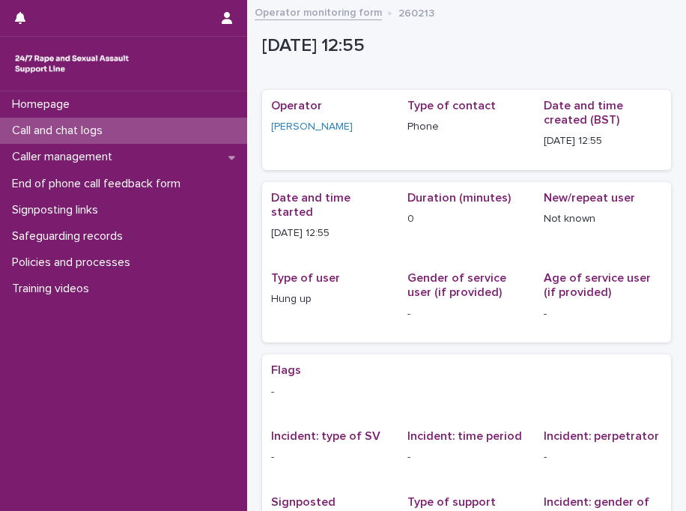
click at [201, 127] on div "Call and chat logs" at bounding box center [123, 131] width 247 height 26
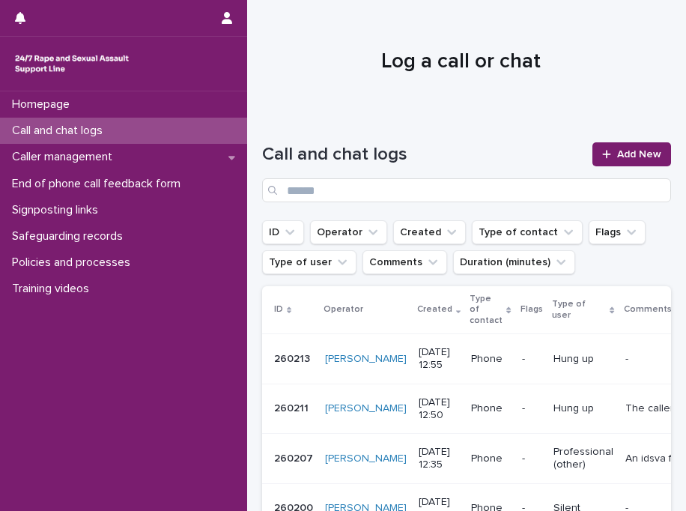
click at [609, 132] on div "Call and chat logs Add New" at bounding box center [466, 166] width 409 height 108
click at [612, 145] on link "Add New" at bounding box center [632, 154] width 79 height 24
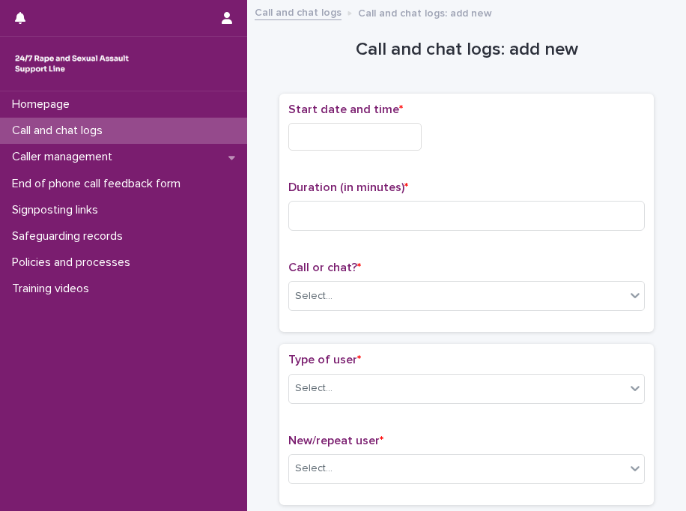
click at [378, 136] on input "text" at bounding box center [355, 137] width 133 height 28
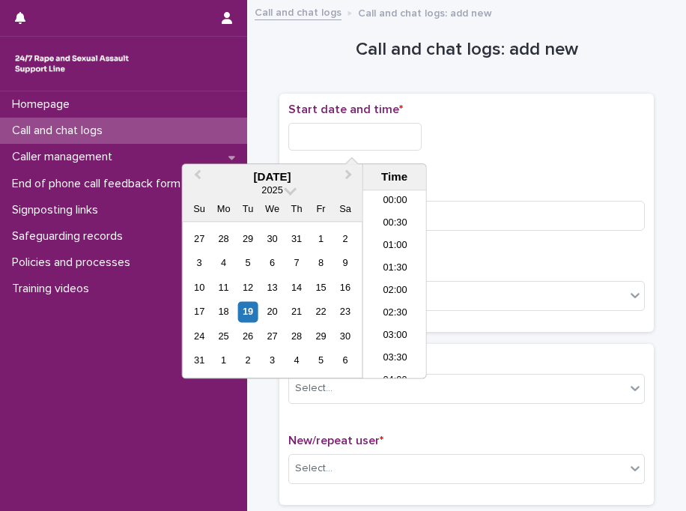
scroll to position [480, 0]
click at [391, 292] on li "12:30" at bounding box center [395, 285] width 64 height 22
click at [405, 130] on input "**********" at bounding box center [355, 137] width 133 height 28
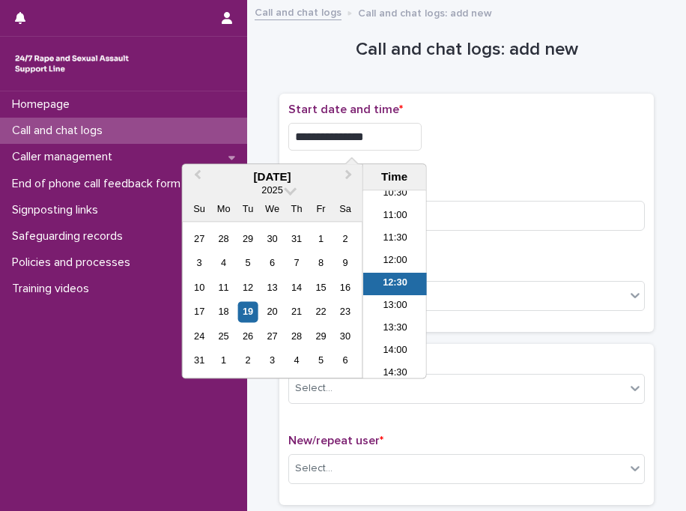
click at [405, 130] on input "**********" at bounding box center [355, 137] width 133 height 28
type input "**********"
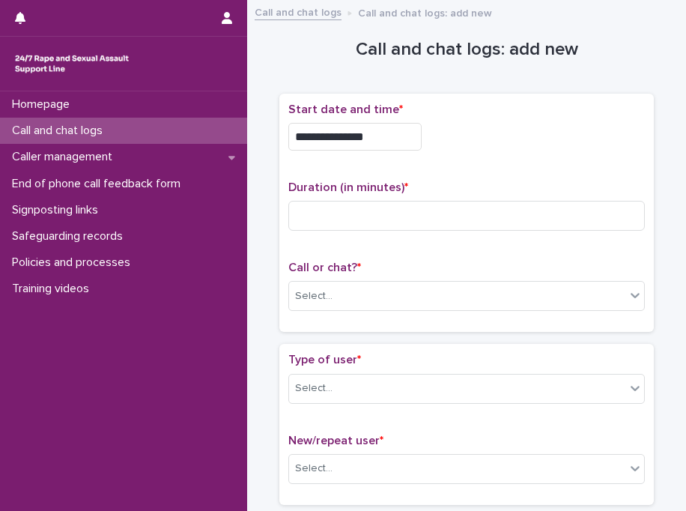
click at [465, 133] on div "**********" at bounding box center [467, 137] width 357 height 28
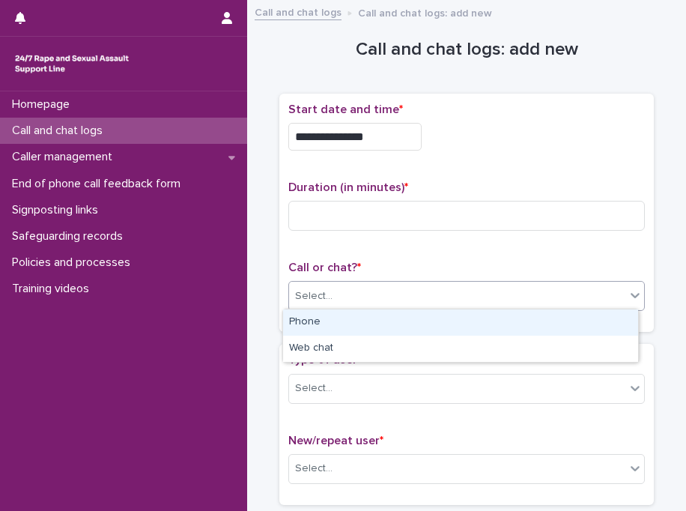
drag, startPoint x: 327, startPoint y: 296, endPoint x: 330, endPoint y: 324, distance: 27.9
click at [330, 324] on body "**********" at bounding box center [343, 255] width 686 height 511
click at [330, 324] on div "Phone" at bounding box center [460, 323] width 355 height 26
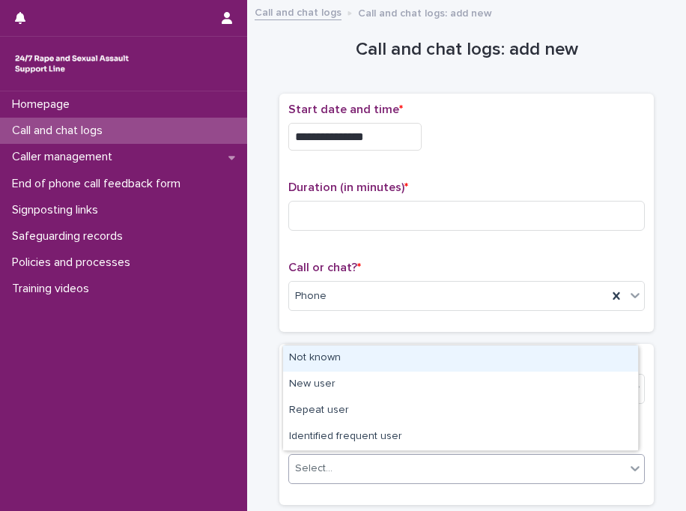
click at [320, 472] on div "Select..." at bounding box center [313, 469] width 37 height 16
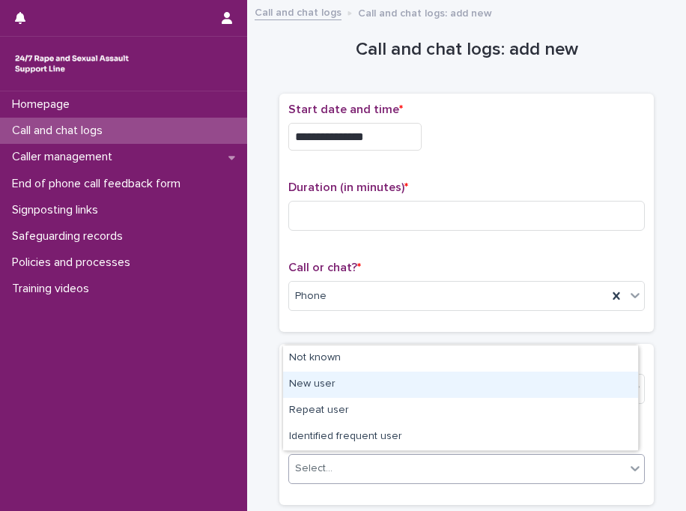
click at [333, 378] on div "New user" at bounding box center [460, 385] width 355 height 26
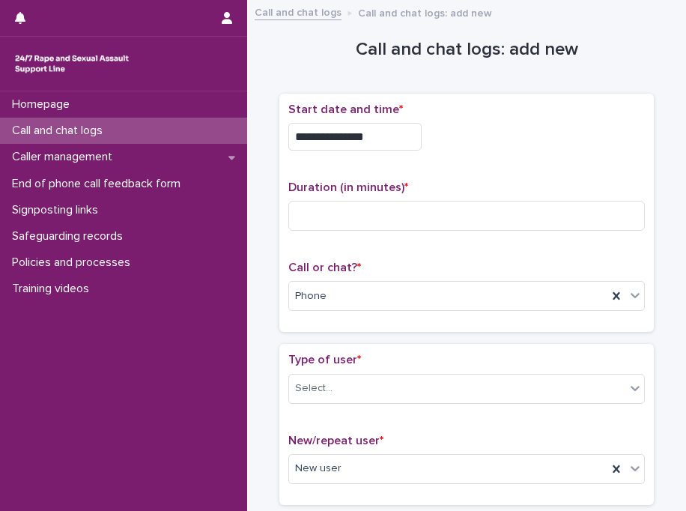
click at [339, 345] on div "Type of user * Select... New/repeat user * New user" at bounding box center [467, 424] width 375 height 160
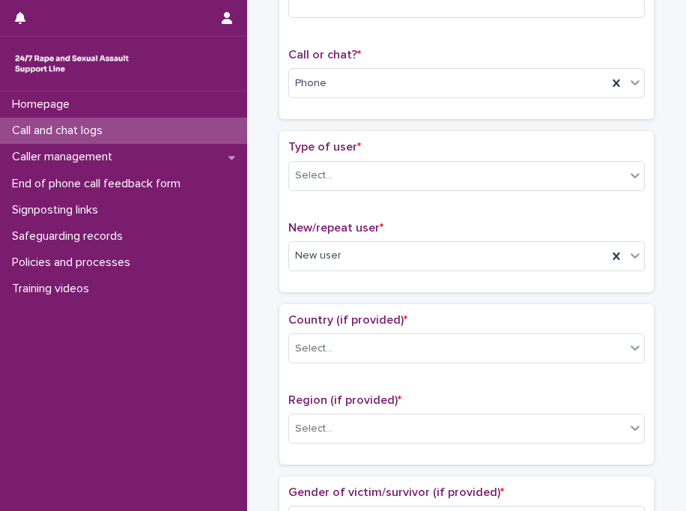
scroll to position [330, 0]
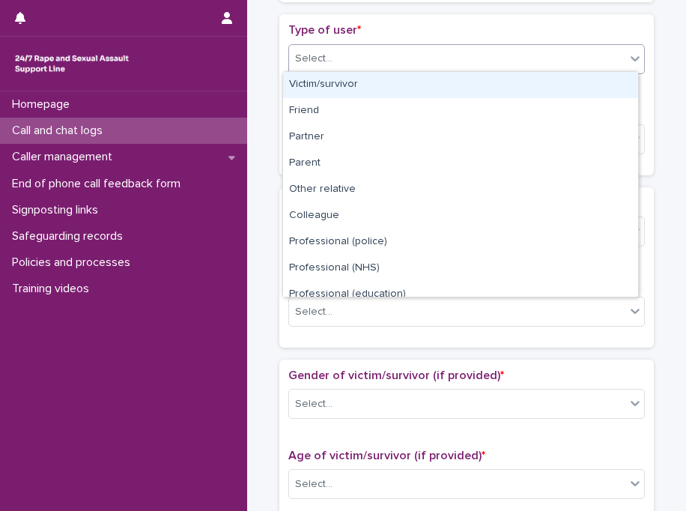
click at [340, 67] on div "Select..." at bounding box center [457, 58] width 336 height 25
click at [360, 91] on div "Victim/survivor" at bounding box center [460, 85] width 355 height 26
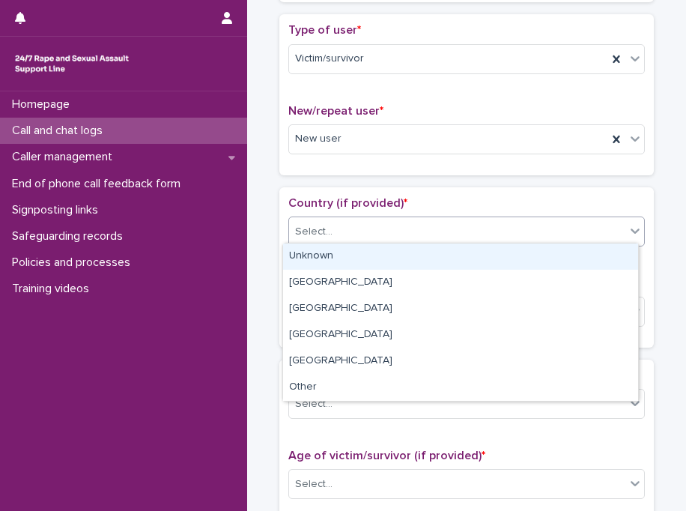
click at [345, 237] on div "Select..." at bounding box center [457, 232] width 336 height 25
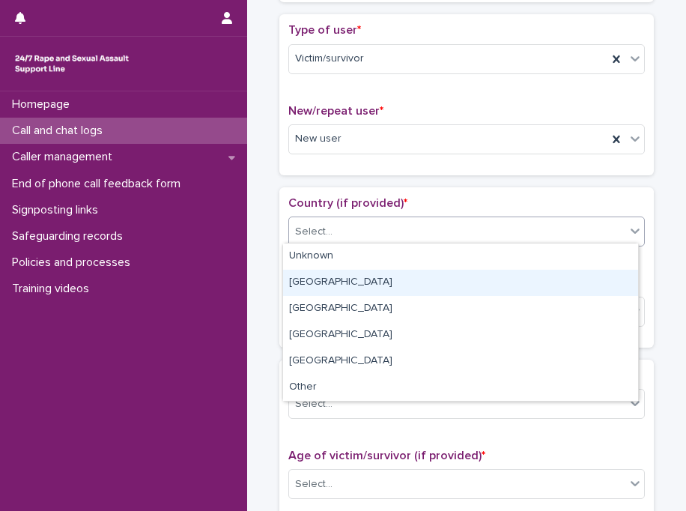
click at [348, 279] on div "[GEOGRAPHIC_DATA]" at bounding box center [460, 283] width 355 height 26
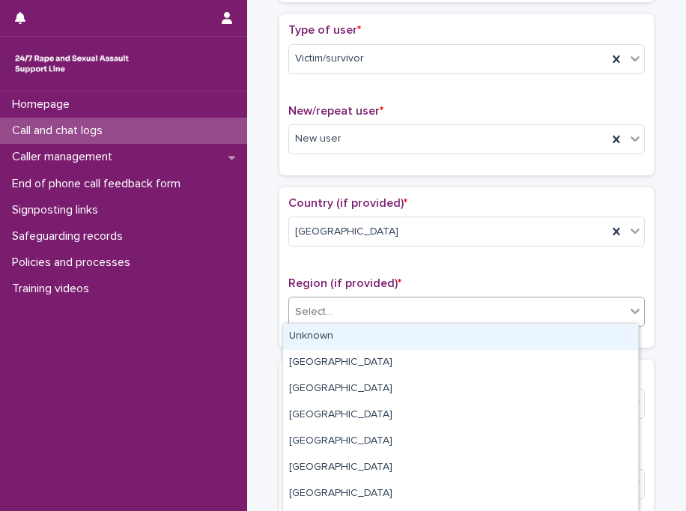
click at [341, 315] on div "Select..." at bounding box center [457, 312] width 336 height 25
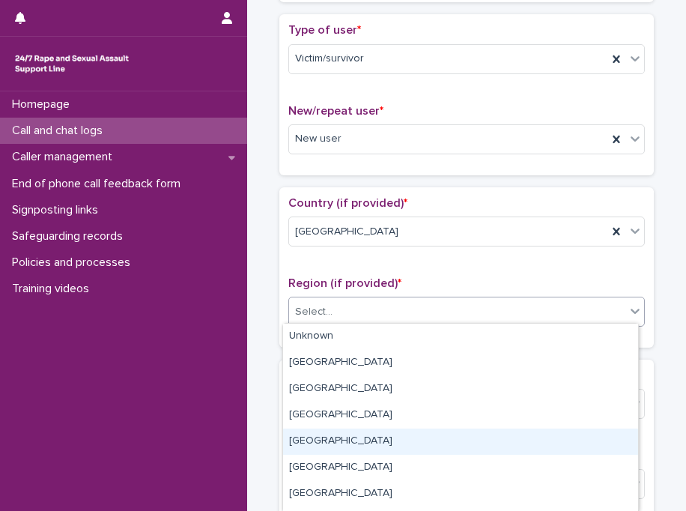
click at [347, 439] on div "[GEOGRAPHIC_DATA]" at bounding box center [460, 442] width 355 height 26
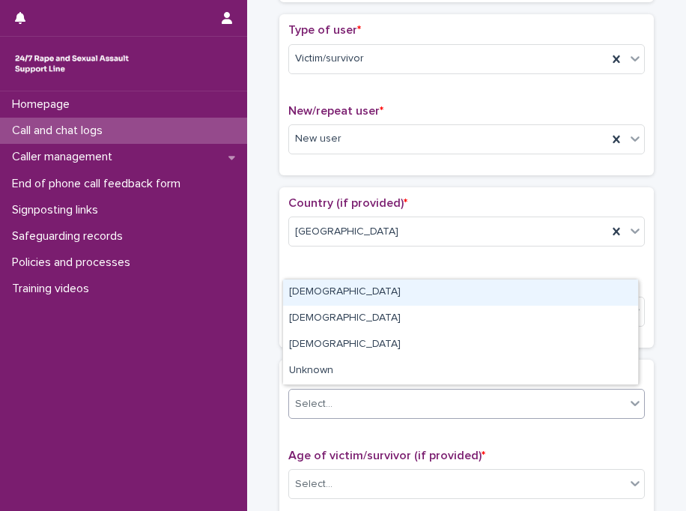
click at [333, 396] on div "Select..." at bounding box center [457, 404] width 336 height 25
click at [312, 286] on div "[DEMOGRAPHIC_DATA]" at bounding box center [460, 293] width 355 height 26
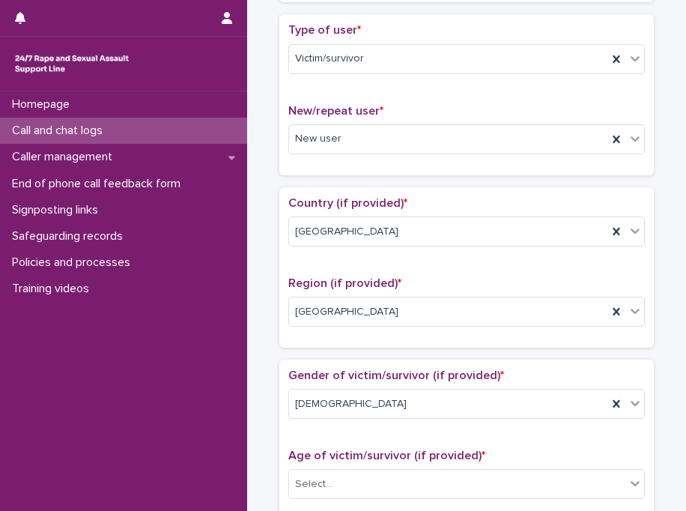
click at [345, 345] on div "Loading... Saving… Country (if provided) * [GEOGRAPHIC_DATA] Region (if provide…" at bounding box center [467, 273] width 375 height 172
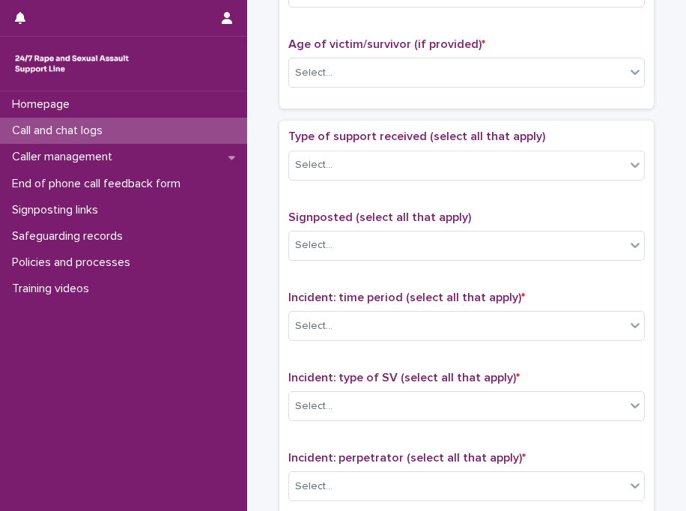
scroll to position [749, 0]
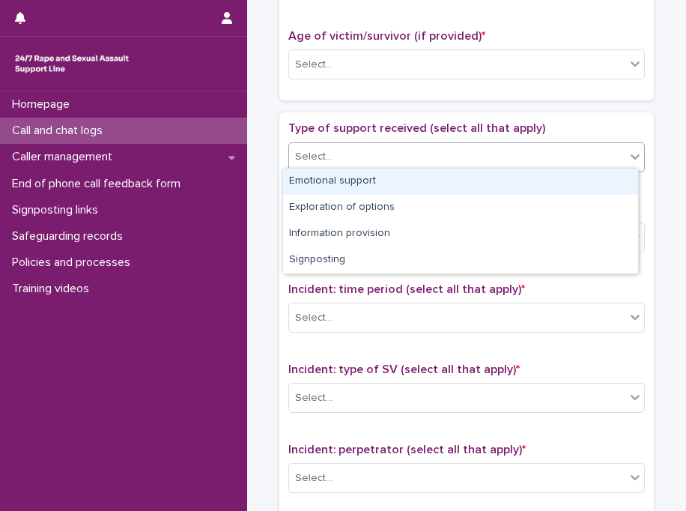
click at [378, 154] on div "Select..." at bounding box center [457, 157] width 336 height 25
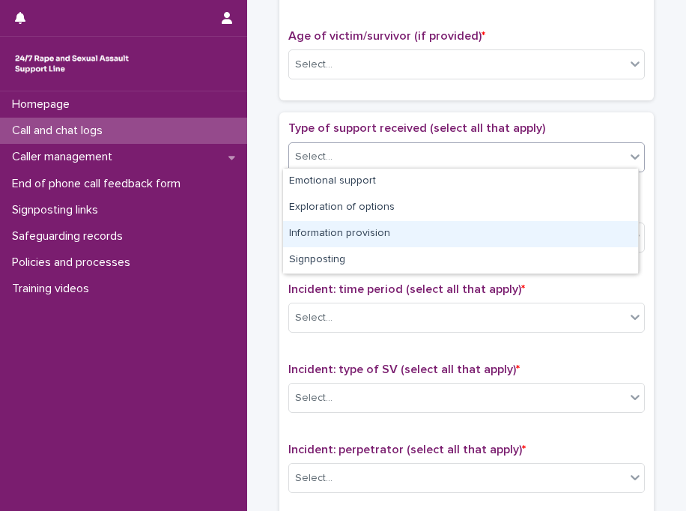
click at [384, 235] on div "Information provision" at bounding box center [460, 234] width 355 height 26
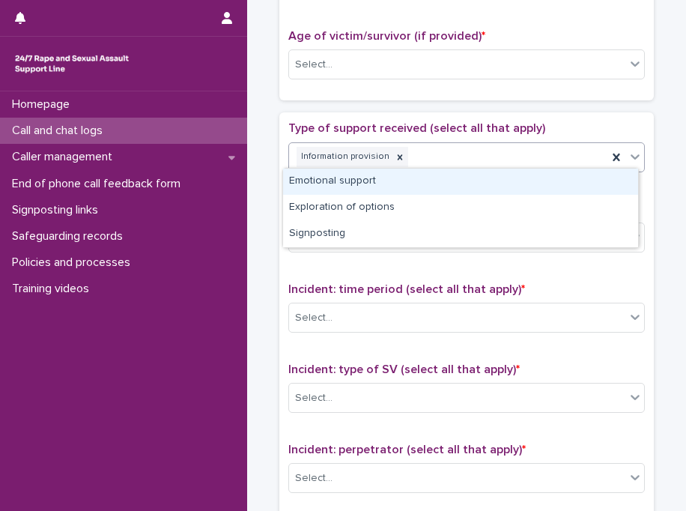
click at [456, 154] on div "Information provision" at bounding box center [448, 157] width 318 height 26
click at [435, 172] on div "Emotional support" at bounding box center [460, 182] width 355 height 26
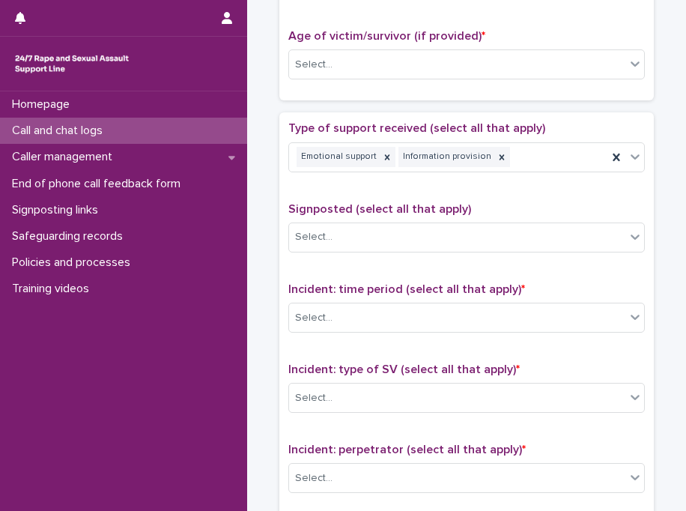
click at [391, 363] on span "Incident: type of SV (select all that apply) *" at bounding box center [405, 369] width 232 height 12
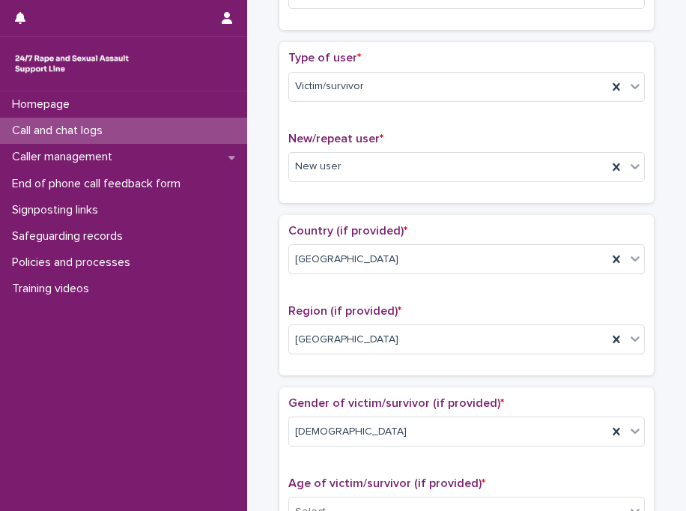
scroll to position [0, 0]
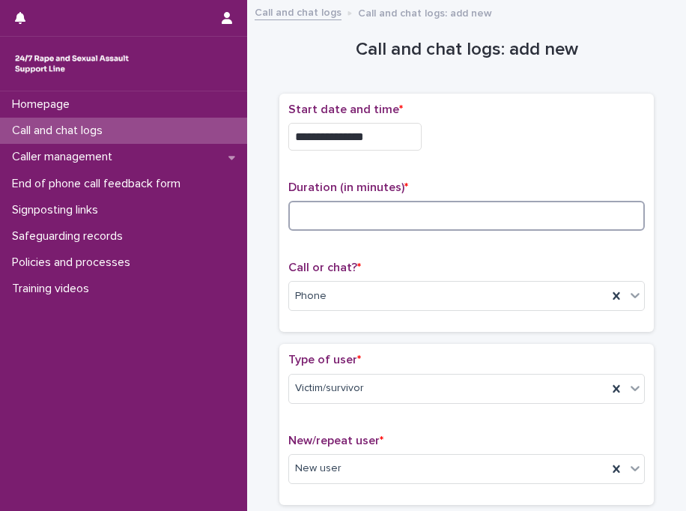
click at [496, 214] on input at bounding box center [467, 216] width 357 height 30
type input "**"
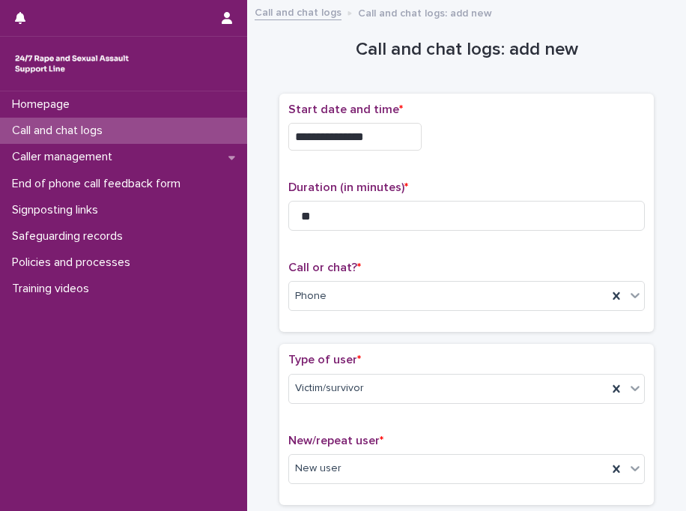
click at [563, 136] on div "**********" at bounding box center [467, 137] width 357 height 28
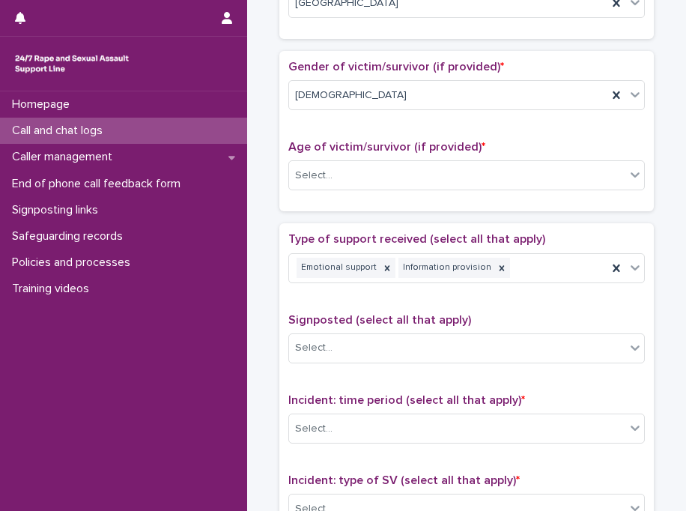
scroll to position [719, 0]
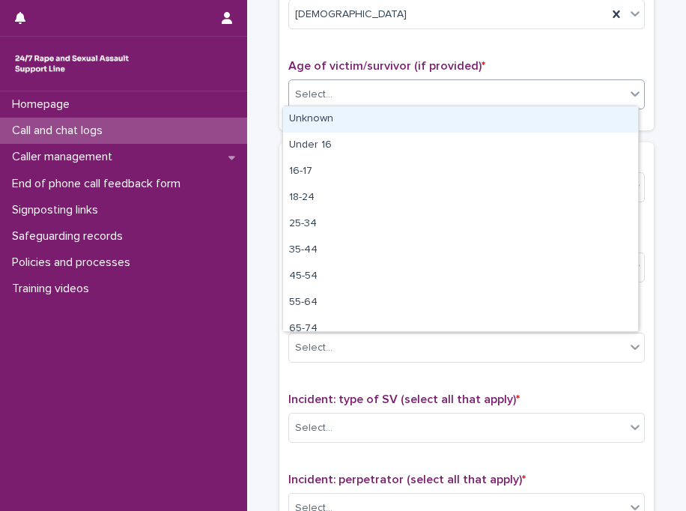
click at [473, 97] on div "Select..." at bounding box center [457, 94] width 336 height 25
click at [417, 117] on div "Unknown" at bounding box center [460, 119] width 355 height 26
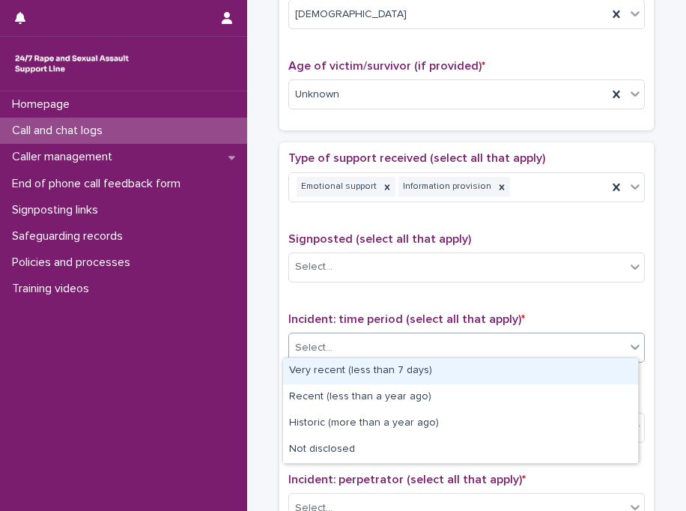
click at [345, 346] on div "Select..." at bounding box center [457, 348] width 336 height 25
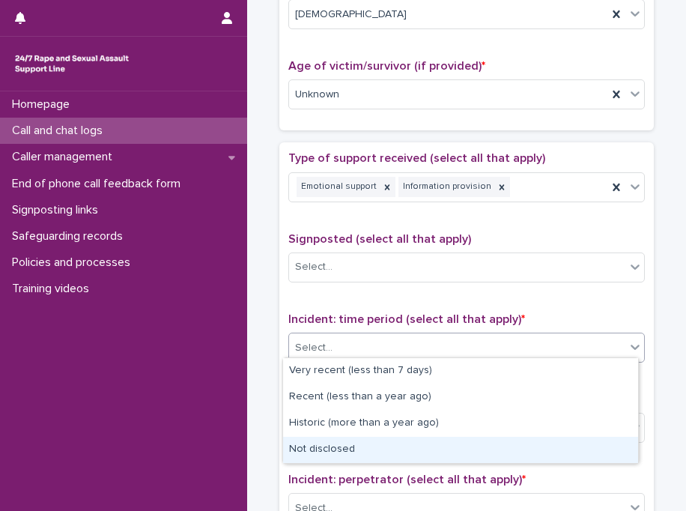
click at [366, 450] on div "Not disclosed" at bounding box center [460, 450] width 355 height 26
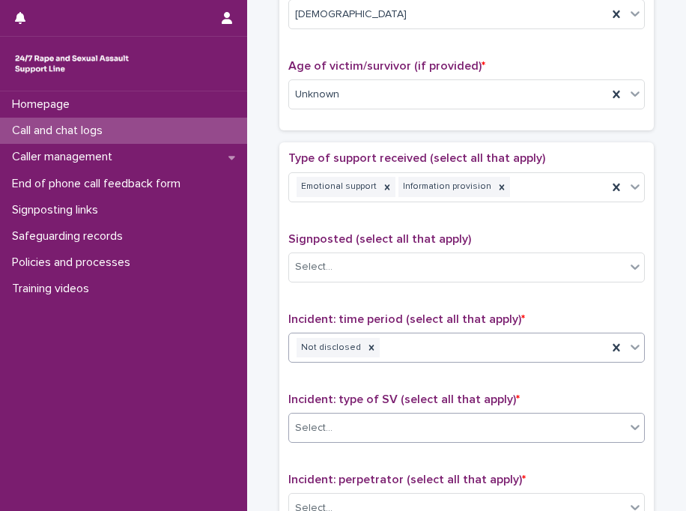
click at [394, 429] on div "Select..." at bounding box center [457, 428] width 336 height 25
click at [639, 383] on div "Type of support received (select all that apply) Emotional support Information …" at bounding box center [467, 464] width 375 height 644
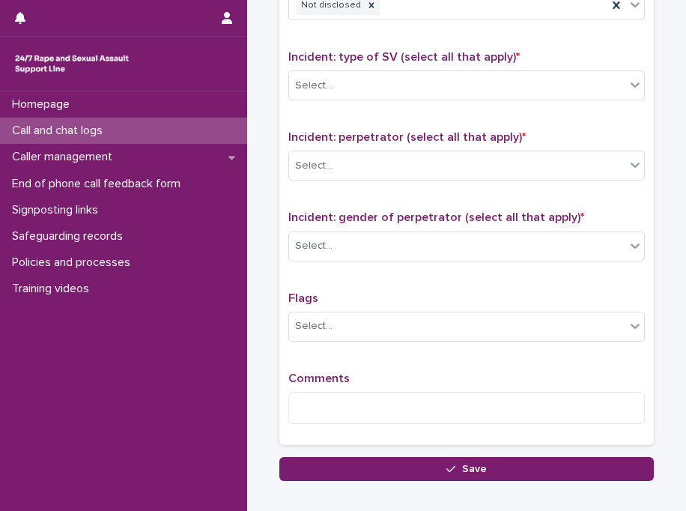
scroll to position [1072, 0]
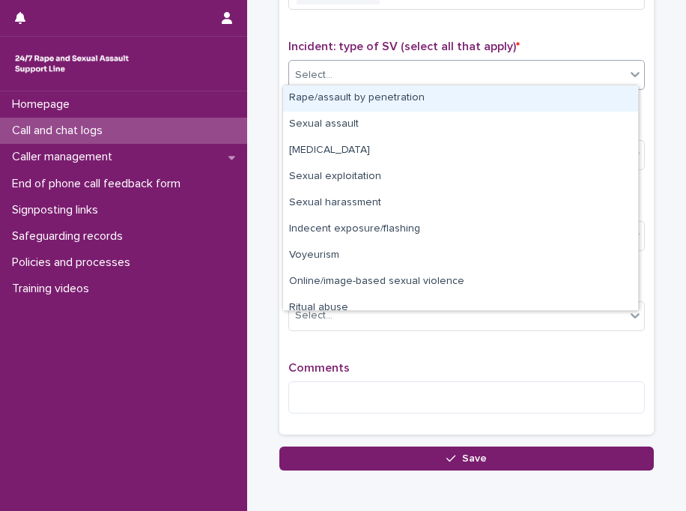
click at [501, 78] on div "Select..." at bounding box center [457, 75] width 336 height 25
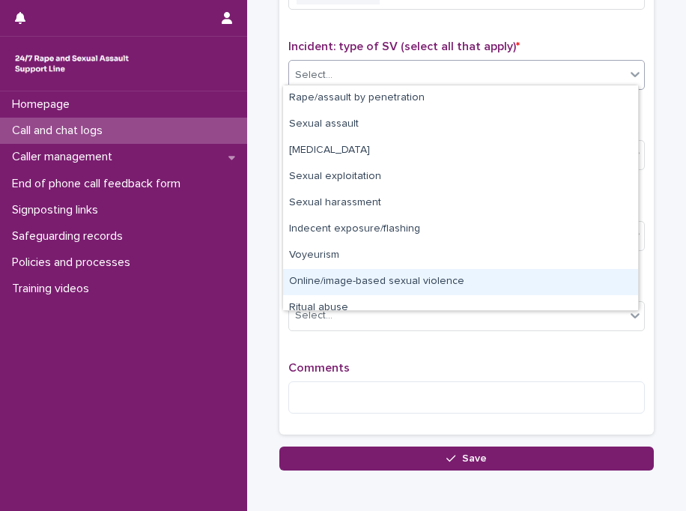
scroll to position [37, 0]
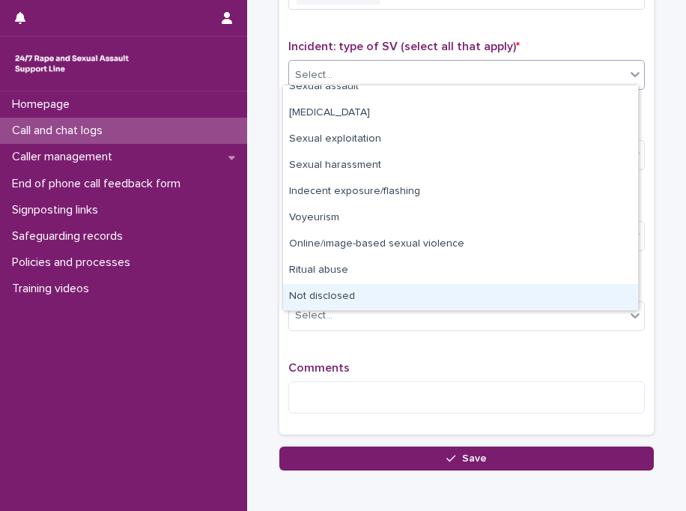
click at [598, 294] on div "Not disclosed" at bounding box center [460, 297] width 355 height 26
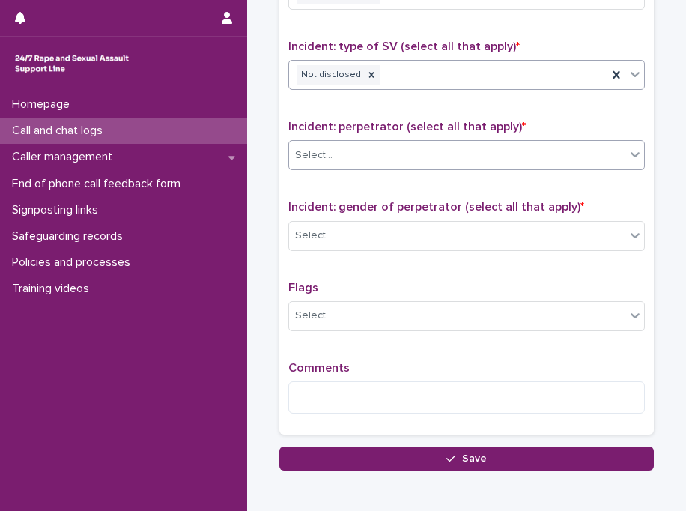
click at [428, 148] on div "Select..." at bounding box center [457, 155] width 336 height 25
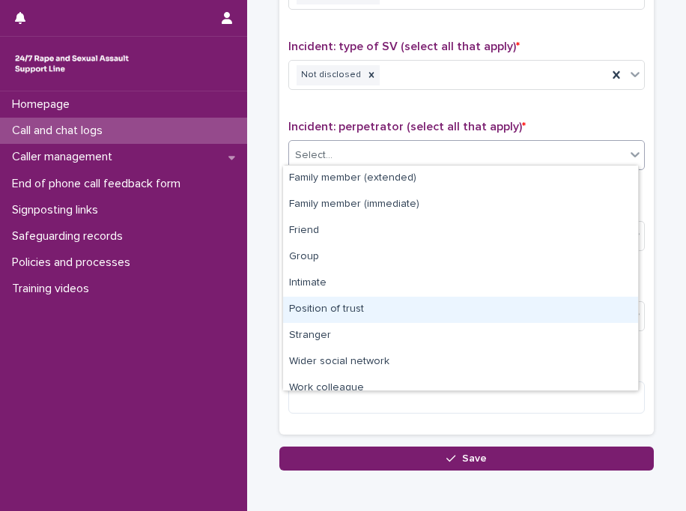
scroll to position [63, 0]
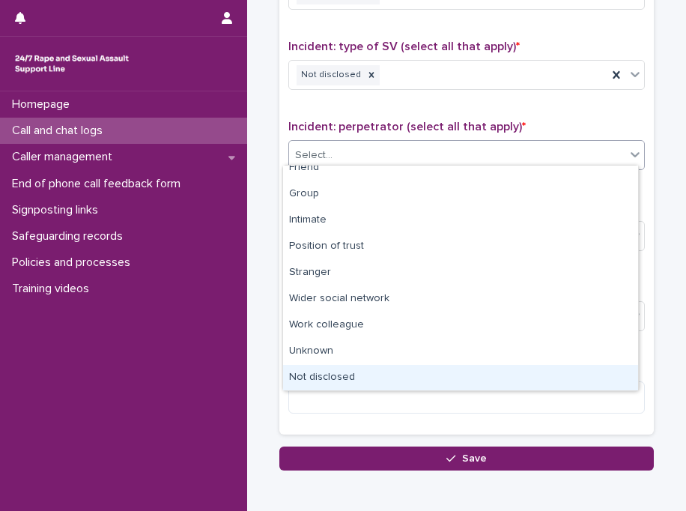
click at [622, 368] on div "Not disclosed" at bounding box center [460, 378] width 355 height 26
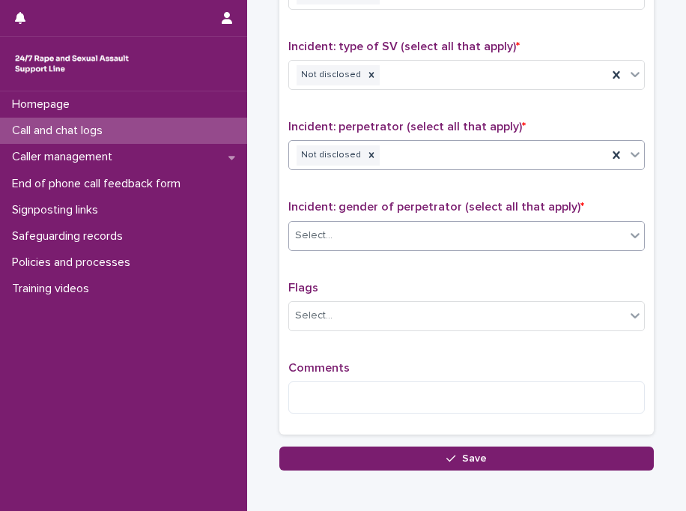
click at [405, 226] on div "Select..." at bounding box center [457, 235] width 336 height 25
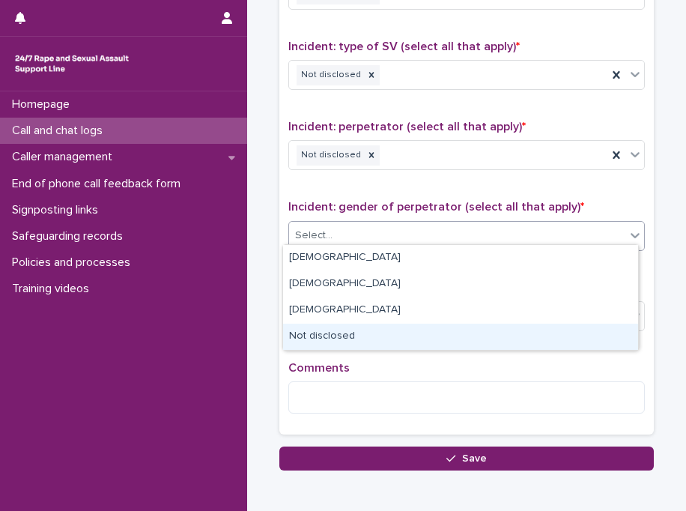
click at [375, 332] on div "Not disclosed" at bounding box center [460, 337] width 355 height 26
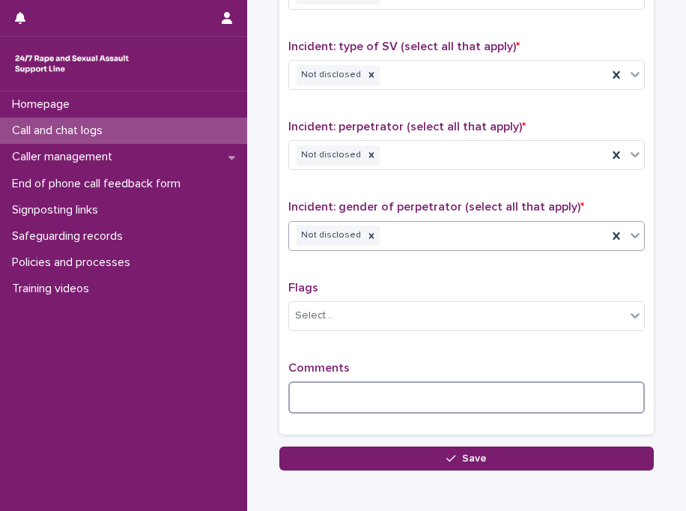
click at [378, 392] on textarea at bounding box center [467, 397] width 357 height 32
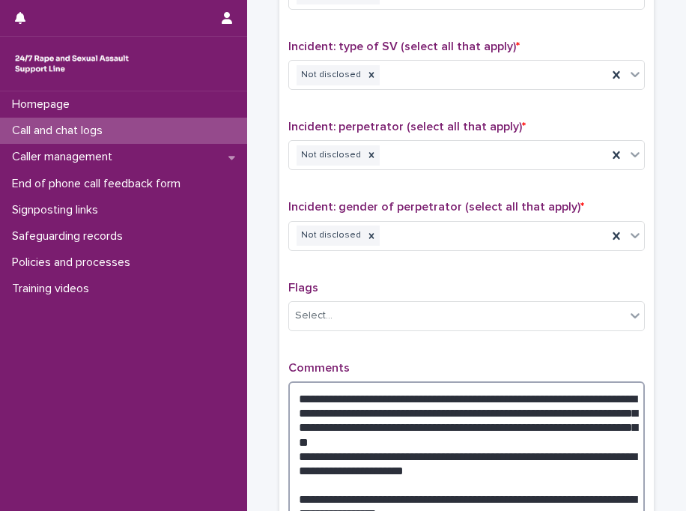
type textarea "**********"
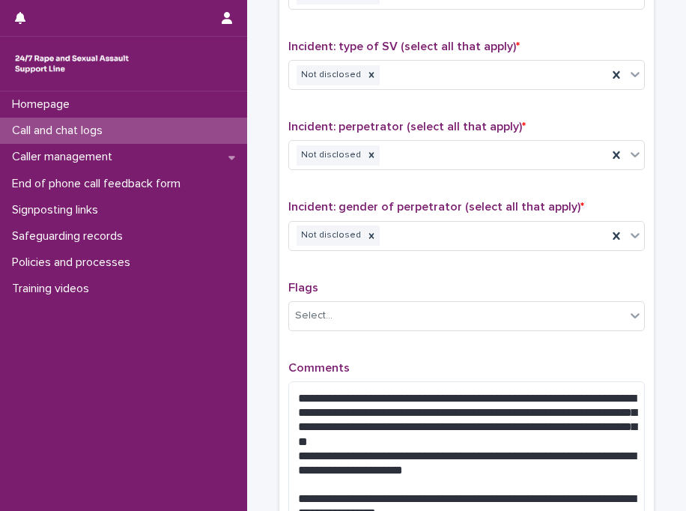
click at [417, 343] on div "**********" at bounding box center [467, 168] width 357 height 740
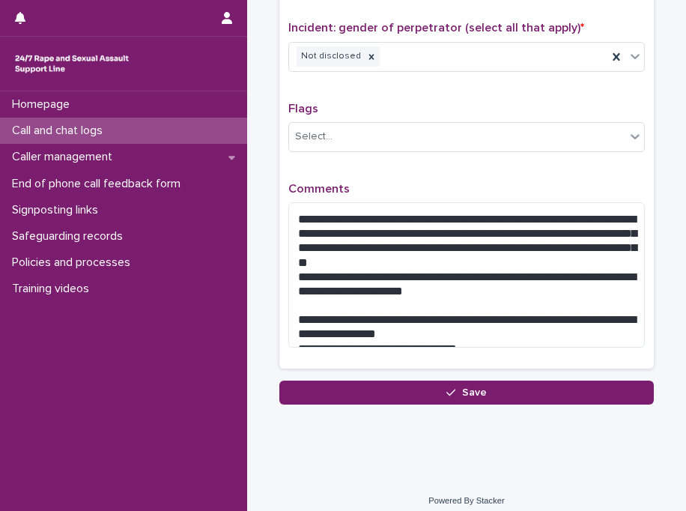
scroll to position [1256, 0]
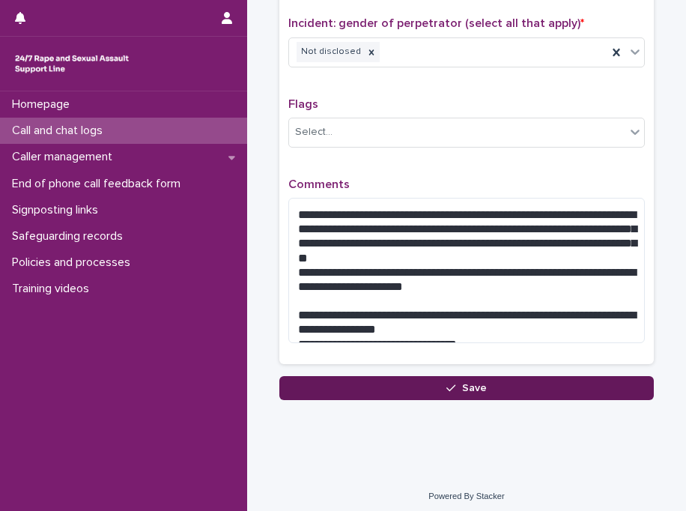
click at [414, 376] on button "Save" at bounding box center [467, 388] width 375 height 24
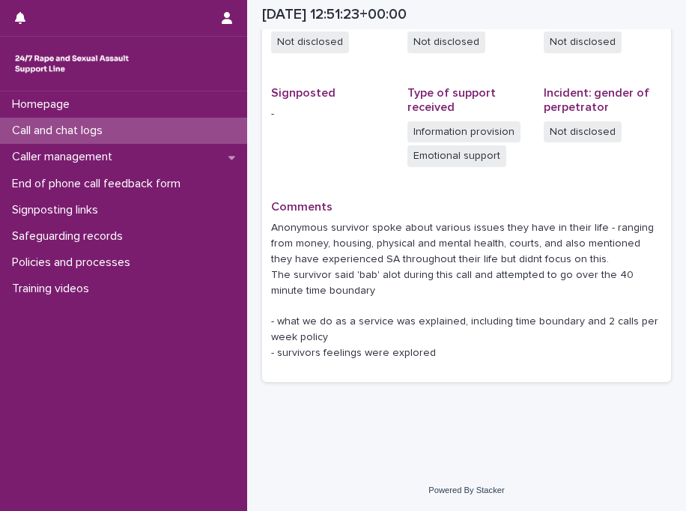
scroll to position [418, 0]
click at [168, 124] on div "Call and chat logs" at bounding box center [123, 131] width 247 height 26
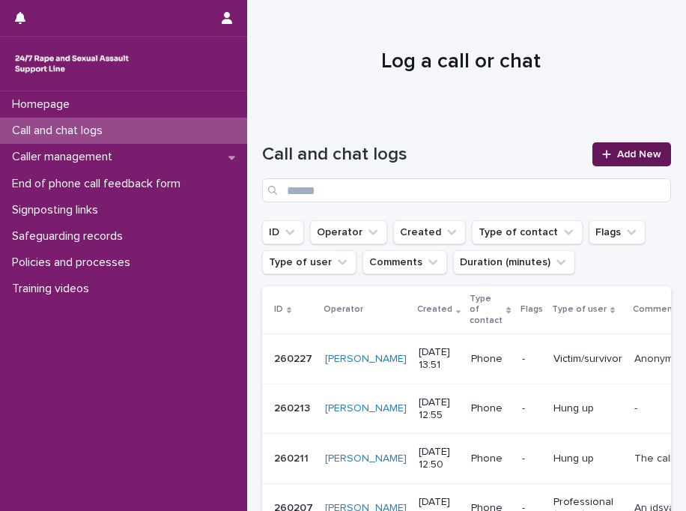
click at [603, 155] on icon at bounding box center [607, 154] width 9 height 10
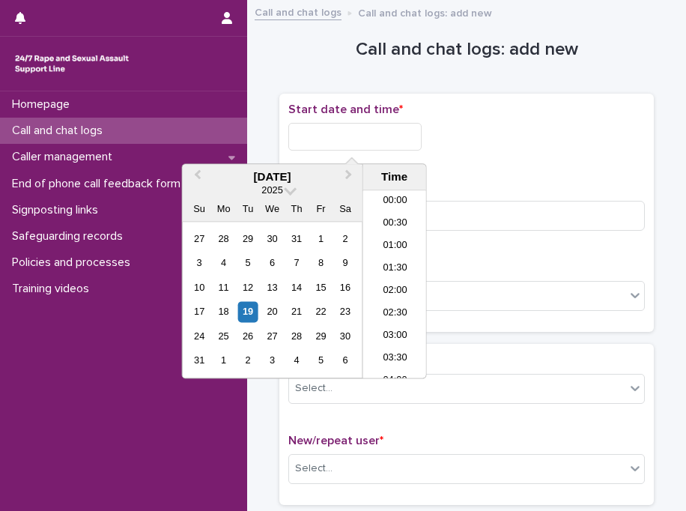
scroll to position [547, 0]
click at [372, 130] on input "text" at bounding box center [355, 137] width 133 height 28
click at [390, 286] on li "14:00" at bounding box center [395, 285] width 64 height 22
click at [401, 134] on input "**********" at bounding box center [355, 137] width 133 height 28
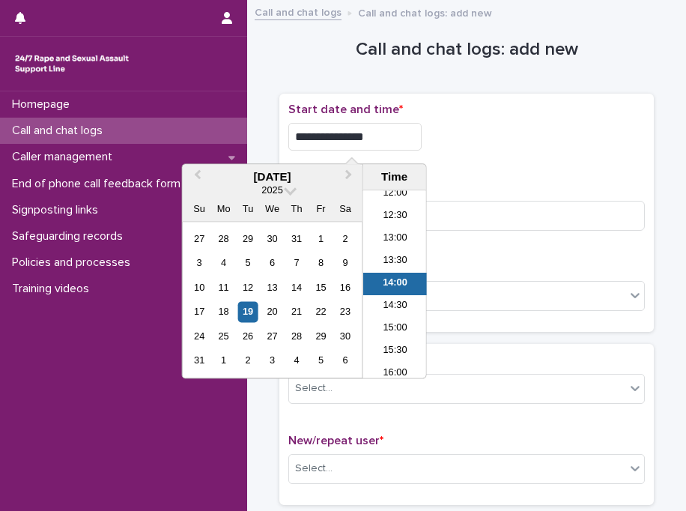
click at [401, 134] on input "**********" at bounding box center [355, 137] width 133 height 28
type input "**********"
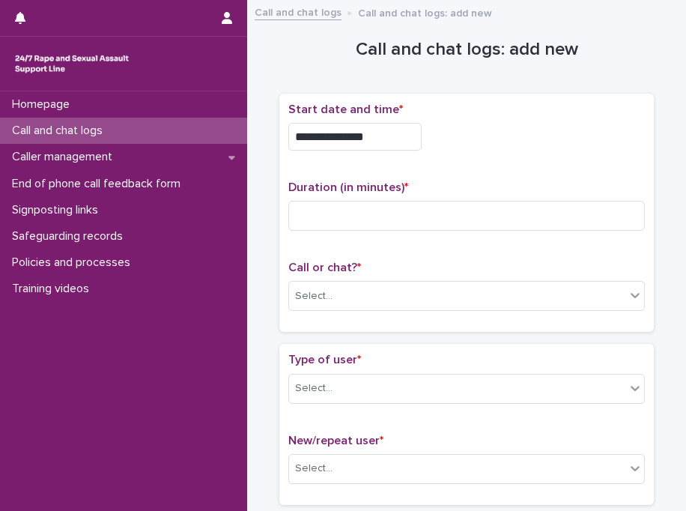
click at [548, 123] on div "**********" at bounding box center [467, 137] width 357 height 28
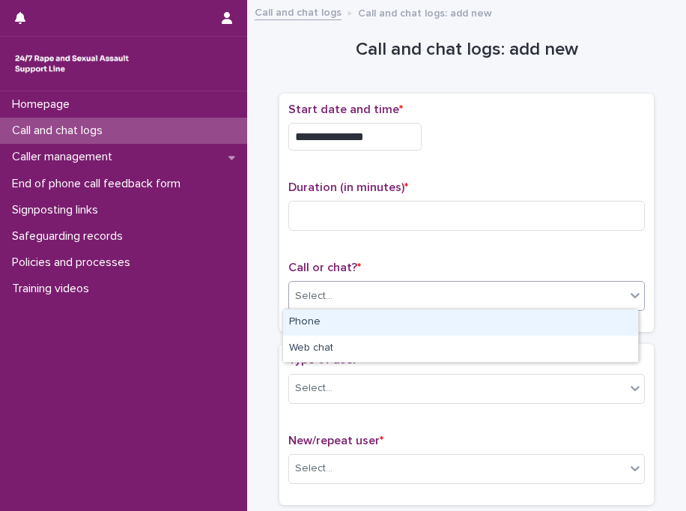
click at [368, 300] on div "Select..." at bounding box center [457, 296] width 336 height 25
click at [358, 324] on div "Phone" at bounding box center [460, 323] width 355 height 26
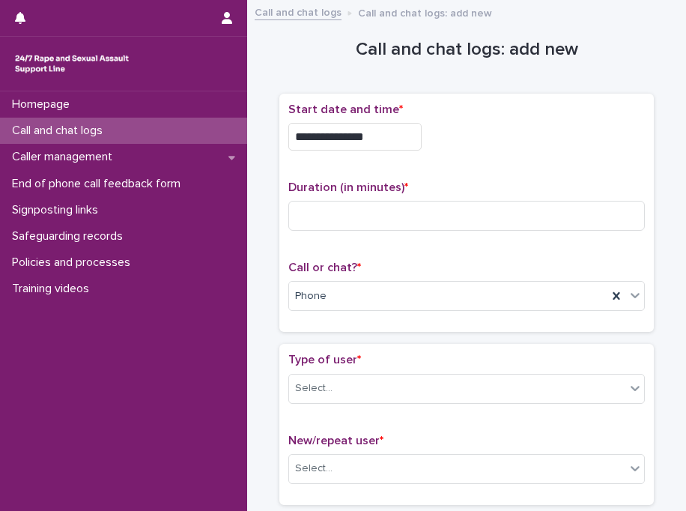
click at [349, 181] on span "Duration (in minutes) *" at bounding box center [349, 187] width 120 height 12
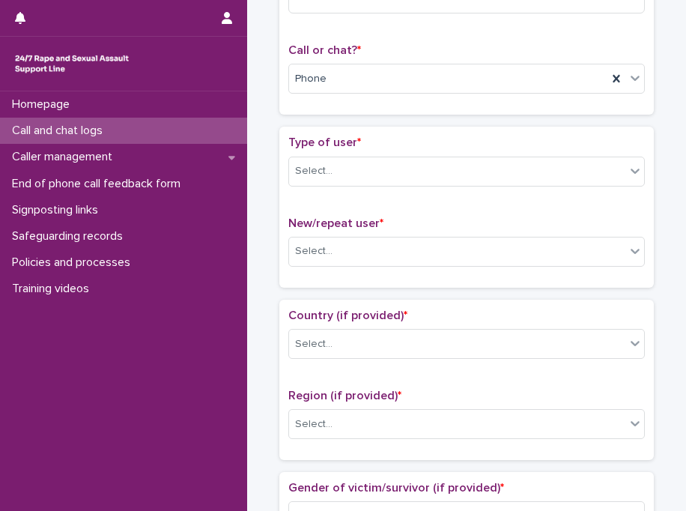
scroll to position [330, 0]
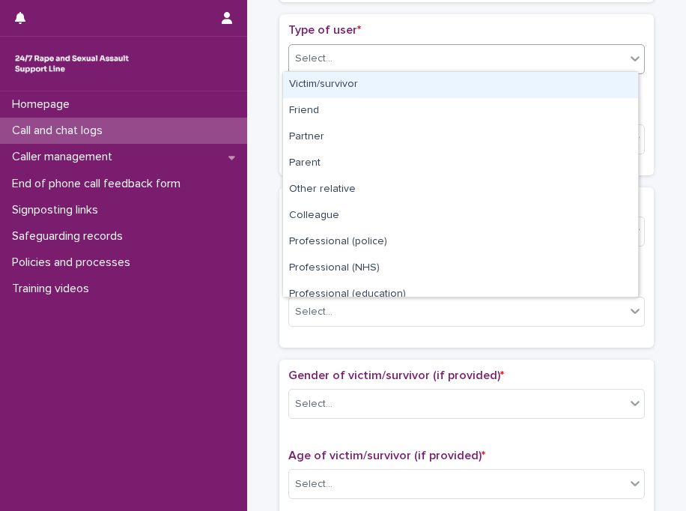
drag, startPoint x: 327, startPoint y: 61, endPoint x: 333, endPoint y: 94, distance: 33.5
click at [333, 94] on body "**********" at bounding box center [343, 255] width 686 height 511
click at [333, 94] on div "Victim/survivor" at bounding box center [460, 85] width 355 height 26
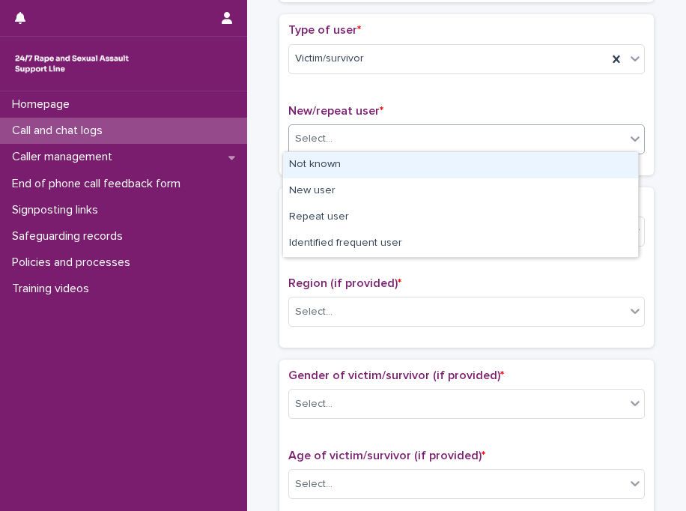
click at [330, 136] on div "Select..." at bounding box center [457, 139] width 336 height 25
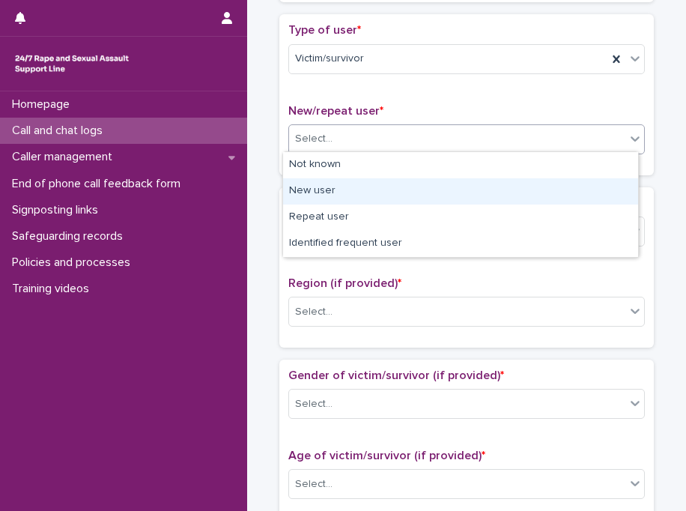
click at [326, 191] on div "New user" at bounding box center [460, 191] width 355 height 26
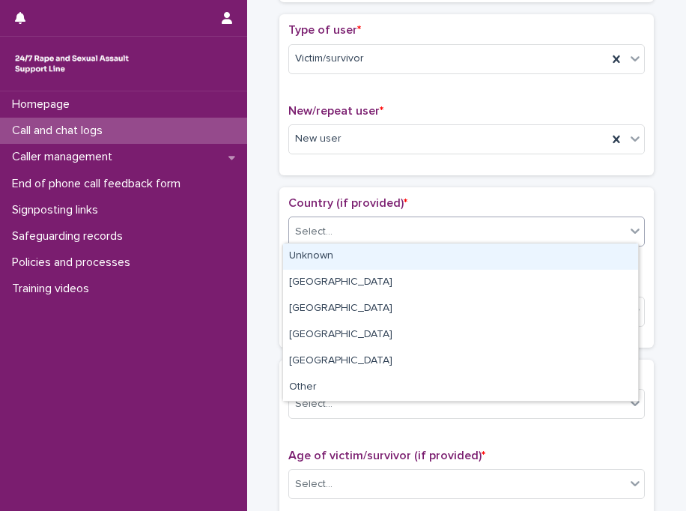
click at [329, 237] on div "Select..." at bounding box center [457, 232] width 336 height 25
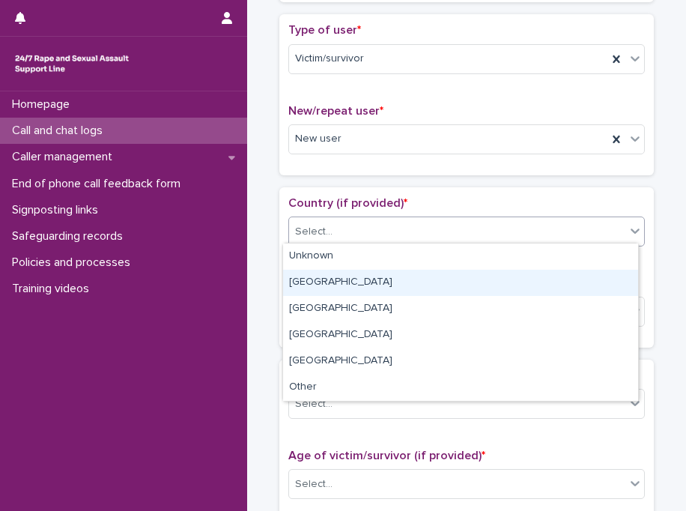
click at [333, 277] on div "[GEOGRAPHIC_DATA]" at bounding box center [460, 283] width 355 height 26
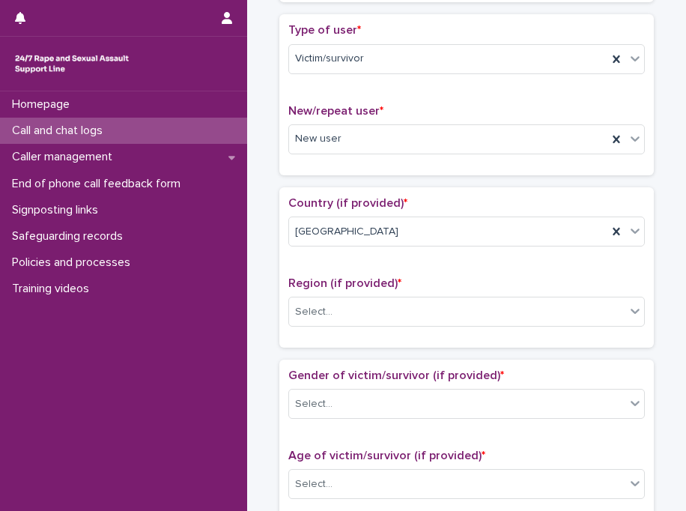
click at [333, 277] on span "Region (if provided) *" at bounding box center [345, 283] width 113 height 12
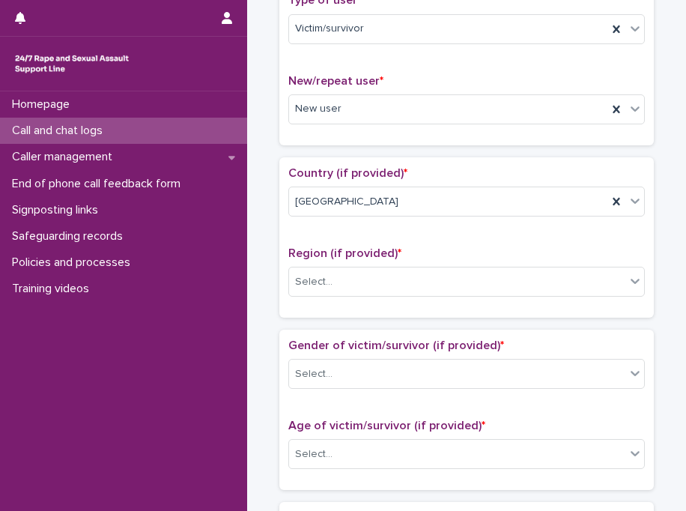
click at [333, 303] on div "Region (if provided) * Select..." at bounding box center [467, 278] width 357 height 62
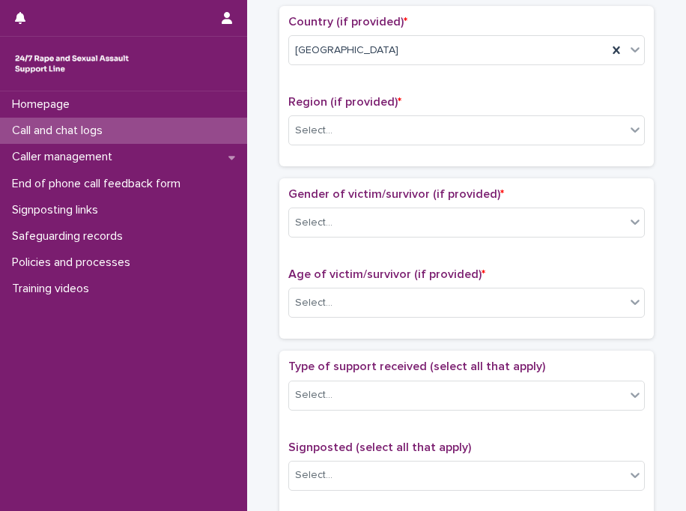
scroll to position [510, 0]
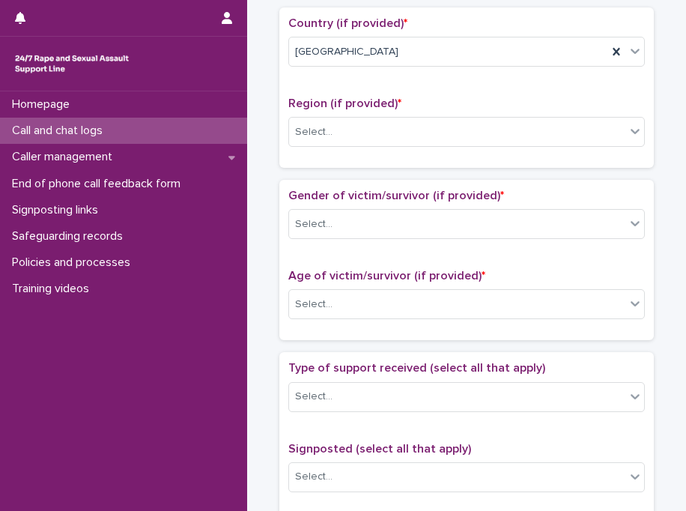
click at [345, 169] on div "Loading... Saving… Country (if provided) * [GEOGRAPHIC_DATA] Region (if provide…" at bounding box center [467, 93] width 375 height 172
click at [339, 400] on div "Select..." at bounding box center [457, 396] width 336 height 25
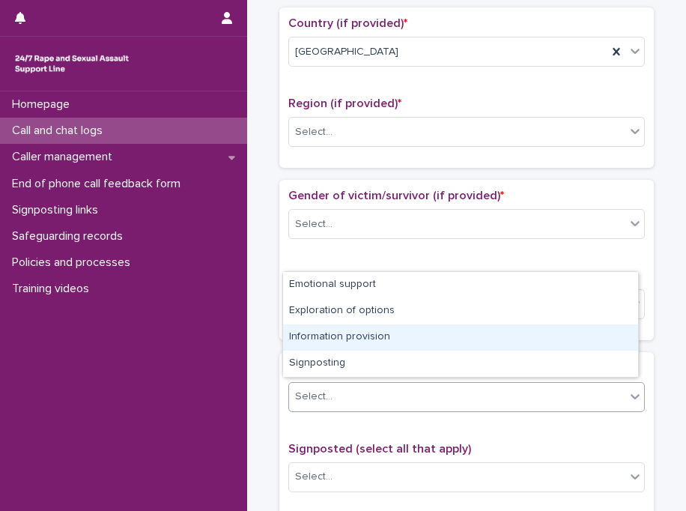
click at [390, 346] on div "Information provision" at bounding box center [460, 337] width 355 height 26
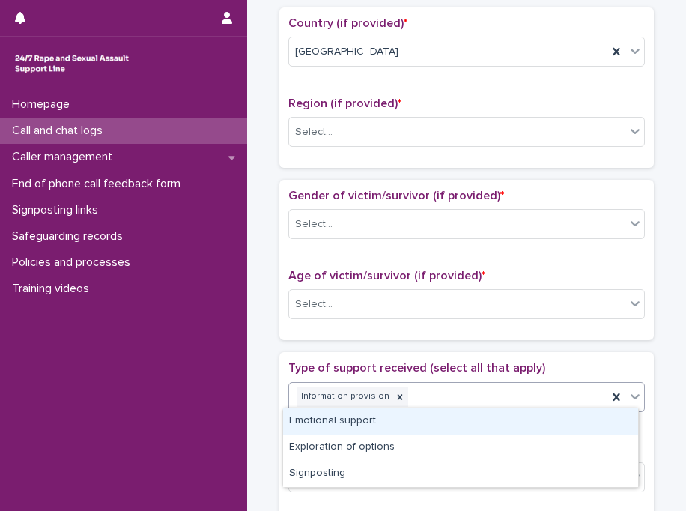
click at [462, 396] on div "Information provision" at bounding box center [448, 397] width 318 height 26
click at [441, 420] on div "Emotional support" at bounding box center [460, 421] width 355 height 26
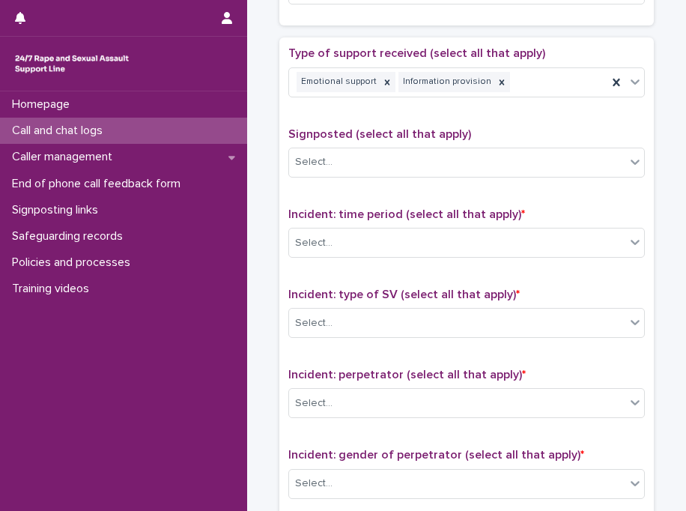
scroll to position [839, 0]
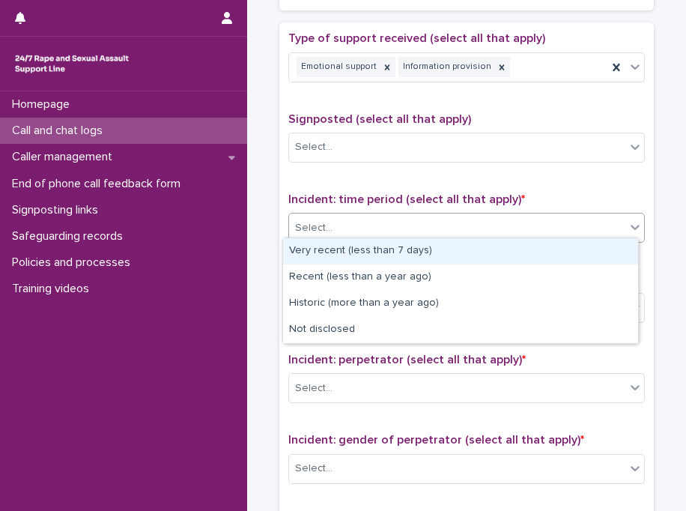
click at [377, 223] on div "Select..." at bounding box center [457, 228] width 336 height 25
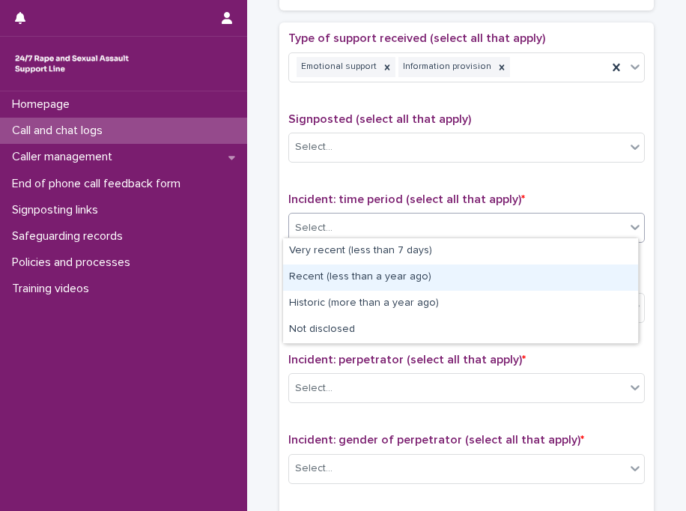
click at [383, 278] on div "Recent (less than a year ago)" at bounding box center [460, 278] width 355 height 26
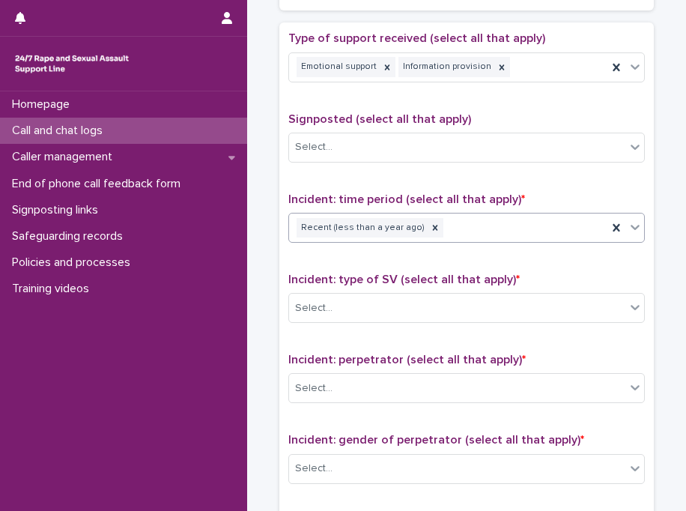
click at [366, 330] on div "Type of support received (select all that apply) Emotional support Information …" at bounding box center [467, 344] width 357 height 626
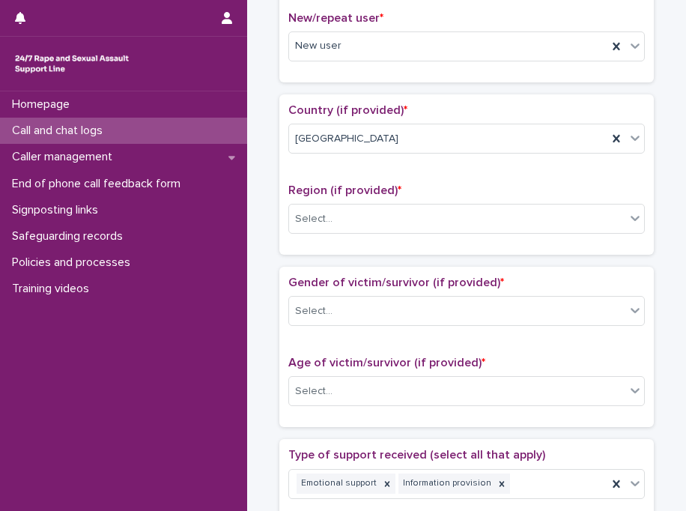
scroll to position [420, 0]
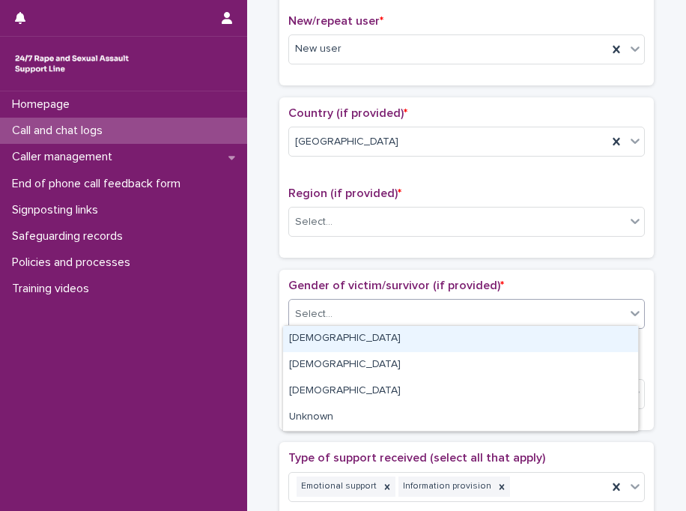
click at [386, 317] on div "Select..." at bounding box center [457, 314] width 336 height 25
click at [386, 336] on div "[DEMOGRAPHIC_DATA]" at bounding box center [460, 339] width 355 height 26
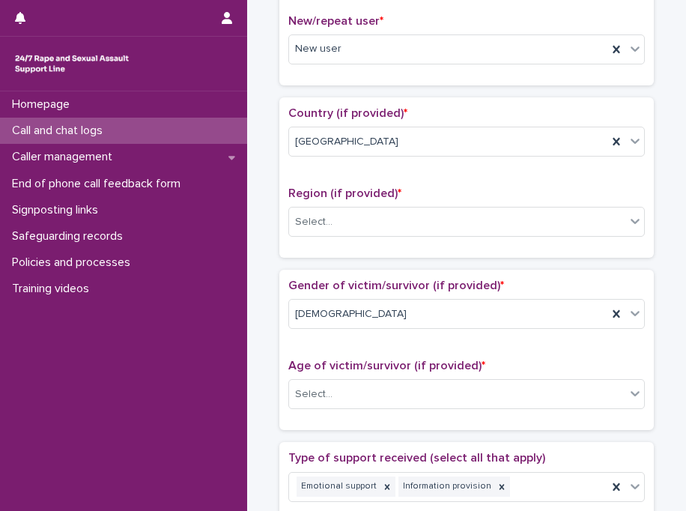
click at [386, 336] on div "Gender of victim/survivor (if provided) * [DEMOGRAPHIC_DATA]" at bounding box center [467, 310] width 357 height 62
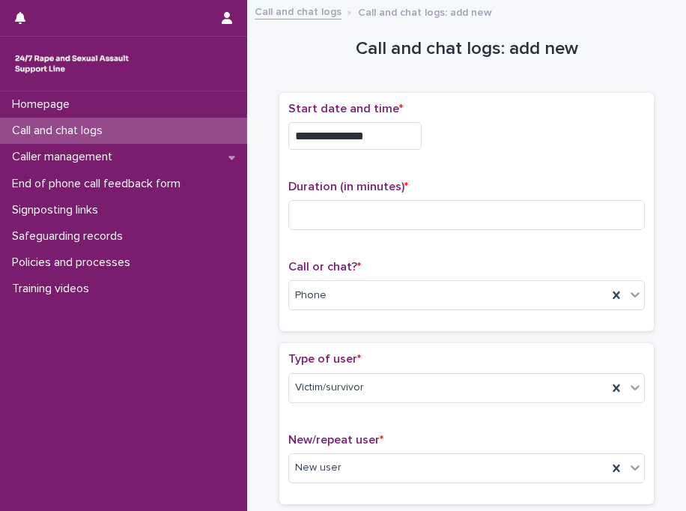
scroll to position [0, 0]
click at [514, 109] on p "Start date and time *" at bounding box center [467, 110] width 357 height 14
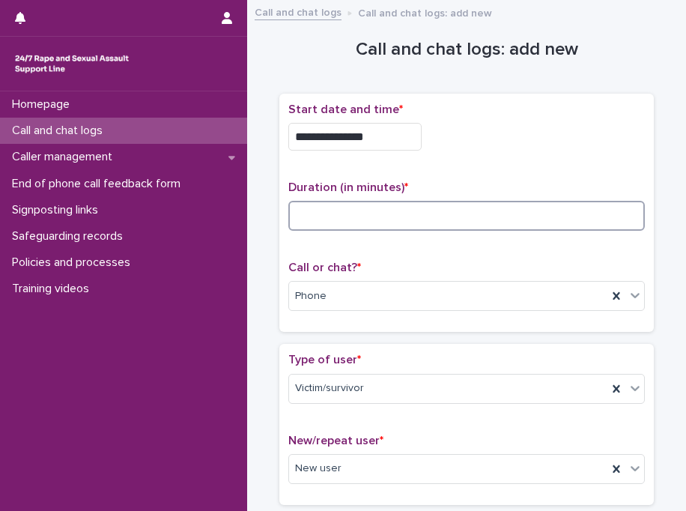
click at [506, 202] on input at bounding box center [467, 216] width 357 height 30
type input "**"
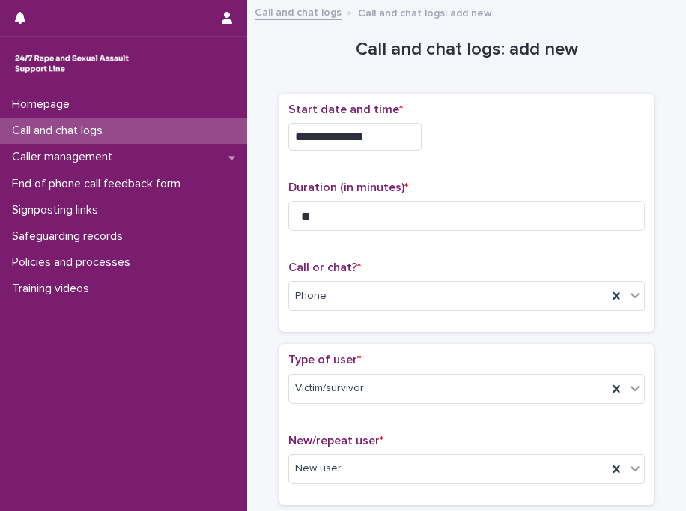
click at [561, 163] on div "**********" at bounding box center [467, 213] width 357 height 221
click at [483, 368] on div "Type of user * Victim/survivor" at bounding box center [467, 384] width 357 height 62
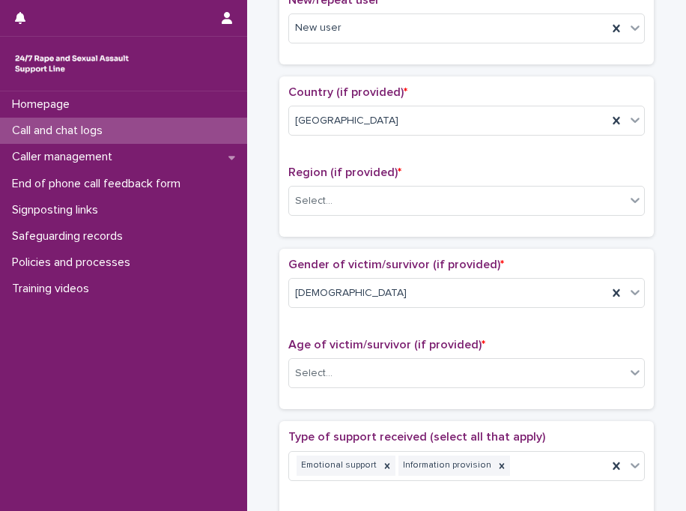
scroll to position [450, 0]
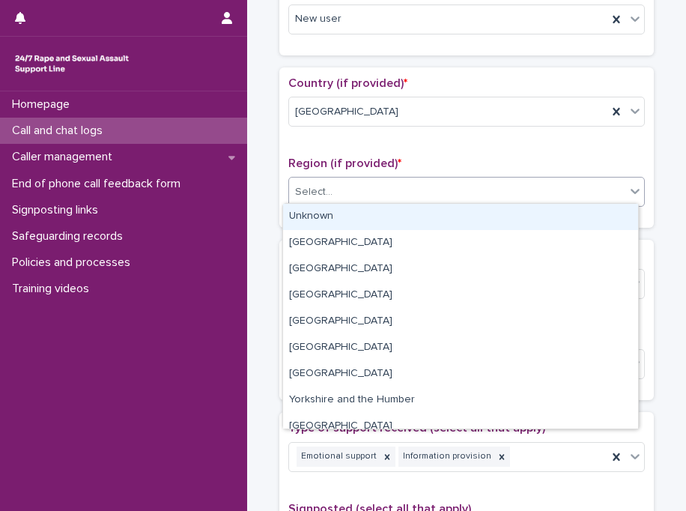
drag, startPoint x: 348, startPoint y: 196, endPoint x: 350, endPoint y: 217, distance: 21.8
click at [350, 217] on body "**********" at bounding box center [343, 255] width 686 height 511
click at [350, 217] on div "Unknown" at bounding box center [460, 217] width 355 height 26
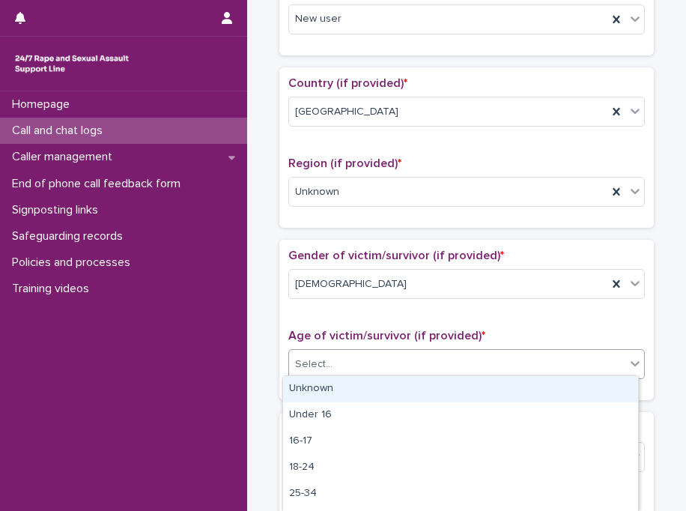
click at [353, 369] on div "Select..." at bounding box center [457, 364] width 336 height 25
click at [356, 385] on div "Unknown" at bounding box center [460, 389] width 355 height 26
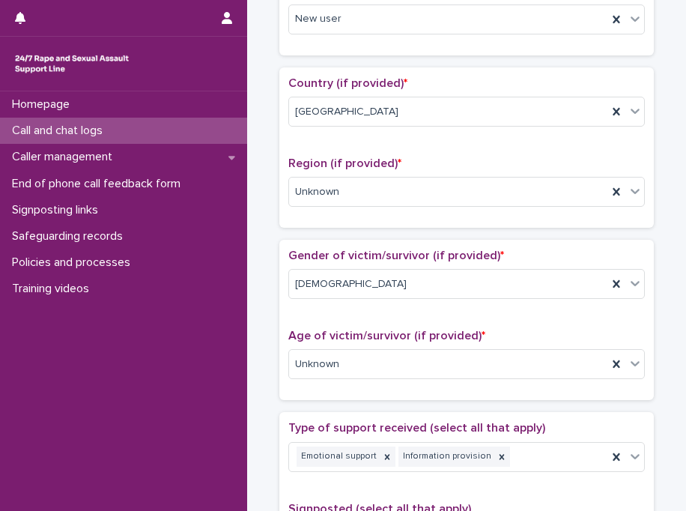
click at [356, 385] on div "Age of victim/survivor (if provided) * Unknown" at bounding box center [467, 360] width 357 height 62
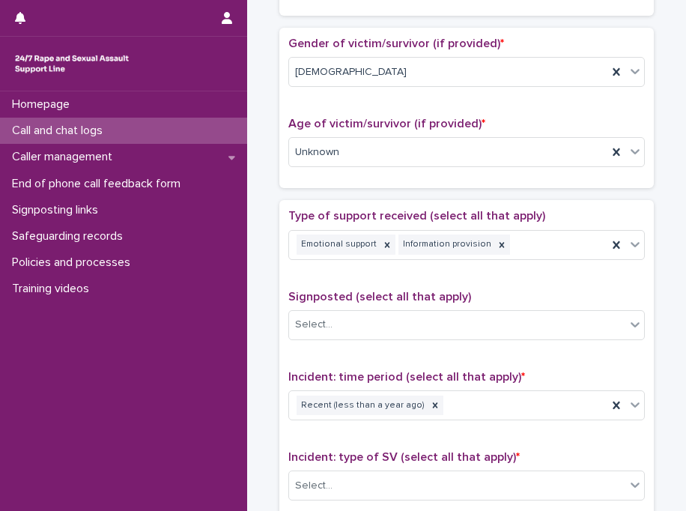
scroll to position [839, 0]
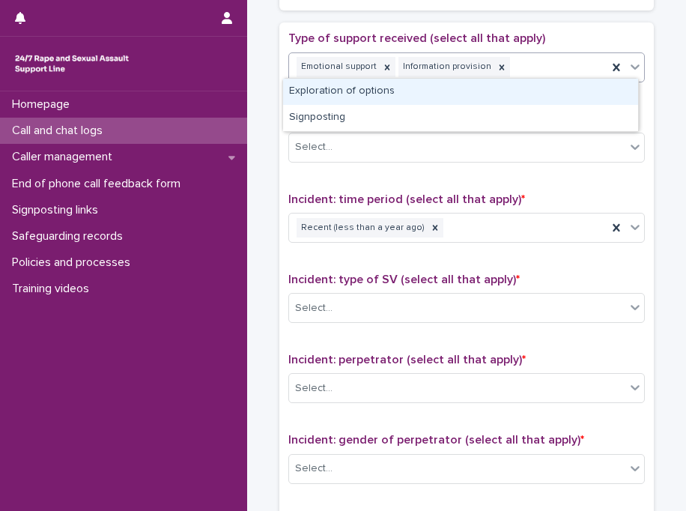
click at [523, 61] on div "Emotional support Information provision" at bounding box center [448, 67] width 318 height 26
click at [462, 98] on div "Exploration of options" at bounding box center [460, 92] width 355 height 26
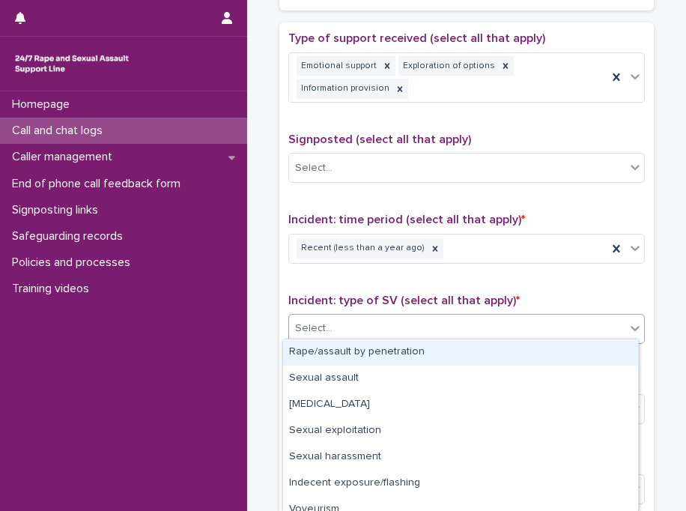
click at [384, 319] on div "Select..." at bounding box center [457, 328] width 336 height 25
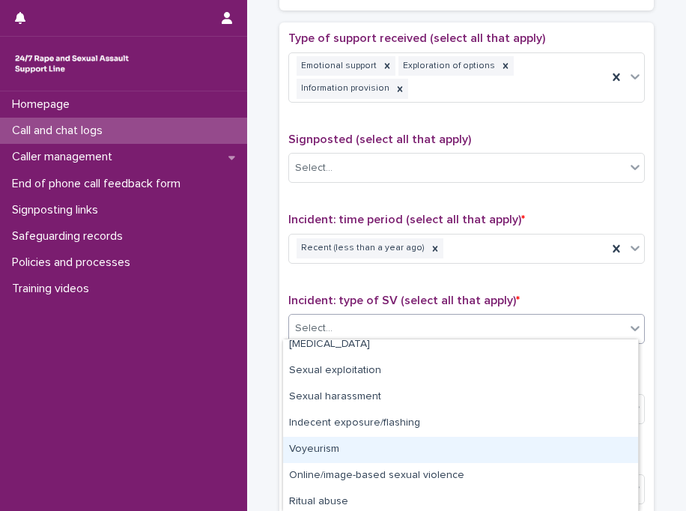
scroll to position [89, 0]
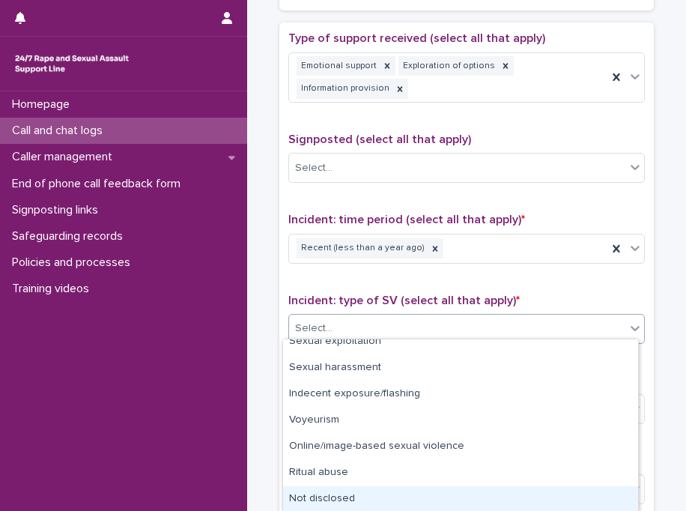
click at [436, 495] on div "Not disclosed" at bounding box center [460, 499] width 355 height 26
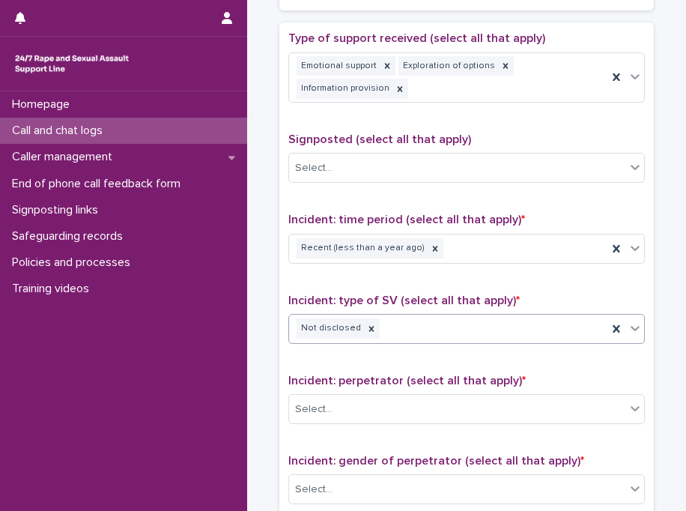
click at [384, 375] on span "Incident: perpetrator (select all that apply) *" at bounding box center [408, 381] width 238 height 12
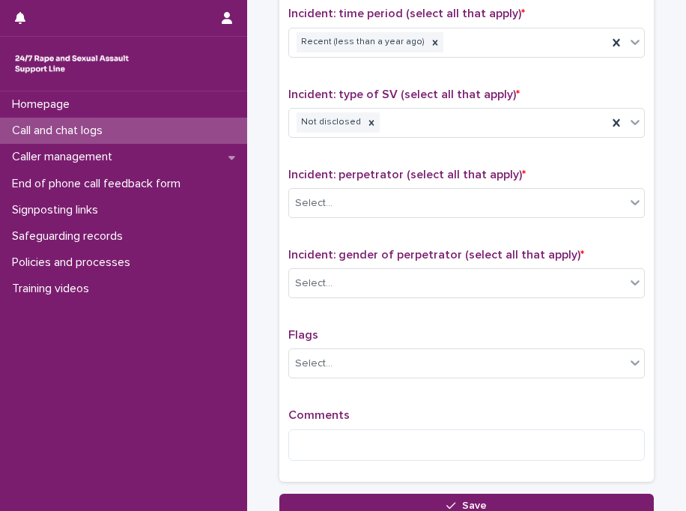
scroll to position [1109, 0]
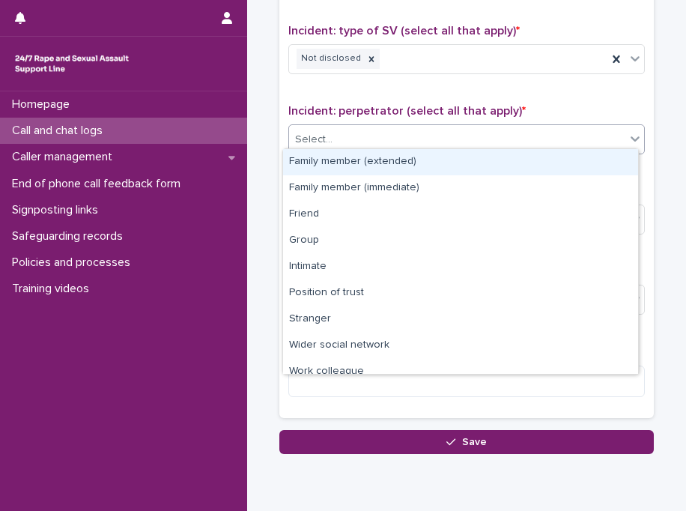
click at [477, 131] on div "Select..." at bounding box center [457, 139] width 336 height 25
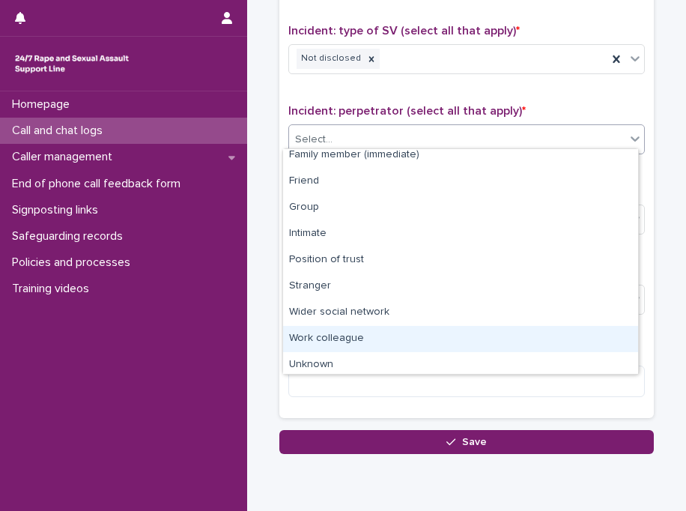
scroll to position [63, 0]
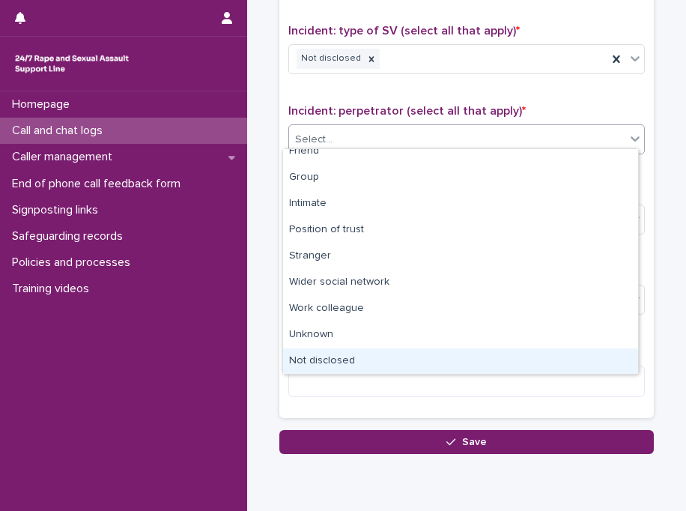
click at [595, 369] on div "Not disclosed" at bounding box center [460, 361] width 355 height 26
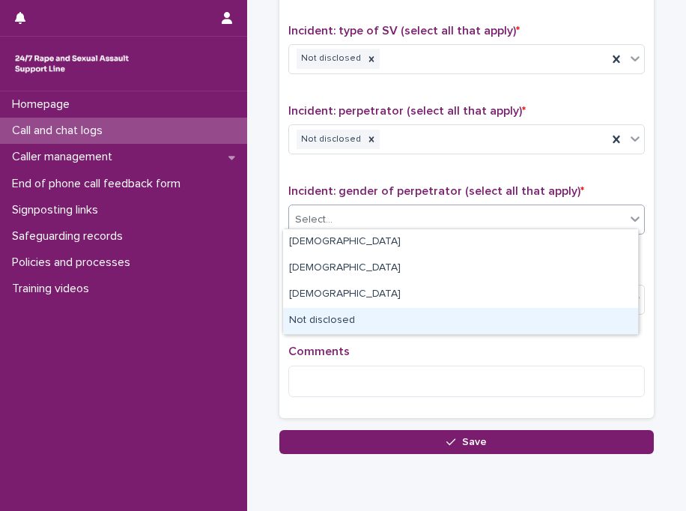
drag, startPoint x: 438, startPoint y: 227, endPoint x: 428, endPoint y: 315, distance: 88.2
click at [428, 315] on body "**********" at bounding box center [343, 255] width 686 height 511
click at [428, 315] on div "Not disclosed" at bounding box center [460, 321] width 355 height 26
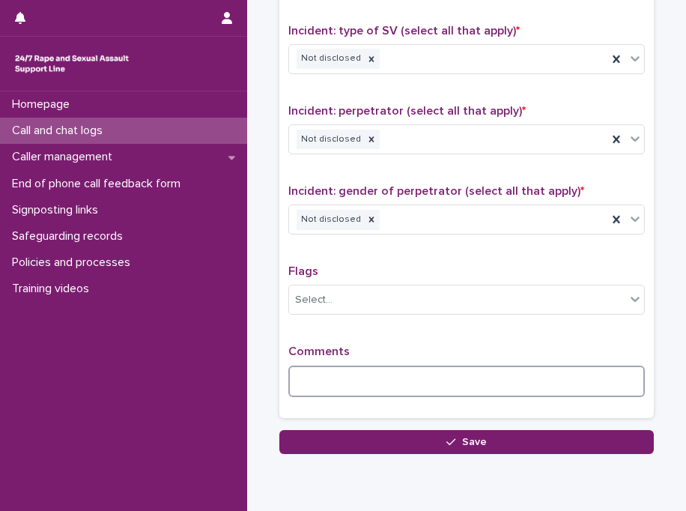
click at [437, 376] on textarea at bounding box center [467, 382] width 357 height 32
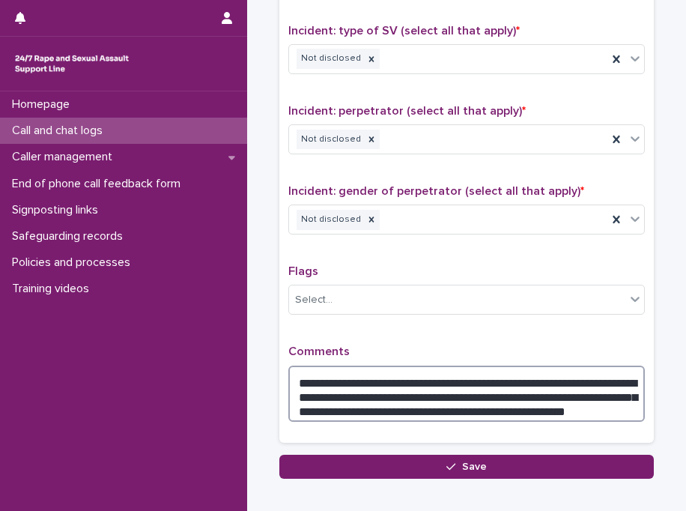
click at [435, 378] on textarea "**********" at bounding box center [467, 394] width 357 height 57
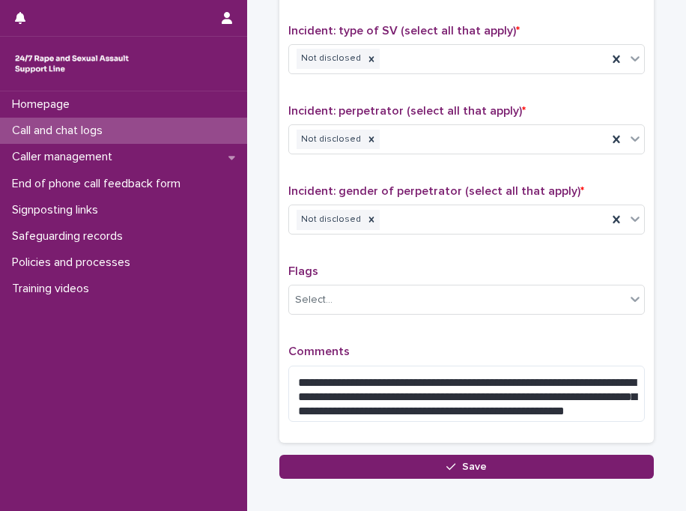
click at [444, 345] on p "Comments" at bounding box center [467, 352] width 357 height 14
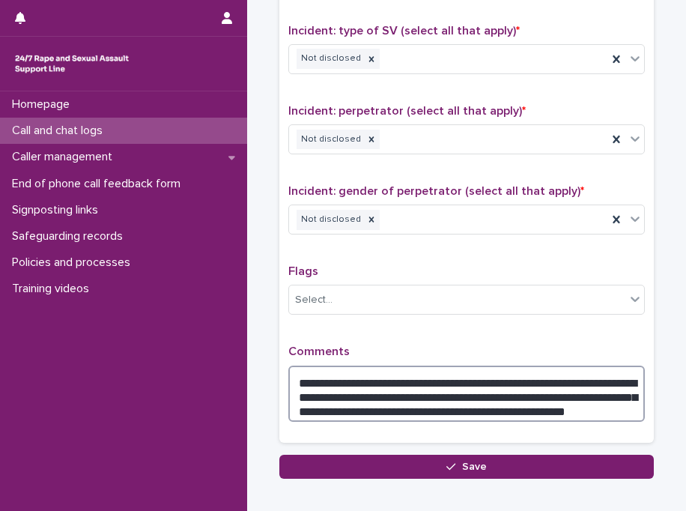
click at [430, 384] on textarea "**********" at bounding box center [467, 394] width 357 height 57
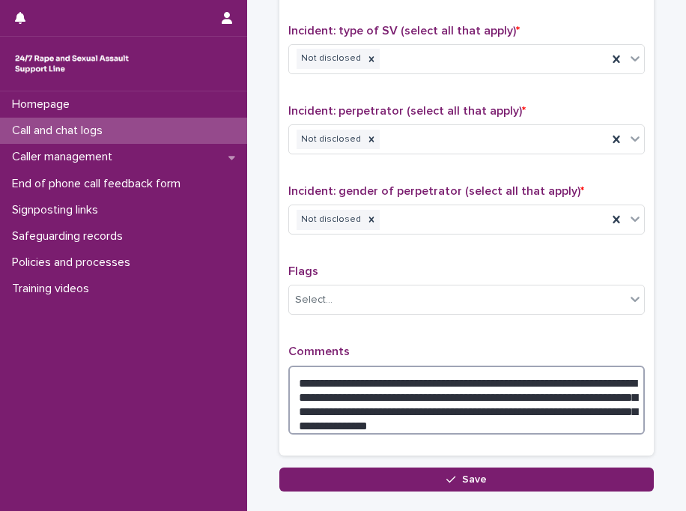
click at [474, 423] on textarea "**********" at bounding box center [467, 401] width 357 height 70
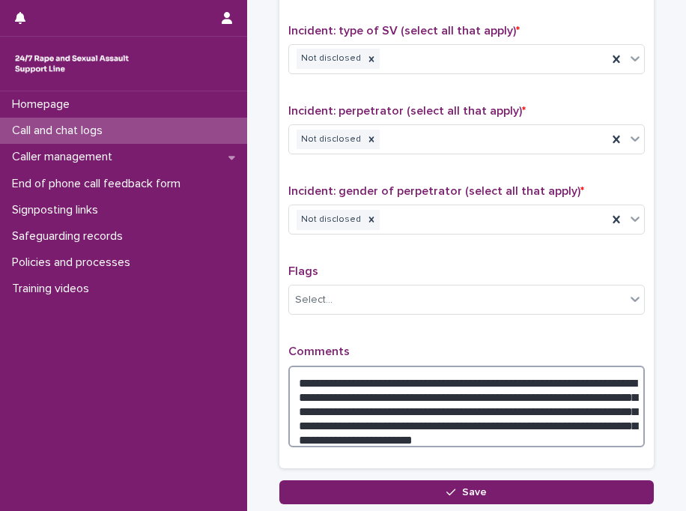
click at [579, 414] on textarea "**********" at bounding box center [467, 407] width 357 height 82
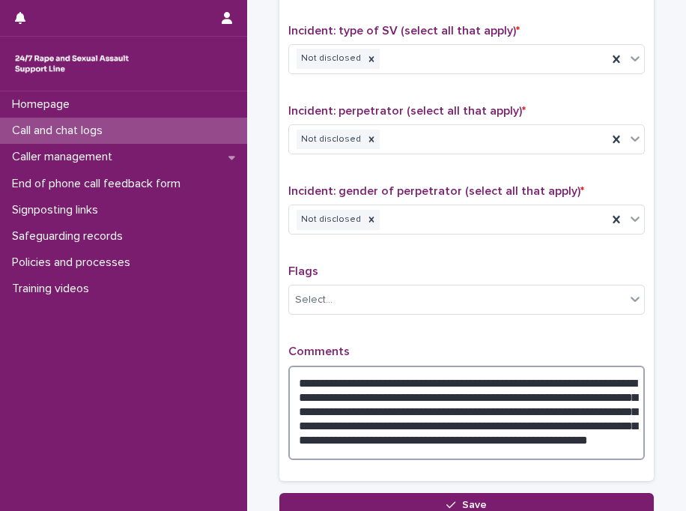
drag, startPoint x: 441, startPoint y: 429, endPoint x: 480, endPoint y: 457, distance: 48.3
click at [480, 457] on div "**********" at bounding box center [467, 408] width 357 height 127
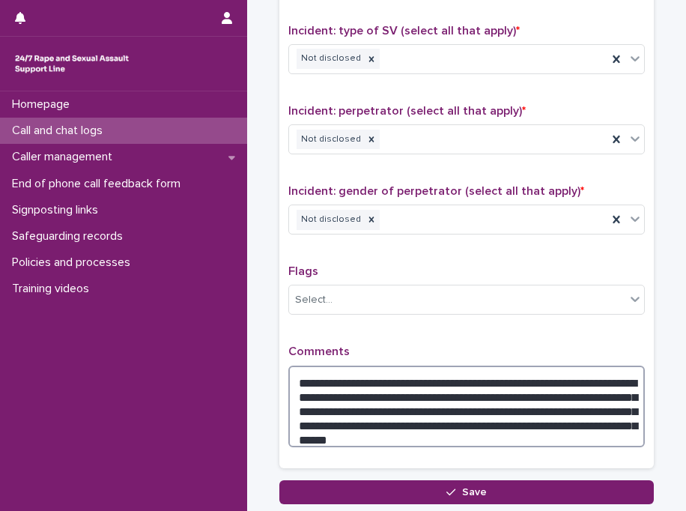
click at [405, 388] on textarea "**********" at bounding box center [467, 407] width 357 height 82
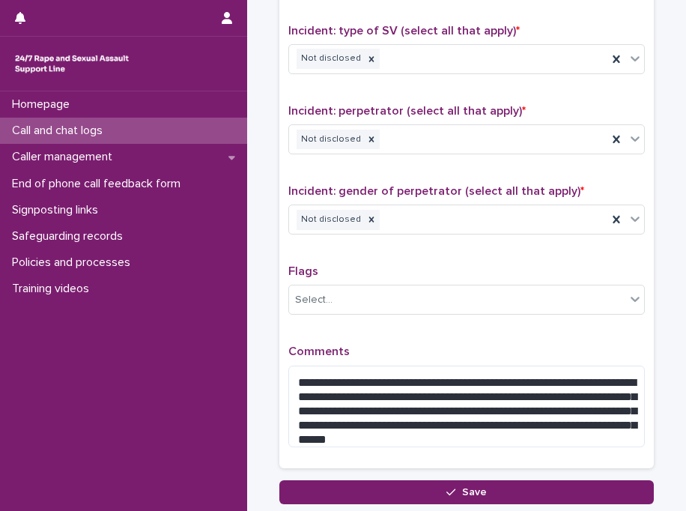
click at [435, 331] on div "**********" at bounding box center [467, 111] width 357 height 698
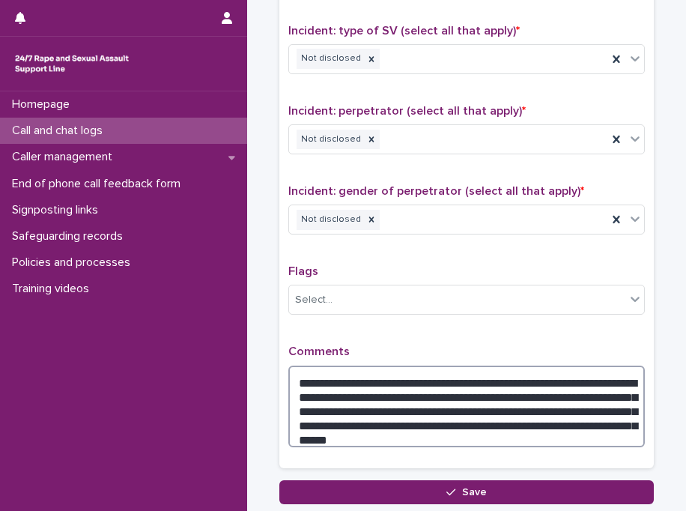
click at [415, 390] on textarea "**********" at bounding box center [467, 407] width 357 height 82
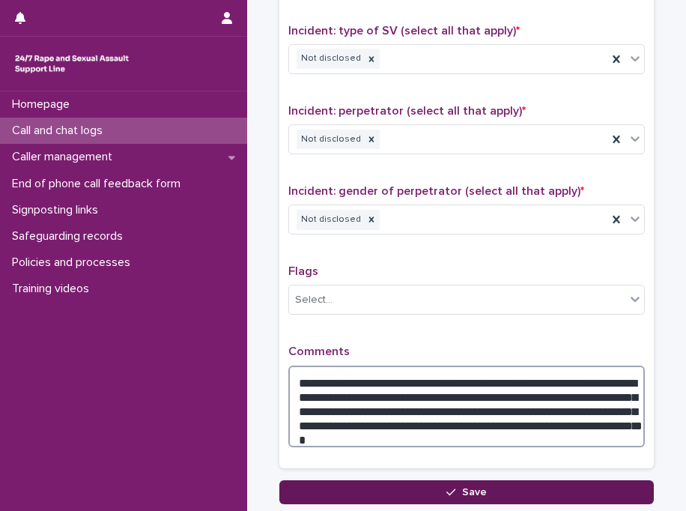
type textarea "**********"
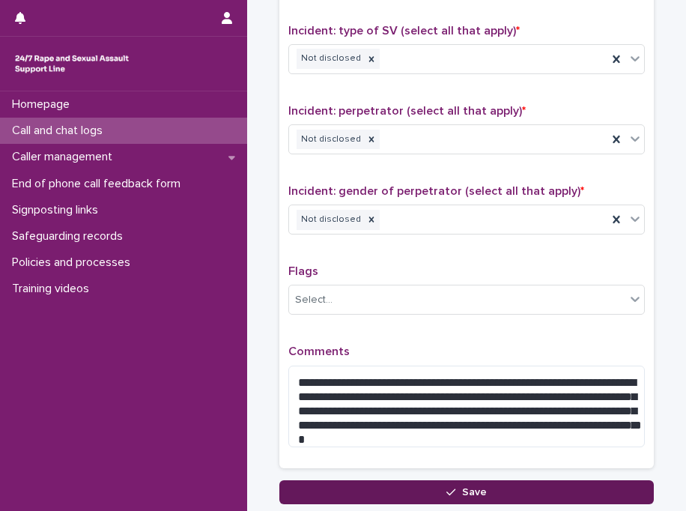
click at [420, 489] on button "Save" at bounding box center [467, 492] width 375 height 24
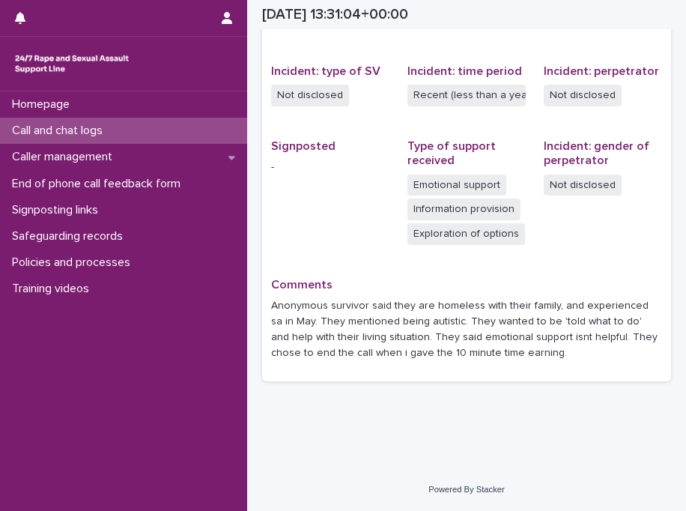
scroll to position [365, 0]
click at [82, 130] on p "Call and chat logs" at bounding box center [60, 131] width 109 height 14
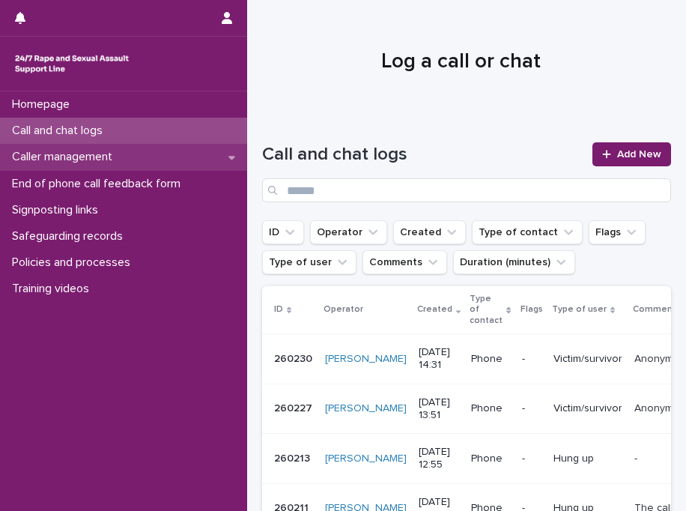
click at [76, 161] on p "Caller management" at bounding box center [65, 157] width 118 height 14
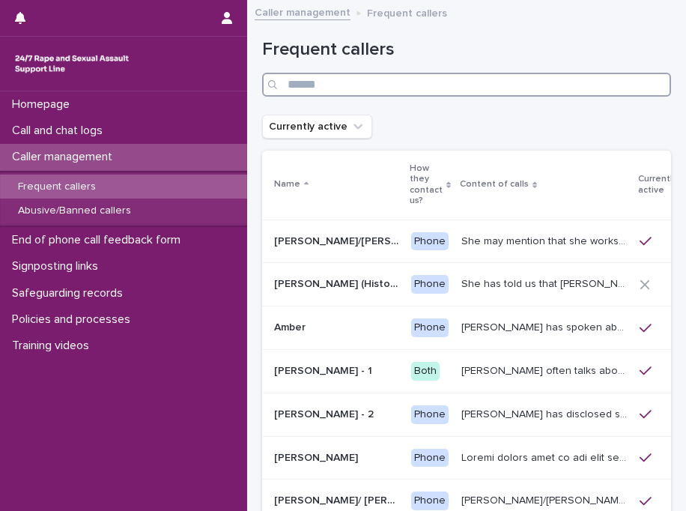
click at [363, 88] on input "Search" at bounding box center [466, 85] width 409 height 24
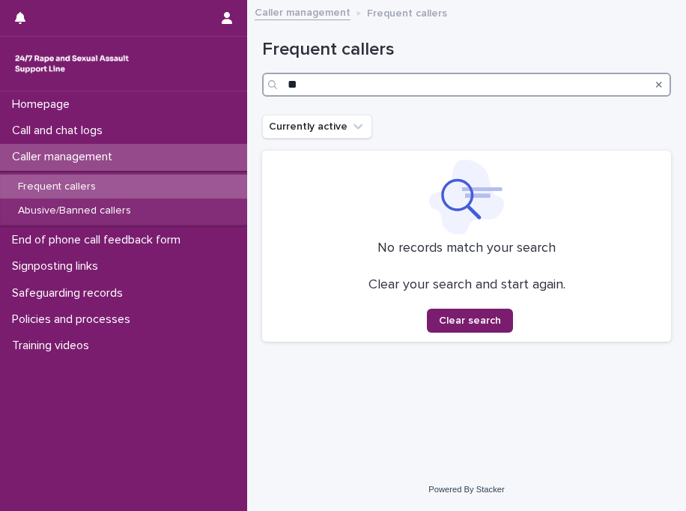
type input "*"
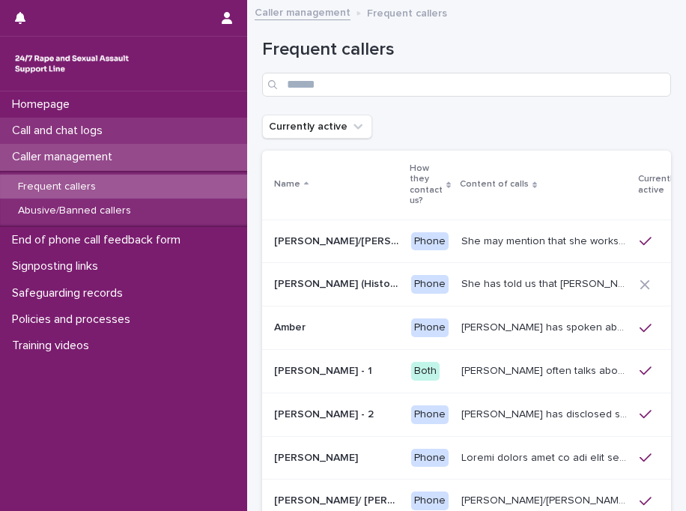
click at [78, 135] on p "Call and chat logs" at bounding box center [60, 131] width 109 height 14
